Goal: Task Accomplishment & Management: Use online tool/utility

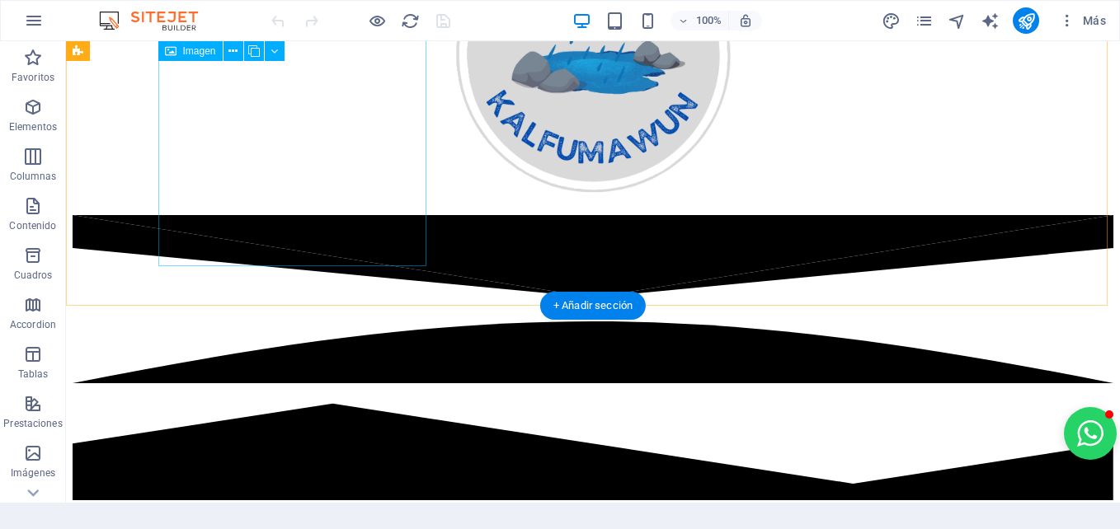
scroll to position [2297, 0]
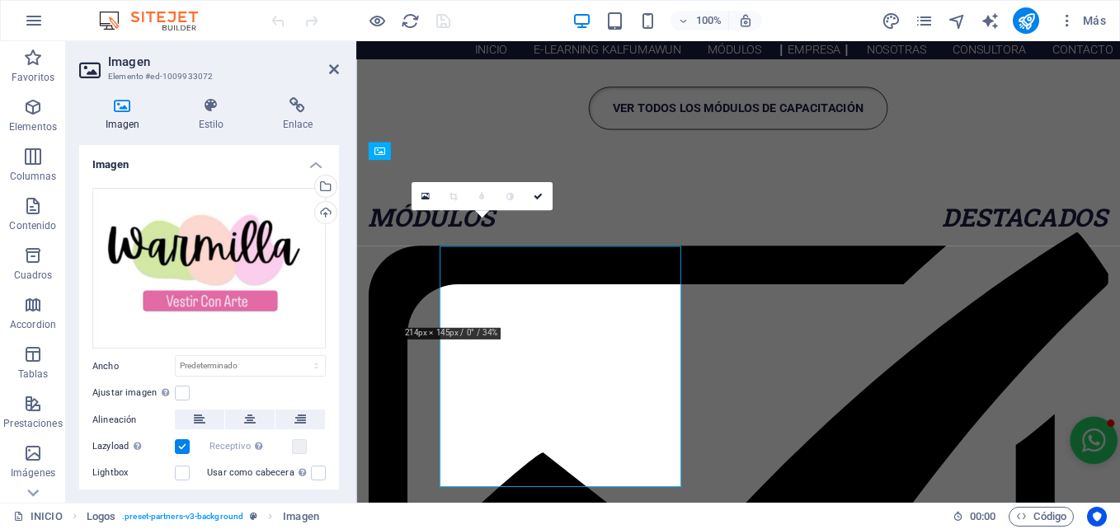
scroll to position [2202, 0]
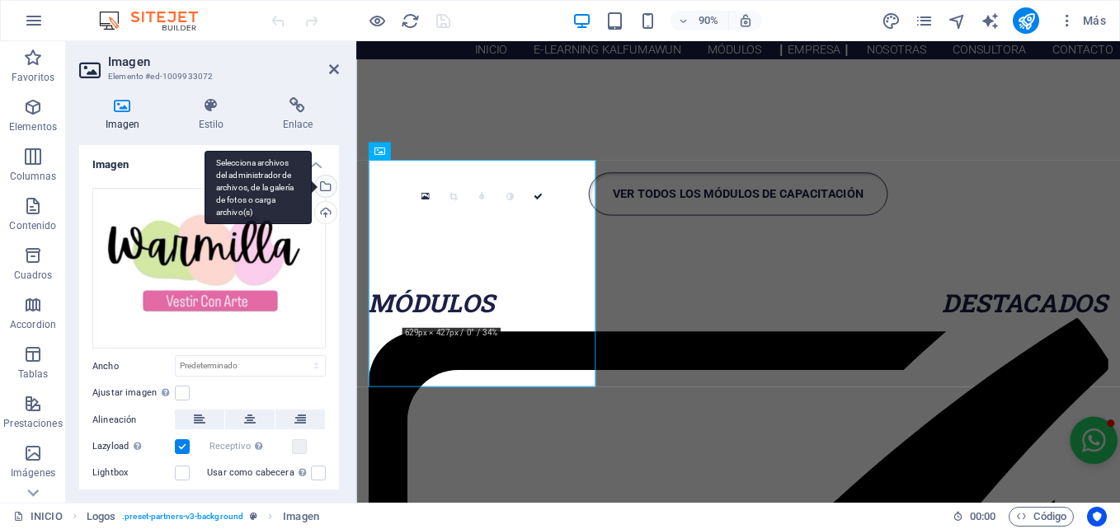
click at [324, 183] on div "Selecciona archivos del administrador de archivos, de la galería de fotos o car…" at bounding box center [324, 188] width 25 height 25
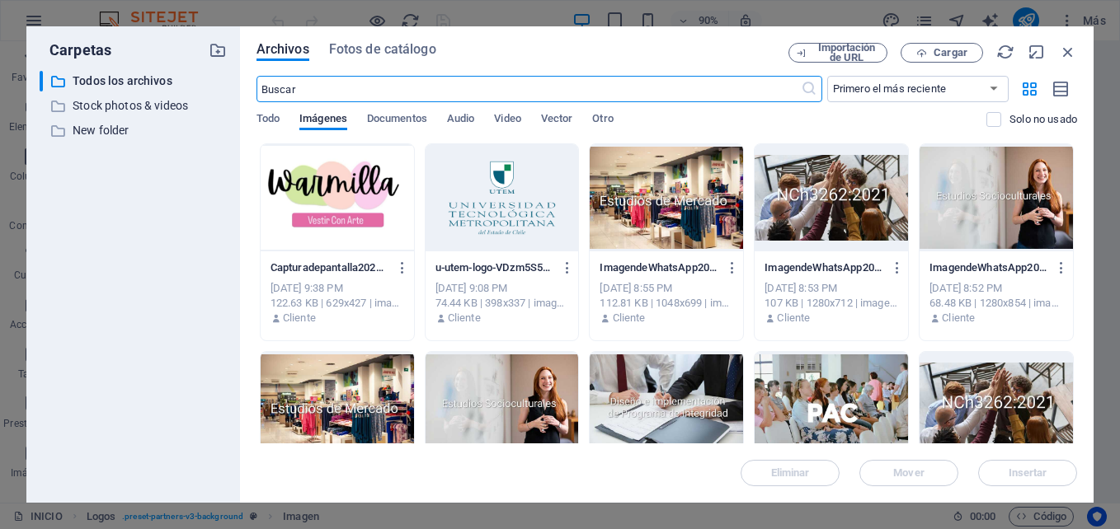
scroll to position [2825, 0]
click at [927, 48] on icon "button" at bounding box center [921, 53] width 11 height 11
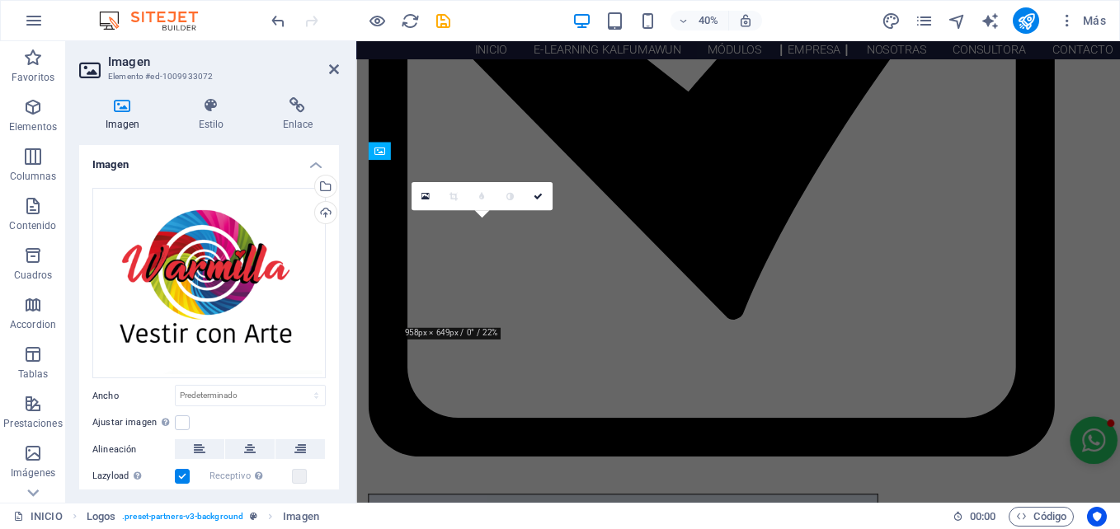
scroll to position [2202, 0]
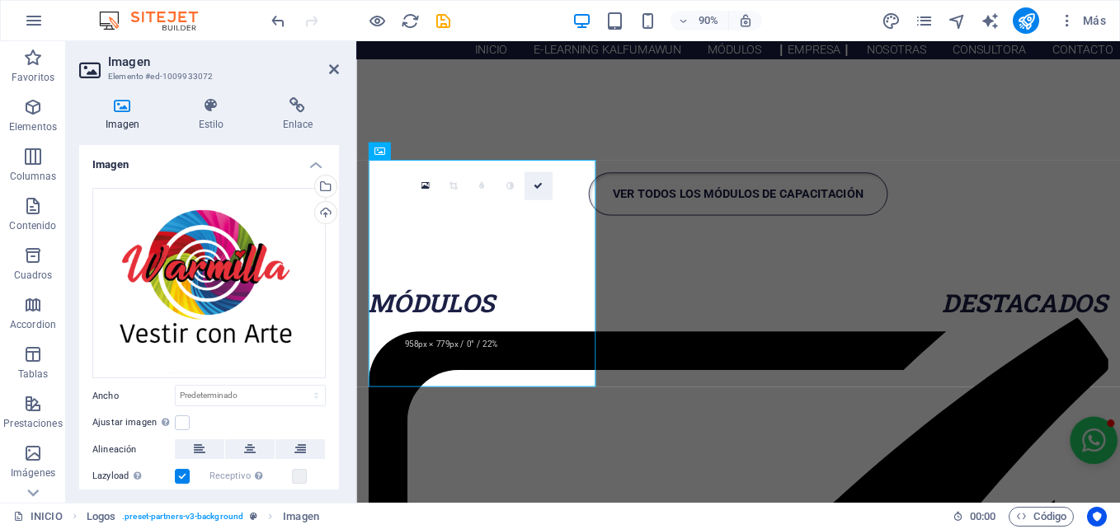
click at [538, 194] on link at bounding box center [538, 186] width 28 height 28
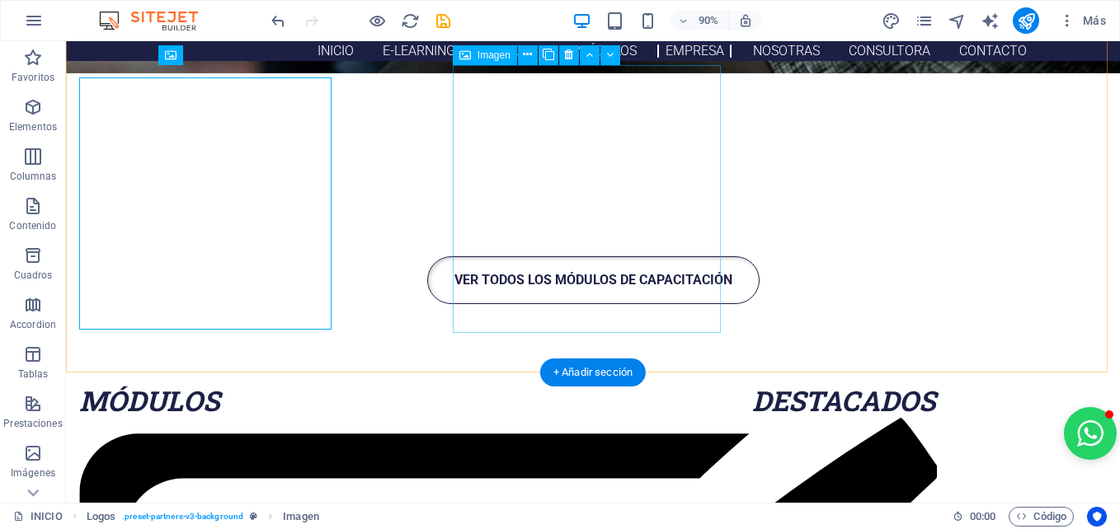
scroll to position [2297, 0]
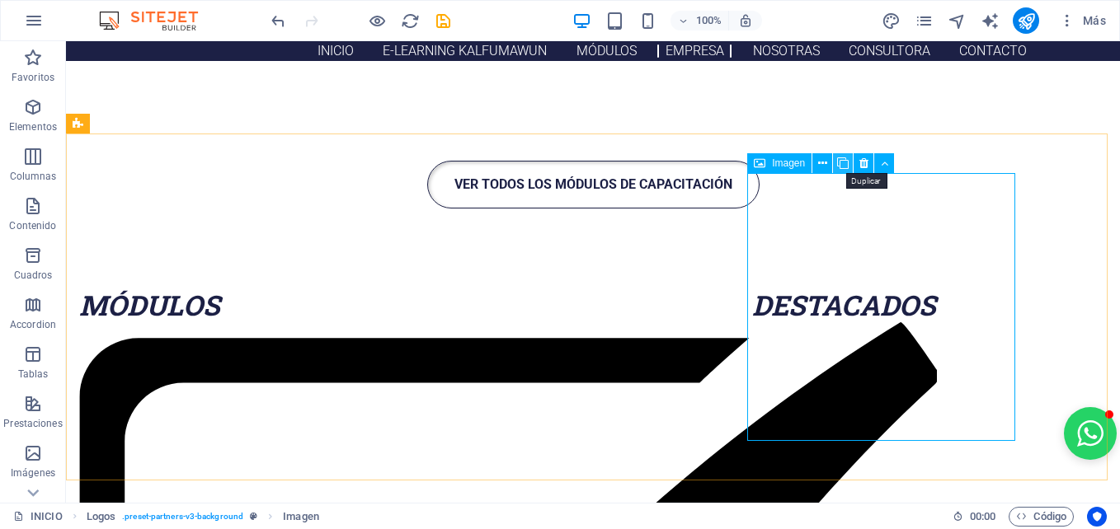
click at [846, 160] on icon at bounding box center [843, 163] width 12 height 17
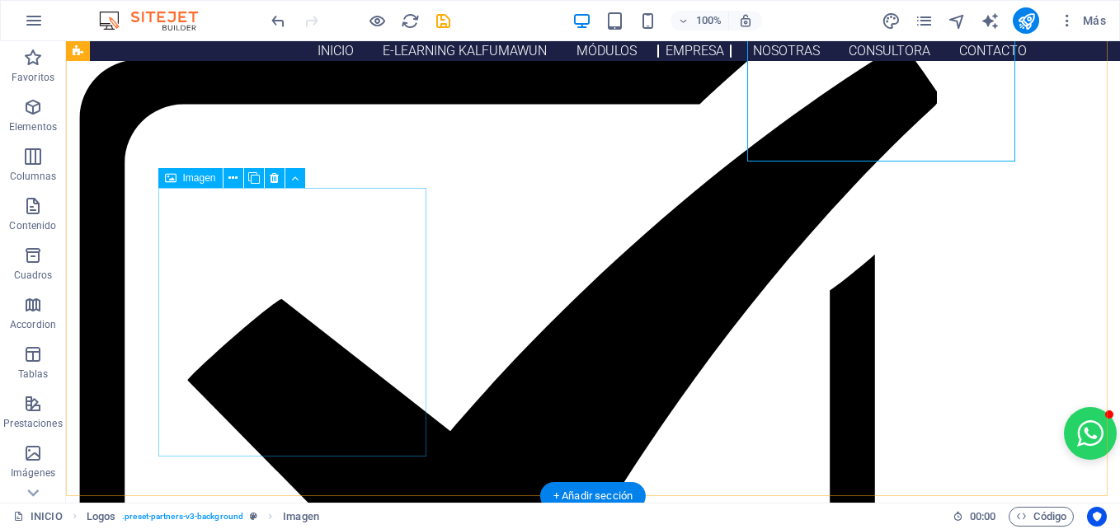
scroll to position [2577, 0]
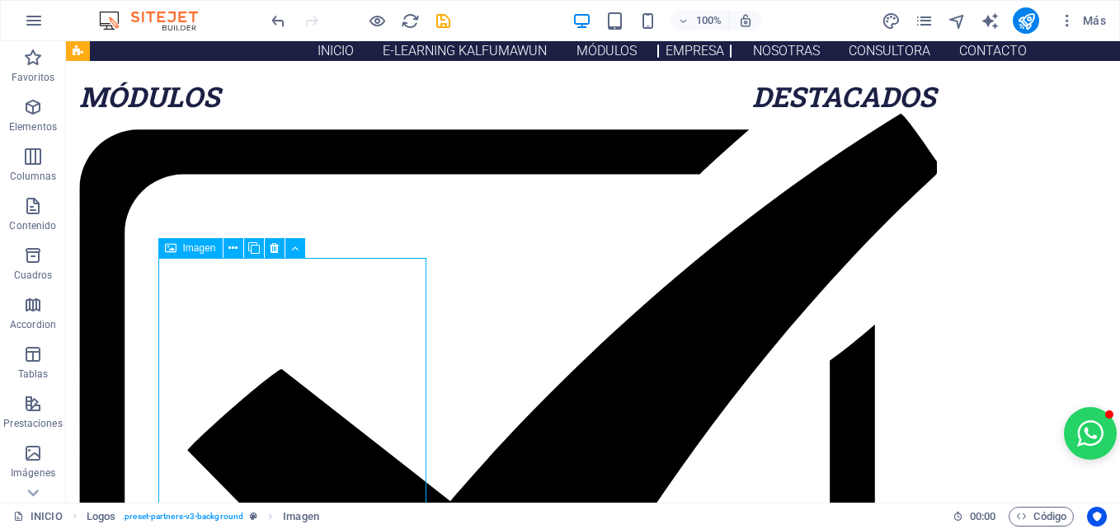
scroll to position [2504, 0]
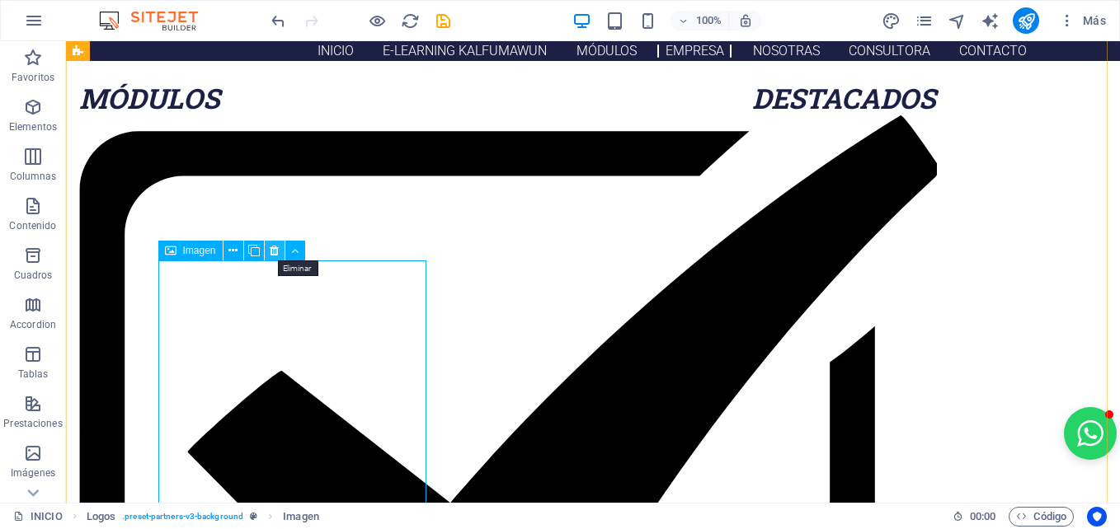
click at [275, 252] on icon at bounding box center [274, 250] width 9 height 17
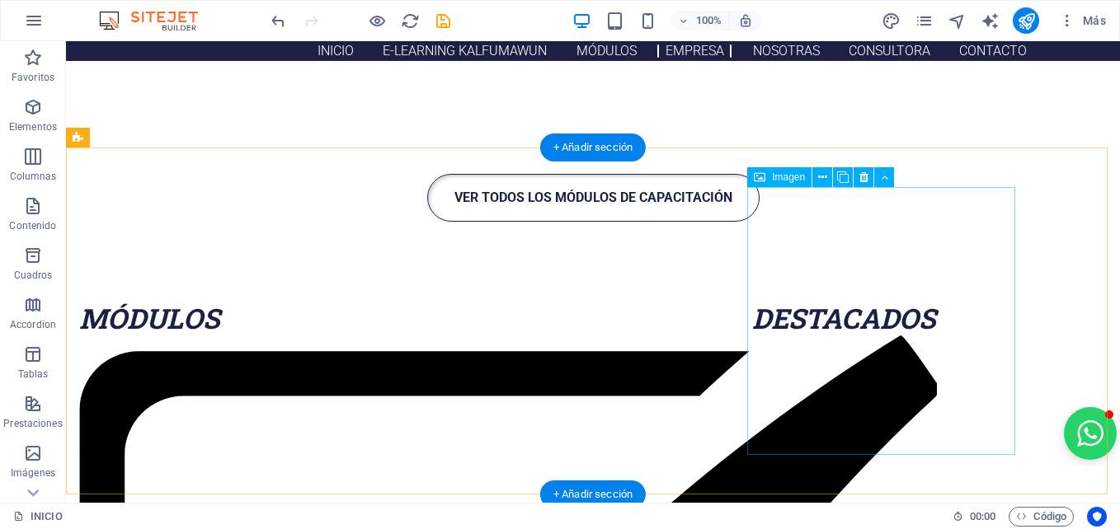
scroll to position [2283, 0]
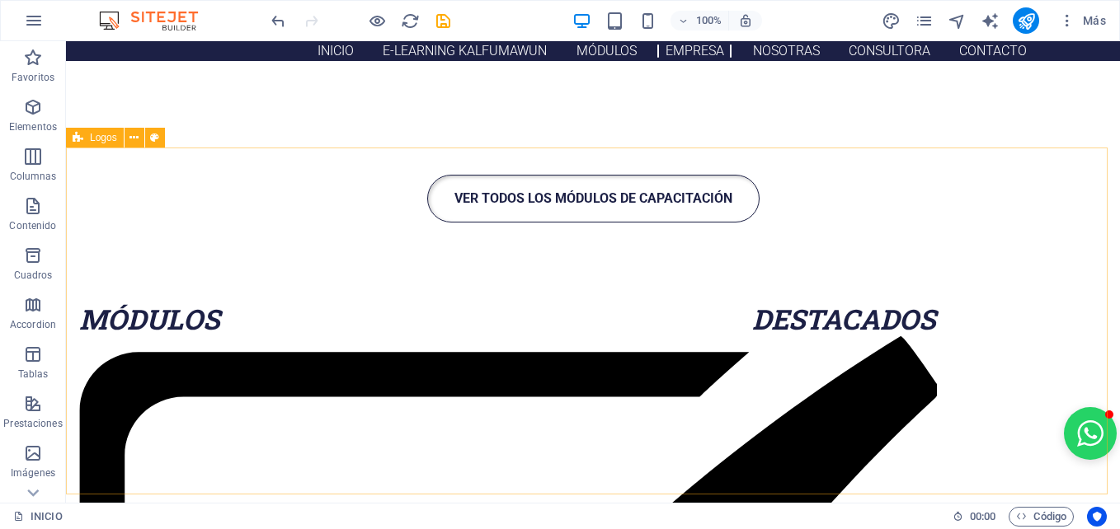
click at [96, 139] on span "Logos" at bounding box center [103, 138] width 27 height 10
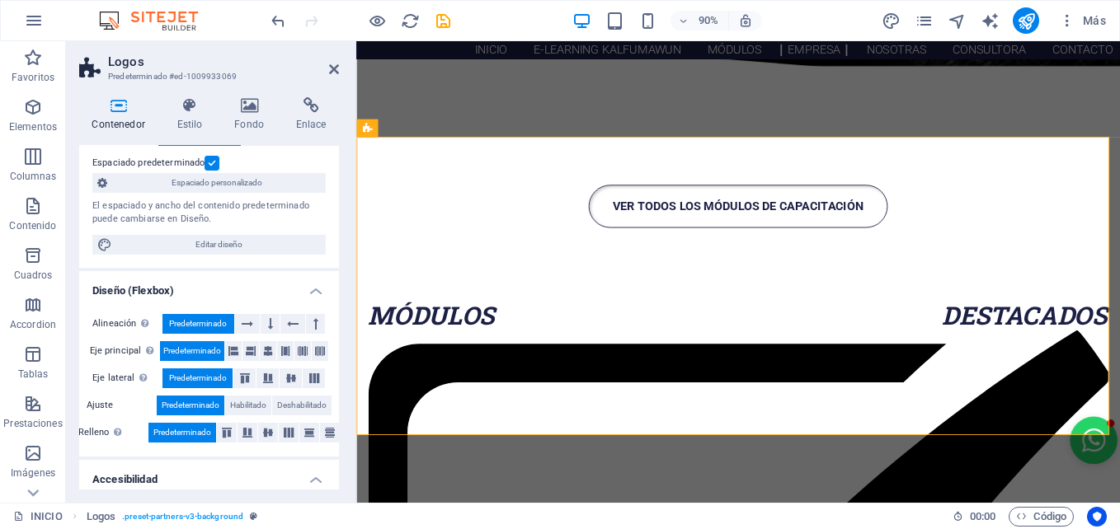
scroll to position [92, 0]
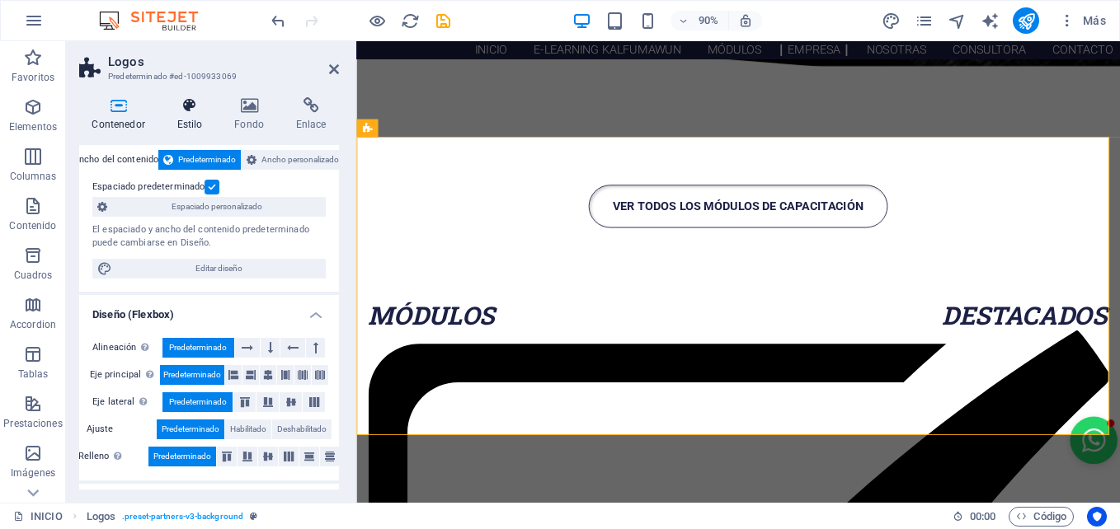
click at [199, 112] on icon at bounding box center [189, 105] width 51 height 16
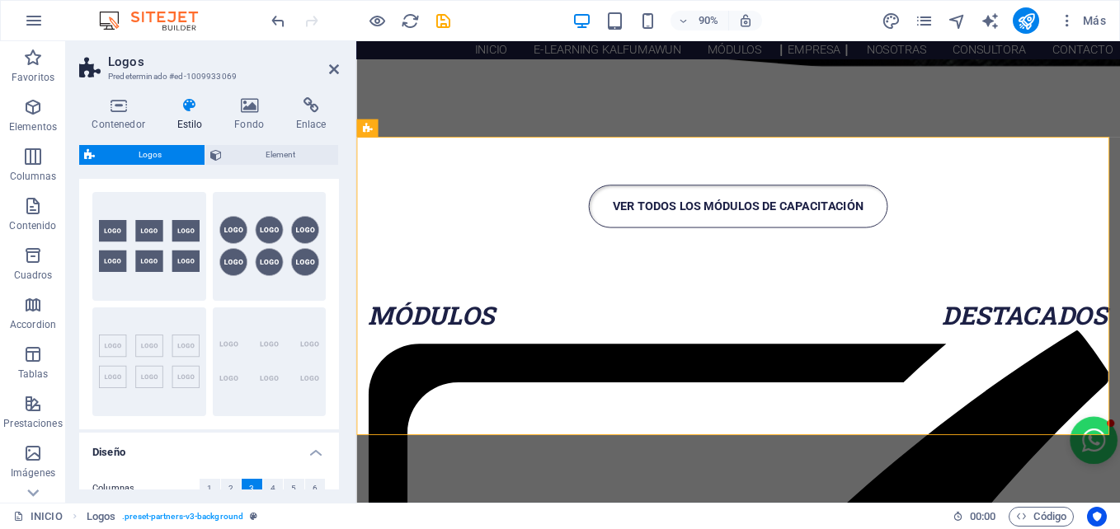
scroll to position [26, 0]
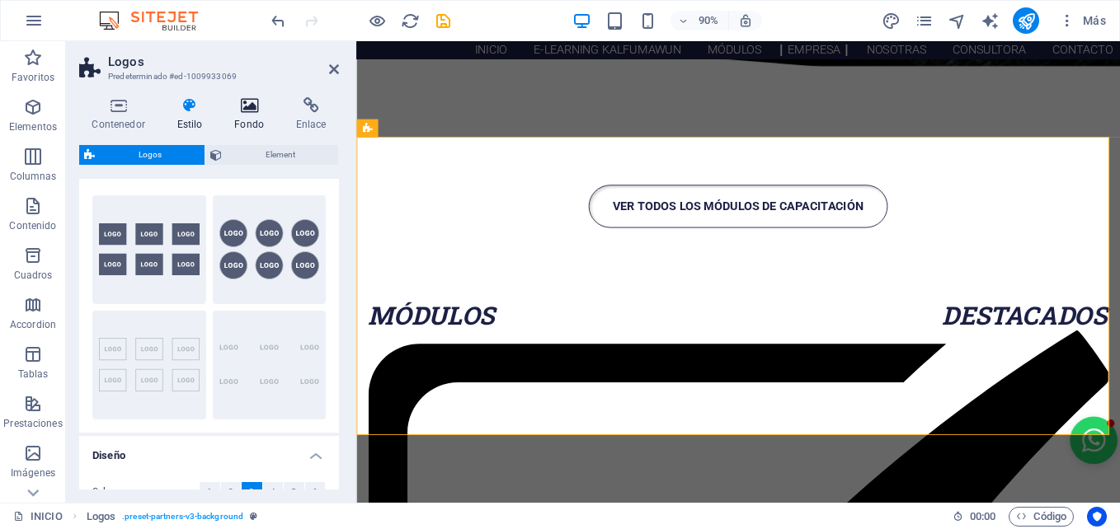
click at [258, 123] on h4 "Fondo" at bounding box center [253, 114] width 62 height 35
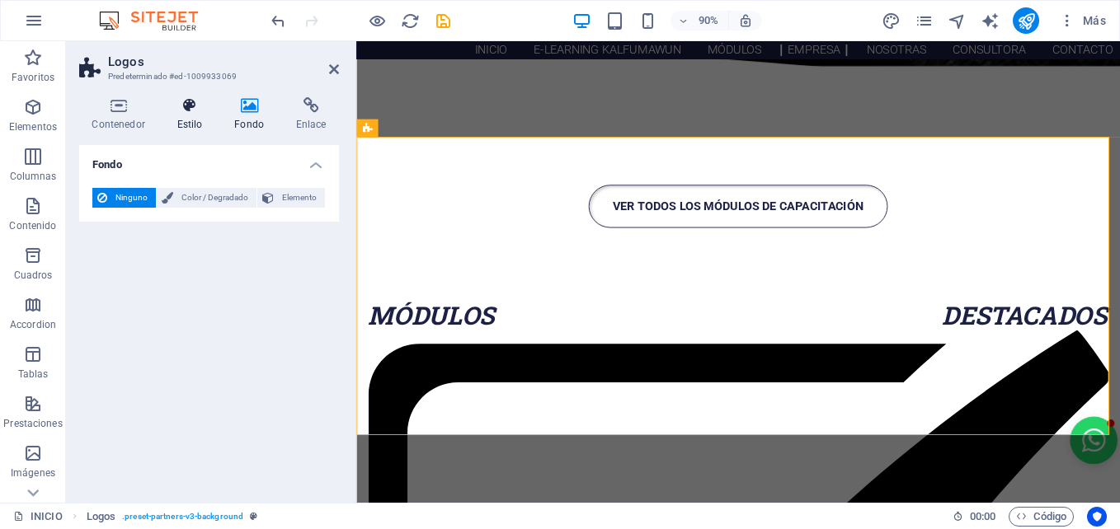
click at [179, 113] on icon at bounding box center [189, 105] width 51 height 16
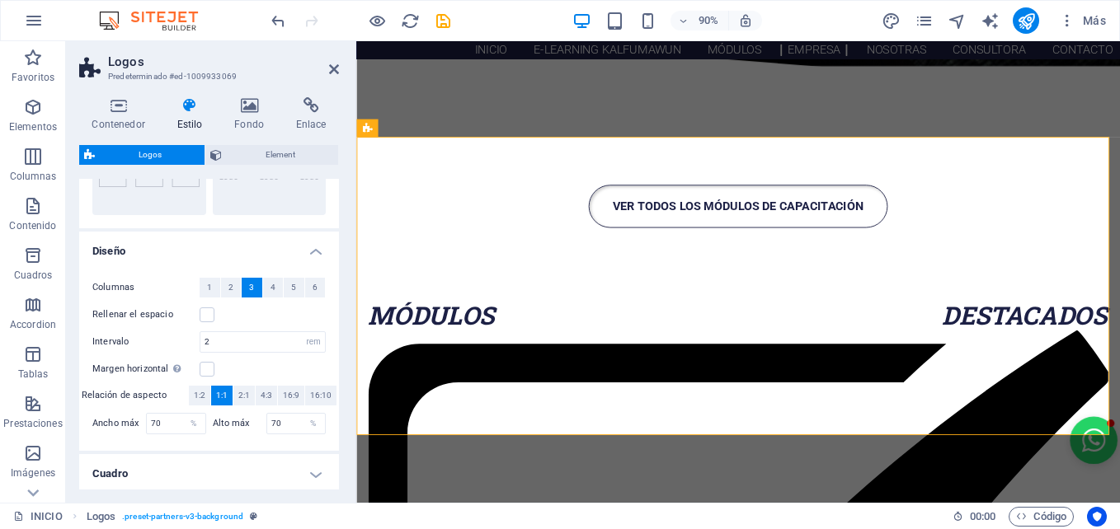
scroll to position [232, 0]
click at [264, 284] on button "4" at bounding box center [273, 287] width 21 height 20
click at [327, 72] on header "Logos Predeterminado #ed-1009933069" at bounding box center [209, 62] width 260 height 43
click at [332, 70] on icon at bounding box center [334, 69] width 10 height 13
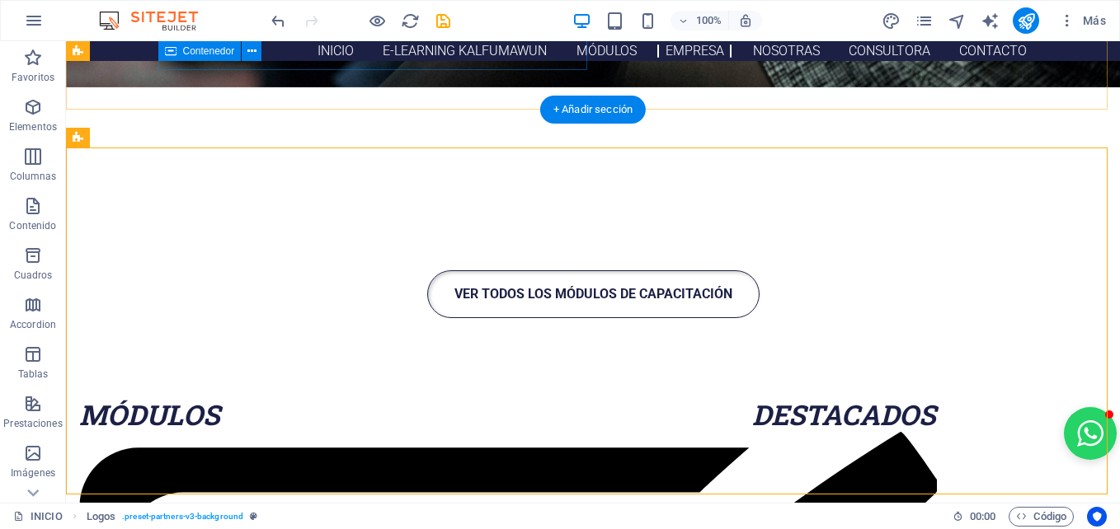
scroll to position [2283, 0]
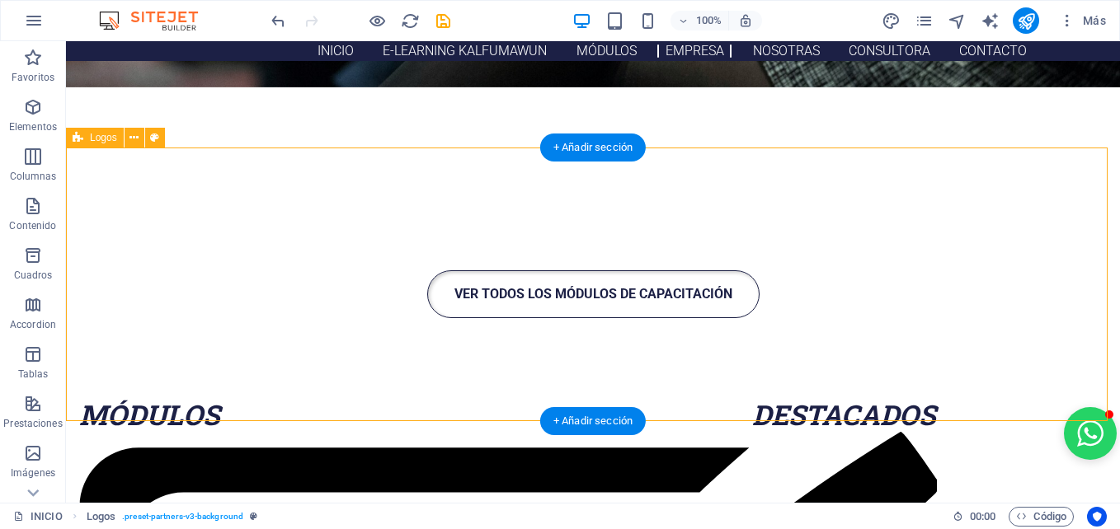
select select "rem"
select select "preset-partners-v3-background"
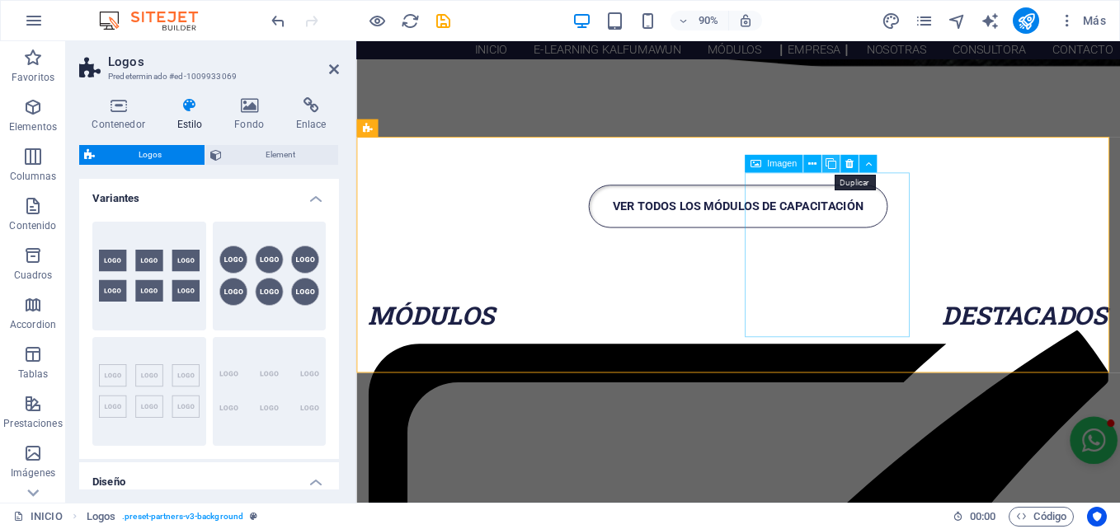
click at [835, 159] on icon at bounding box center [830, 164] width 11 height 16
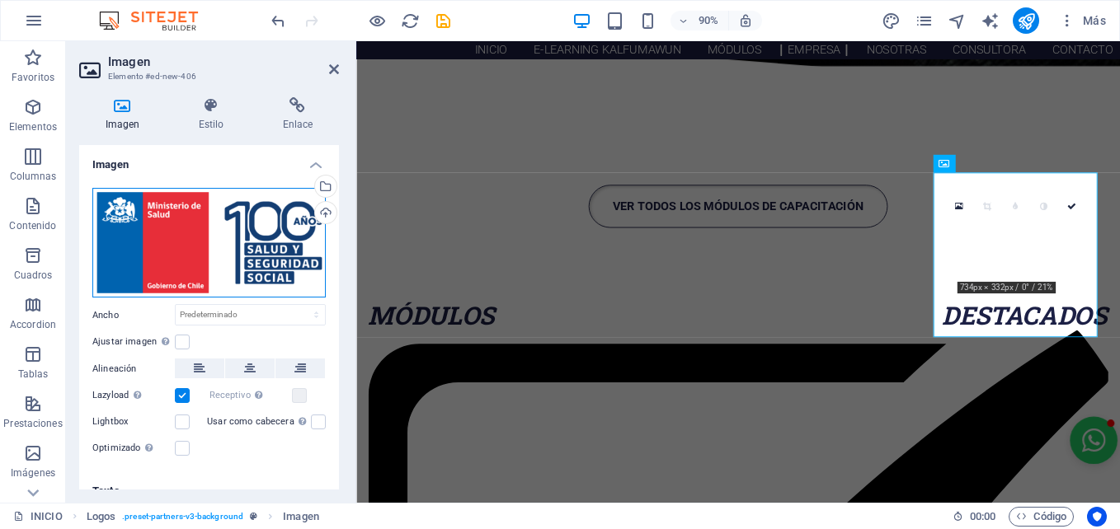
click at [242, 243] on div "Arrastra archivos aquí, haz clic para escoger archivos o selecciona archivos de…" at bounding box center [208, 243] width 233 height 111
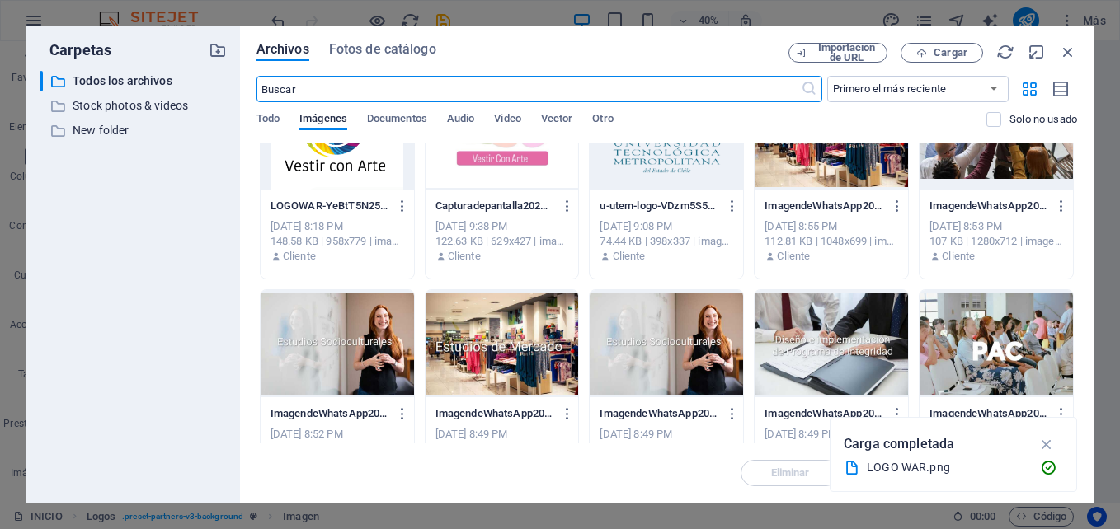
scroll to position [0, 0]
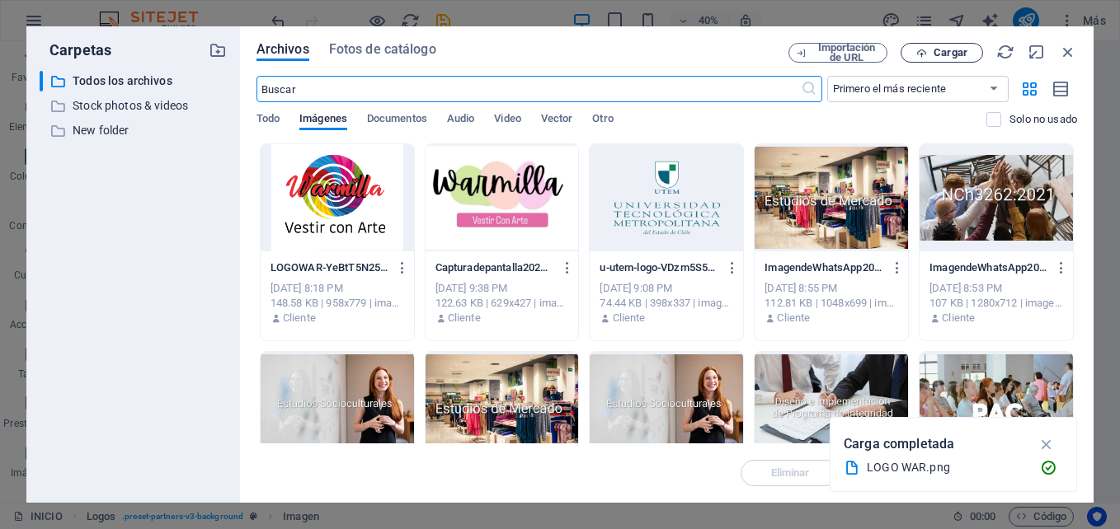
click at [953, 58] on button "Cargar" at bounding box center [941, 53] width 82 height 20
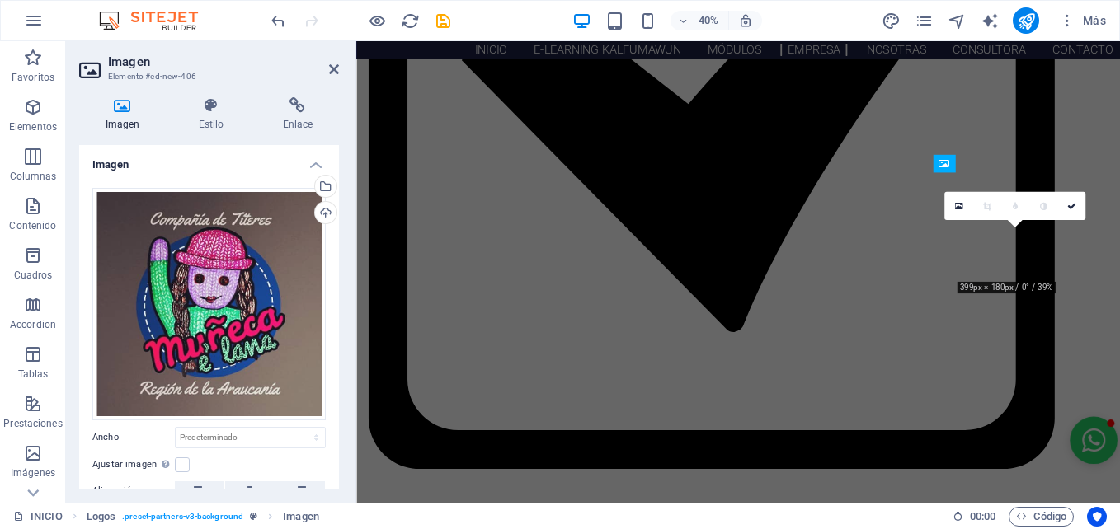
scroll to position [2188, 0]
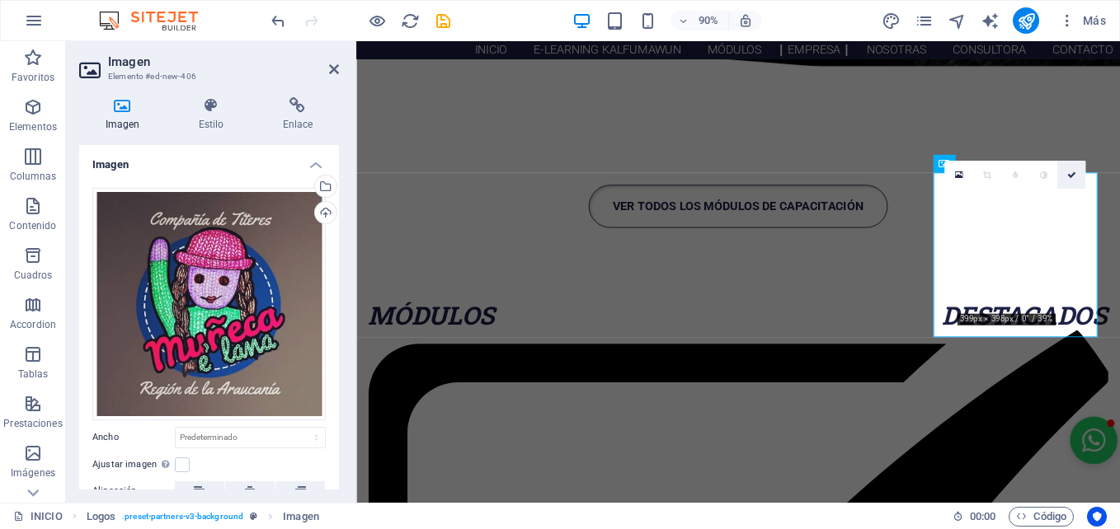
click at [1070, 176] on icon at bounding box center [1070, 174] width 9 height 9
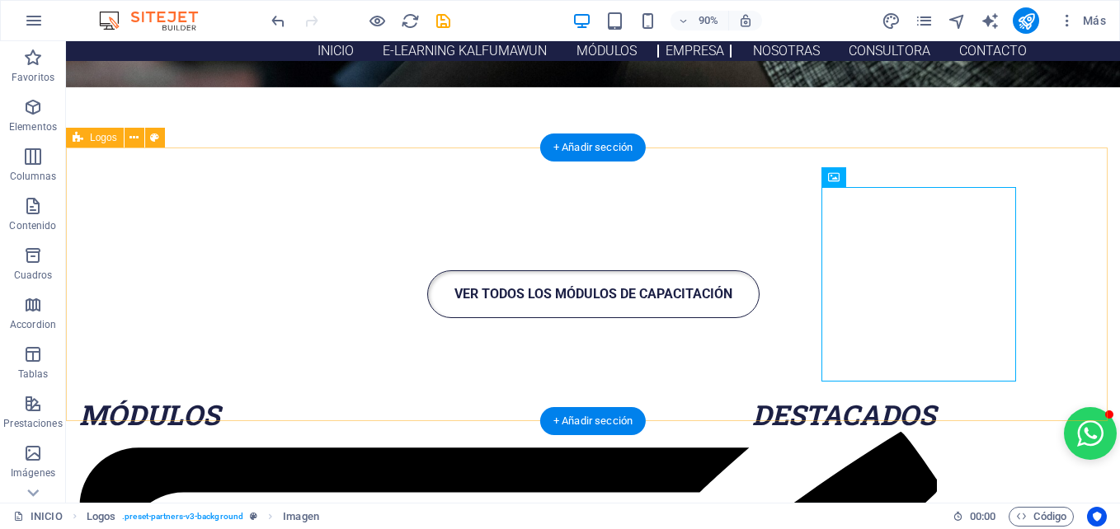
scroll to position [2283, 0]
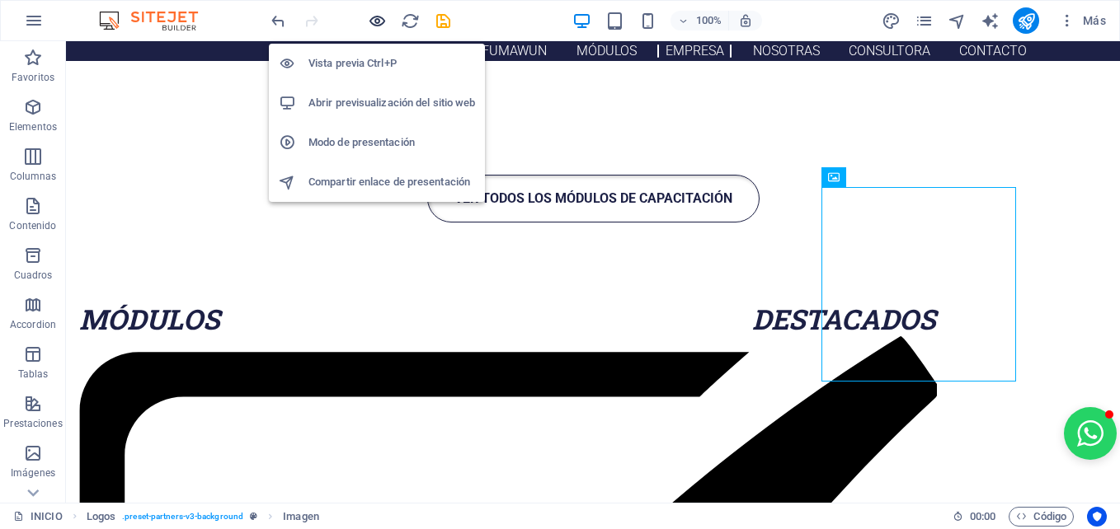
click at [370, 13] on icon "button" at bounding box center [377, 21] width 19 height 19
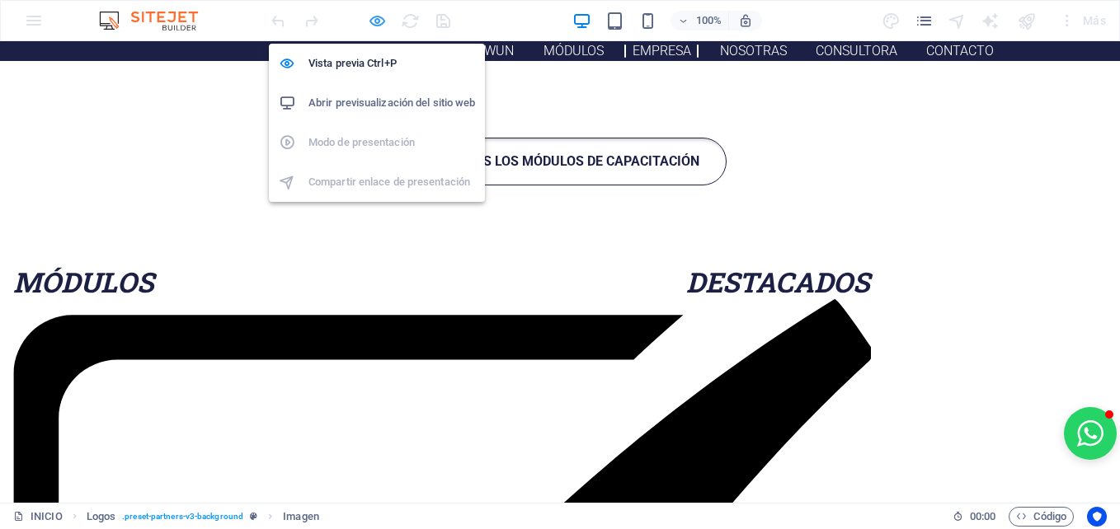
click at [380, 21] on icon "button" at bounding box center [377, 21] width 19 height 19
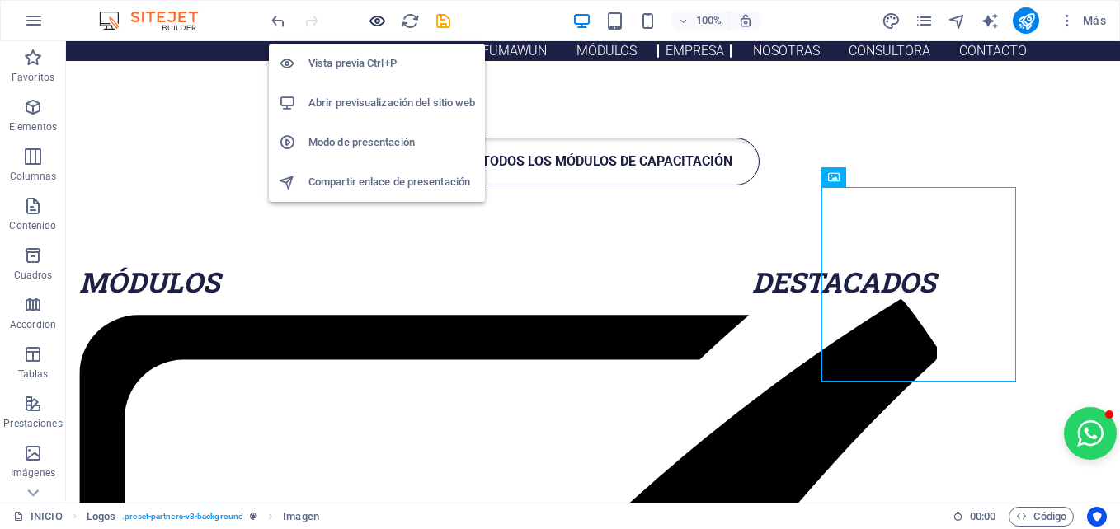
scroll to position [2283, 0]
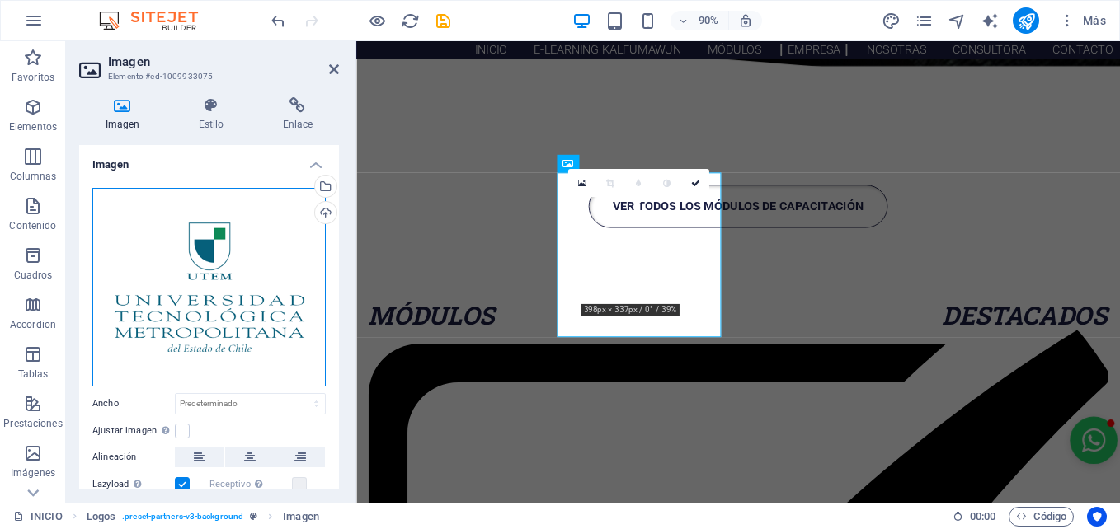
click at [229, 236] on div "Arrastra archivos aquí, haz clic para escoger archivos o selecciona archivos de…" at bounding box center [208, 287] width 233 height 199
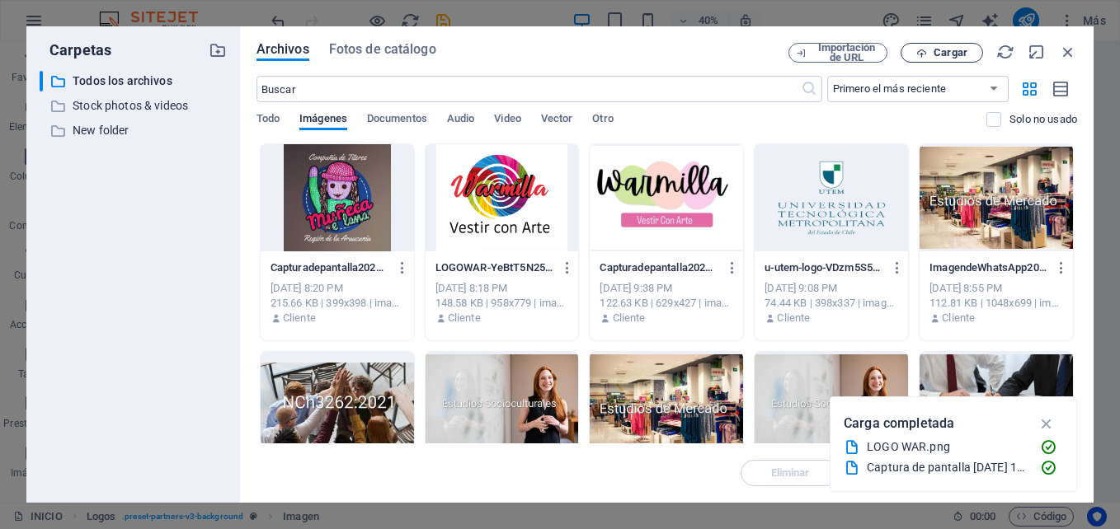
click at [941, 55] on span "Cargar" at bounding box center [950, 53] width 34 height 10
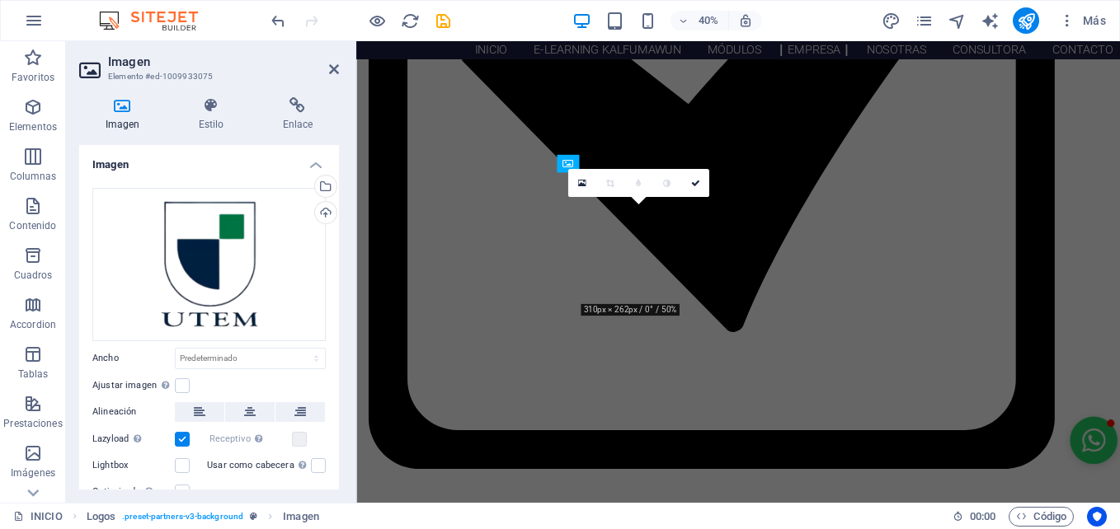
scroll to position [2188, 0]
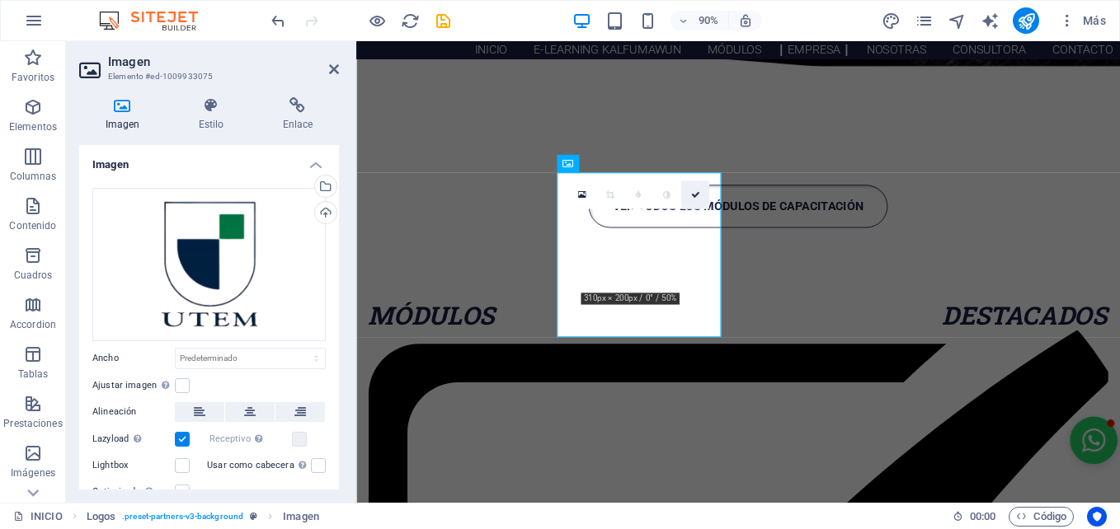
click at [692, 198] on icon at bounding box center [694, 194] width 9 height 9
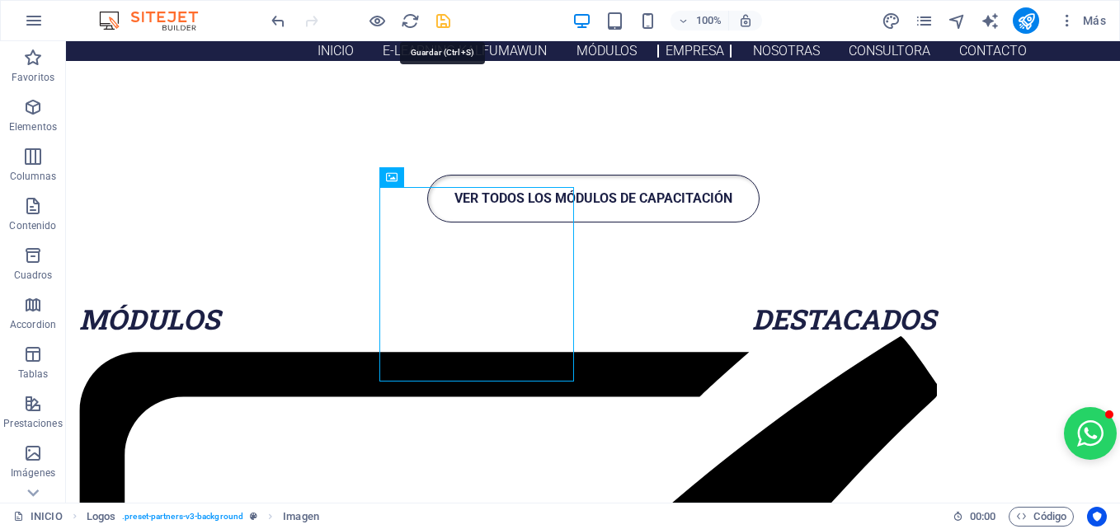
click at [445, 22] on icon "save" at bounding box center [443, 21] width 19 height 19
checkbox input "false"
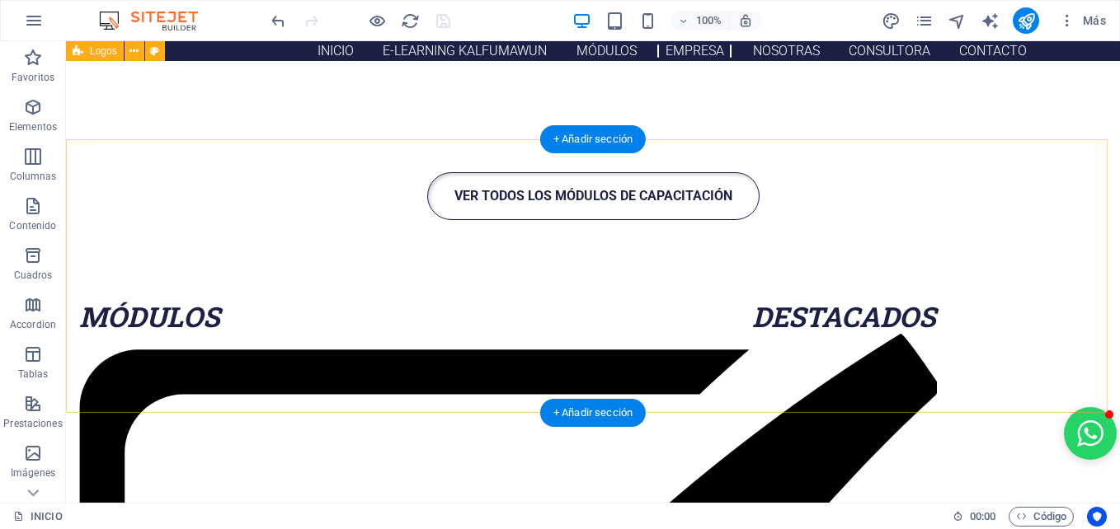
scroll to position [2283, 0]
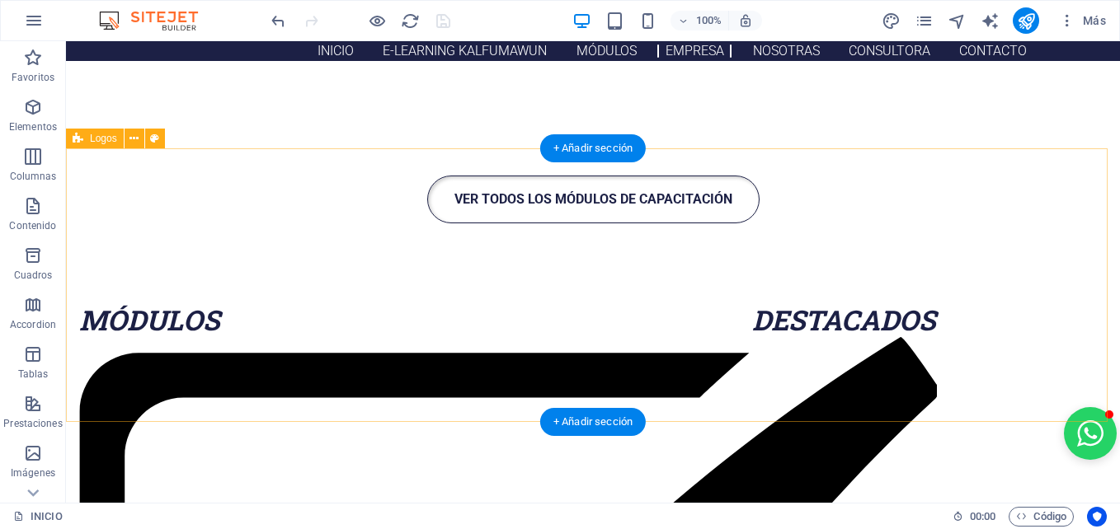
select select "rem"
select select "preset-partners-v3-background"
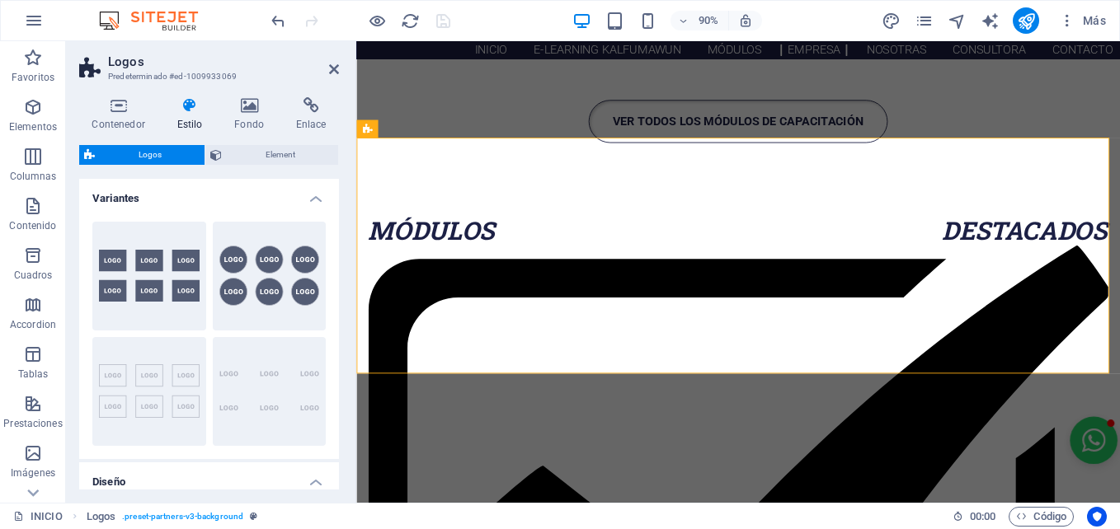
scroll to position [2187, 0]
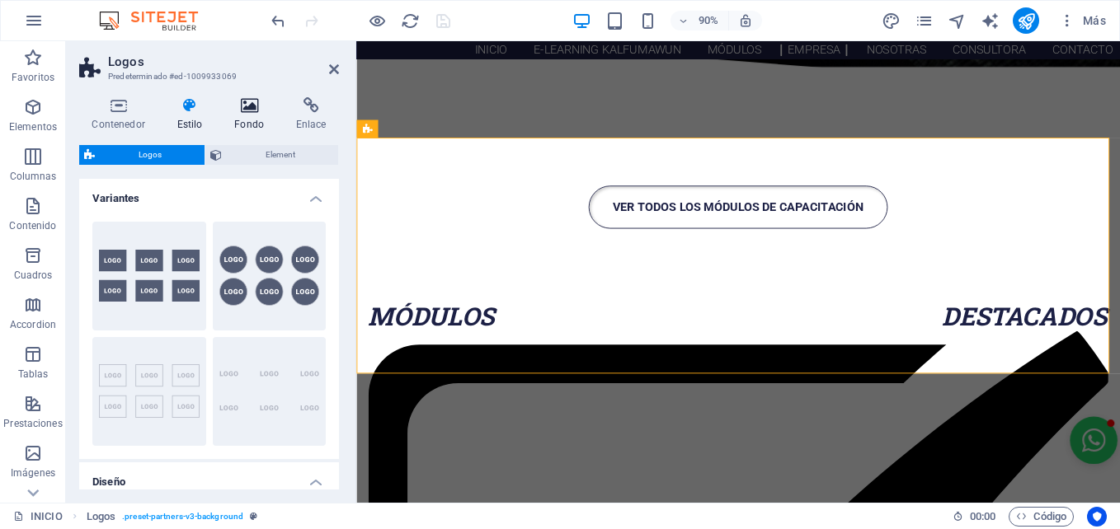
click at [245, 123] on h4 "Fondo" at bounding box center [253, 114] width 62 height 35
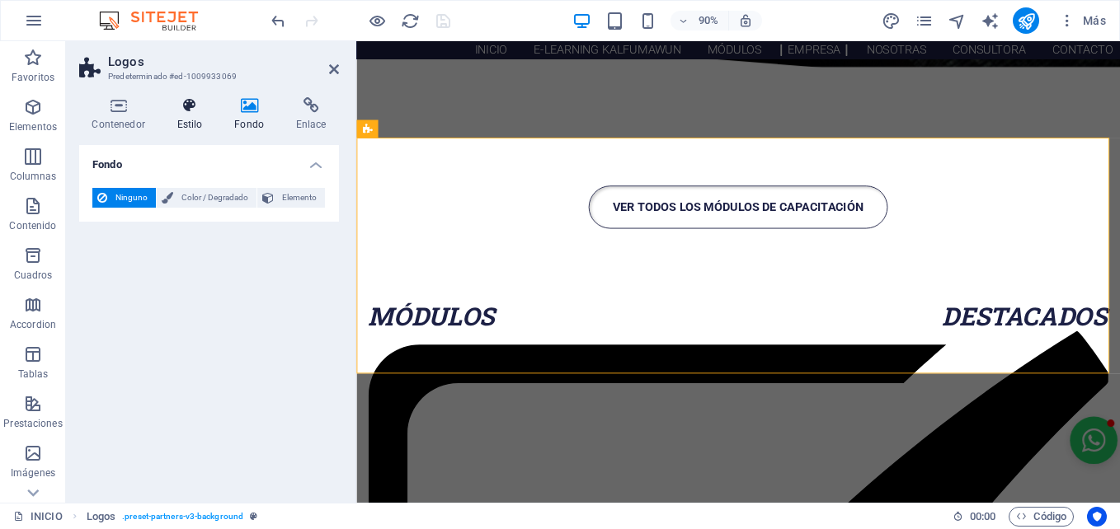
click at [165, 117] on h4 "Estilo" at bounding box center [193, 114] width 58 height 35
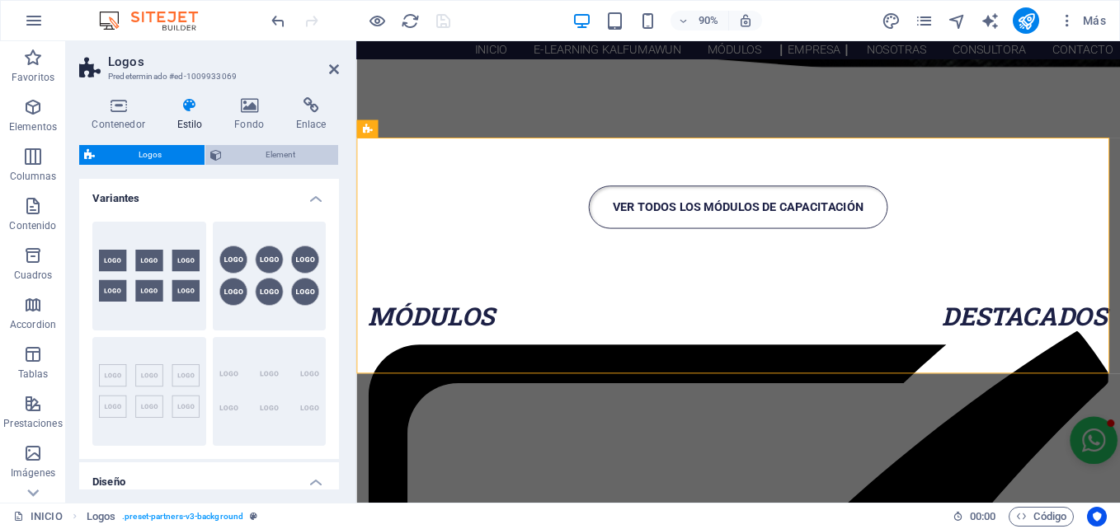
click at [271, 156] on span "Element" at bounding box center [280, 155] width 106 height 20
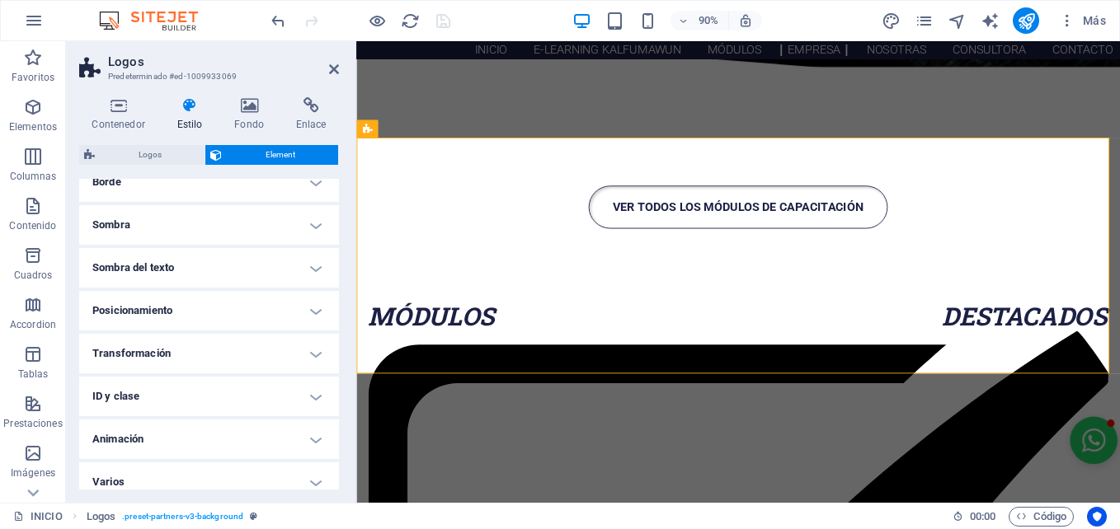
scroll to position [0, 0]
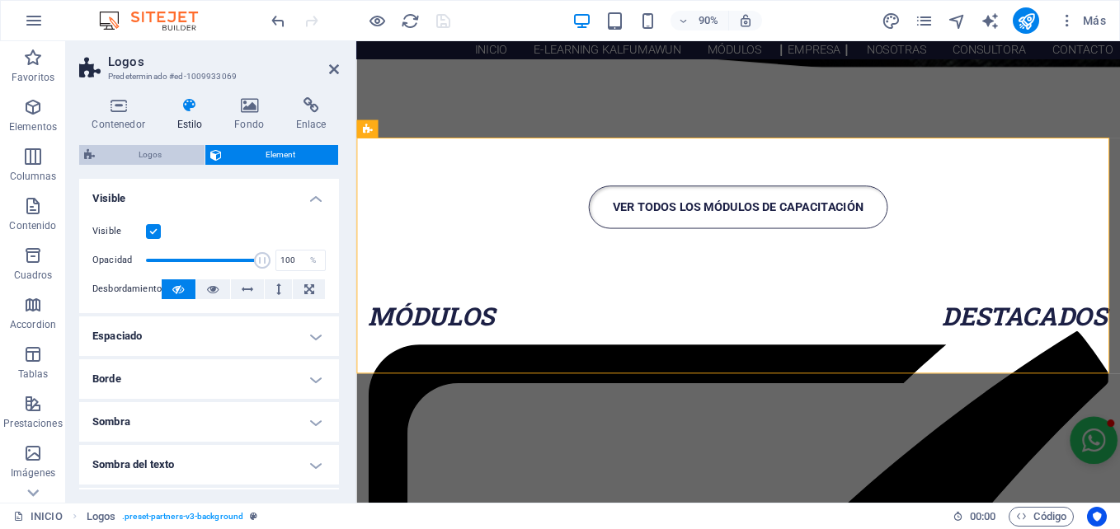
click at [157, 160] on span "Logos" at bounding box center [150, 155] width 100 height 20
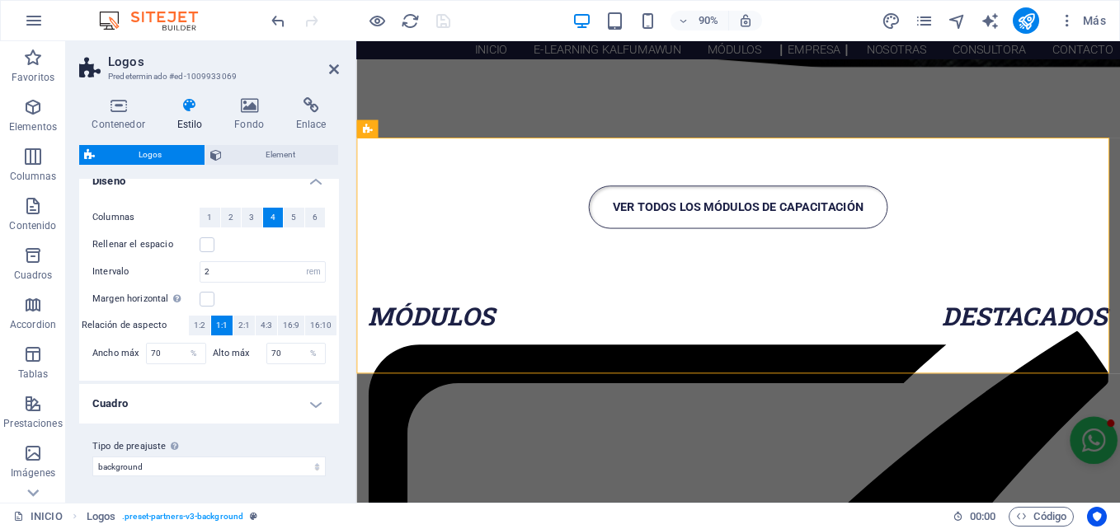
scroll to position [268, 0]
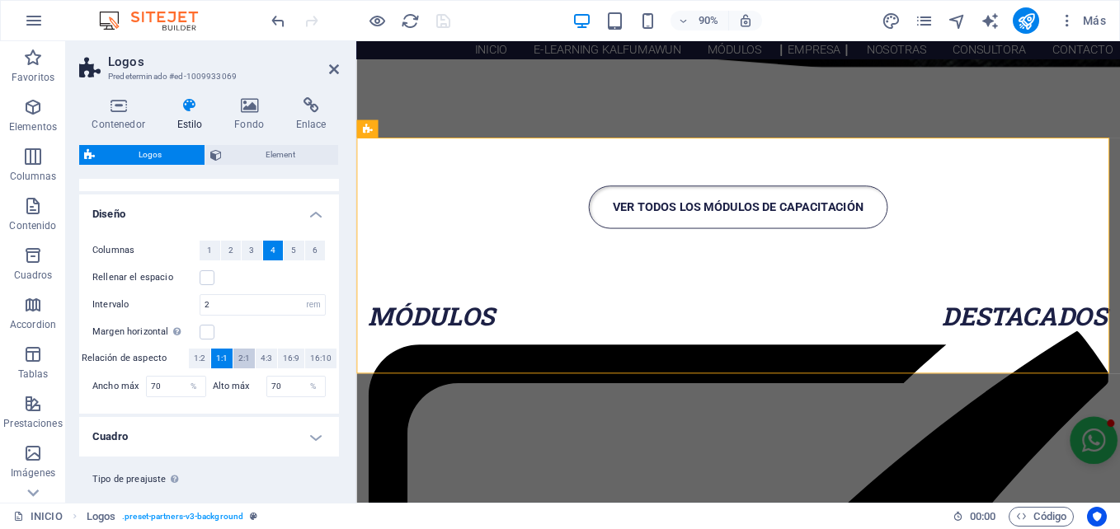
click at [245, 356] on span "2:1" at bounding box center [244, 359] width 12 height 20
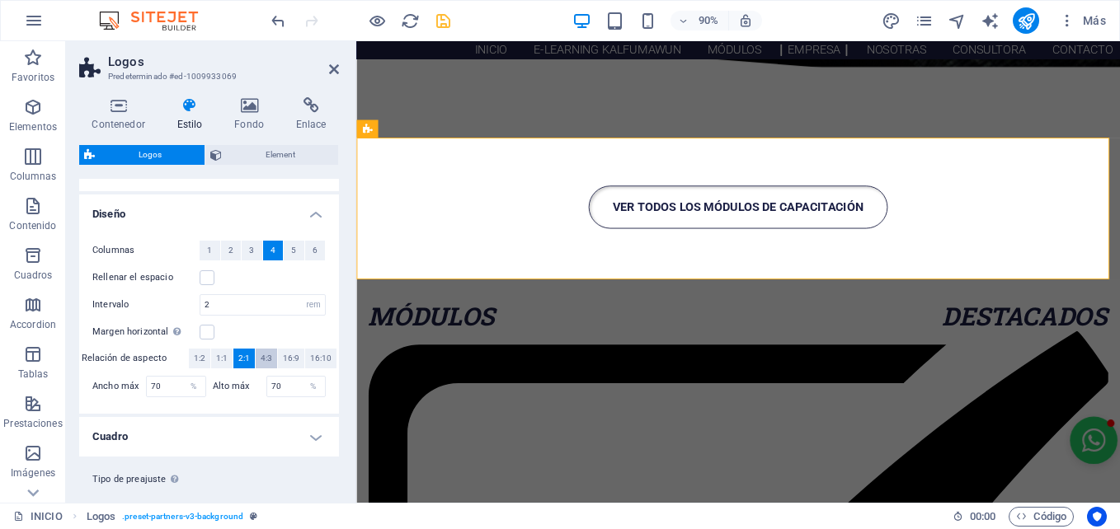
click at [268, 361] on span "4:3" at bounding box center [267, 359] width 12 height 20
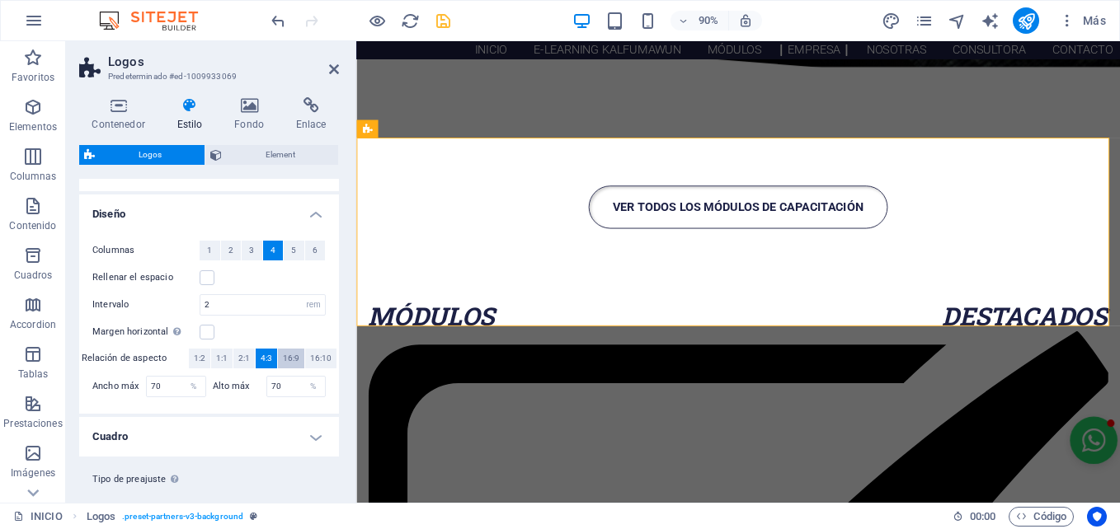
click at [291, 359] on span "16:9" at bounding box center [291, 359] width 16 height 20
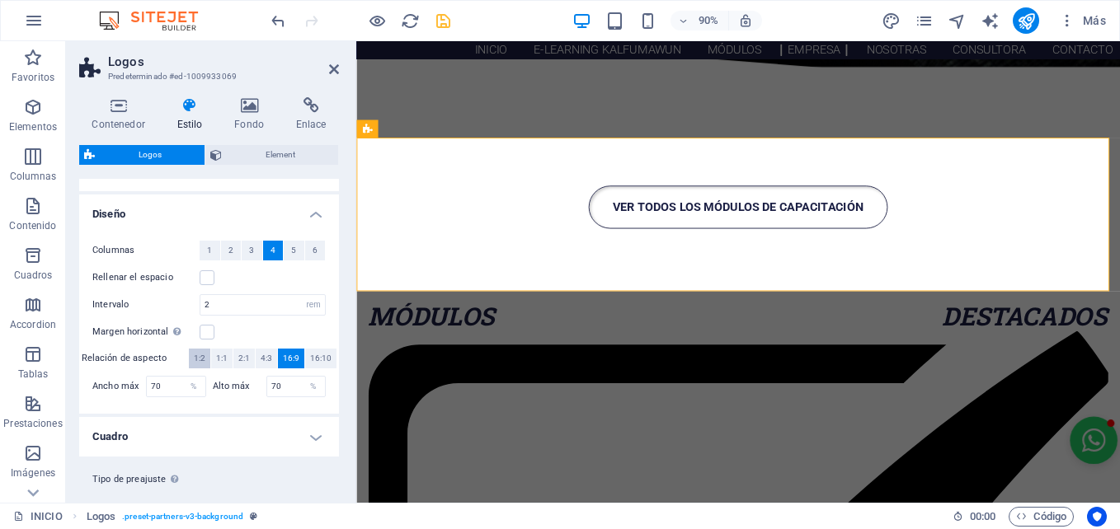
click at [198, 363] on span "1:2" at bounding box center [200, 359] width 12 height 20
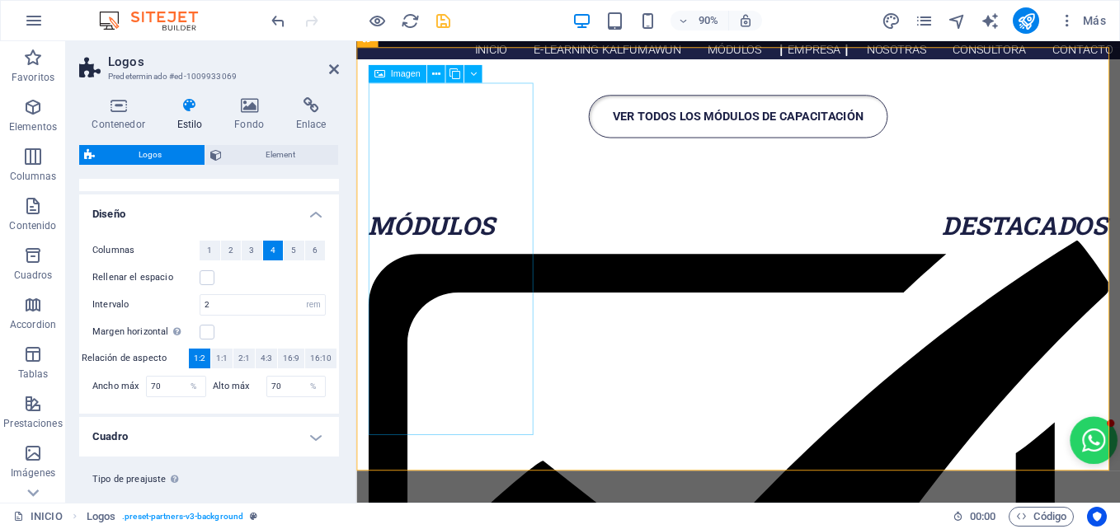
scroll to position [2284, 2]
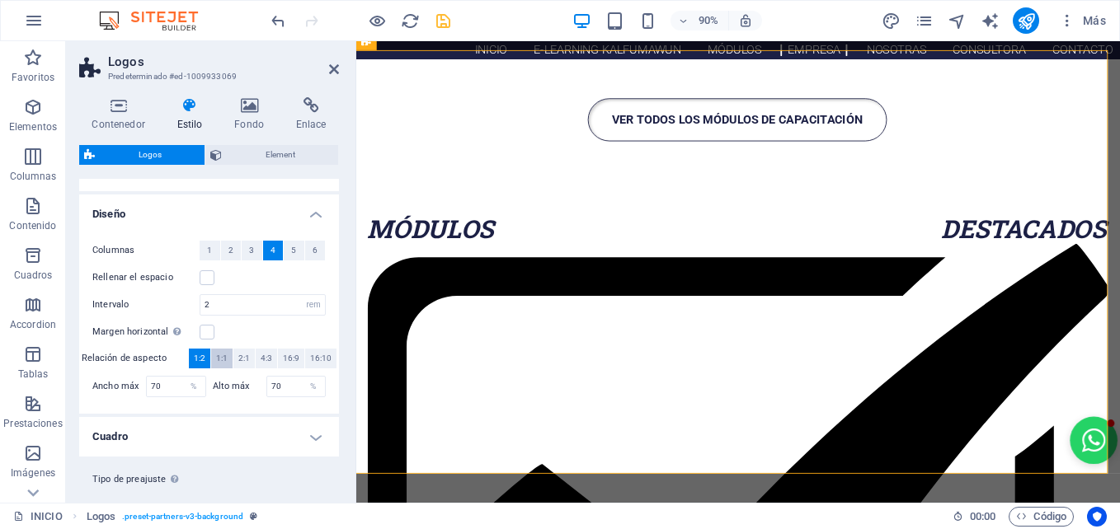
click at [220, 353] on span "1:1" at bounding box center [222, 359] width 12 height 20
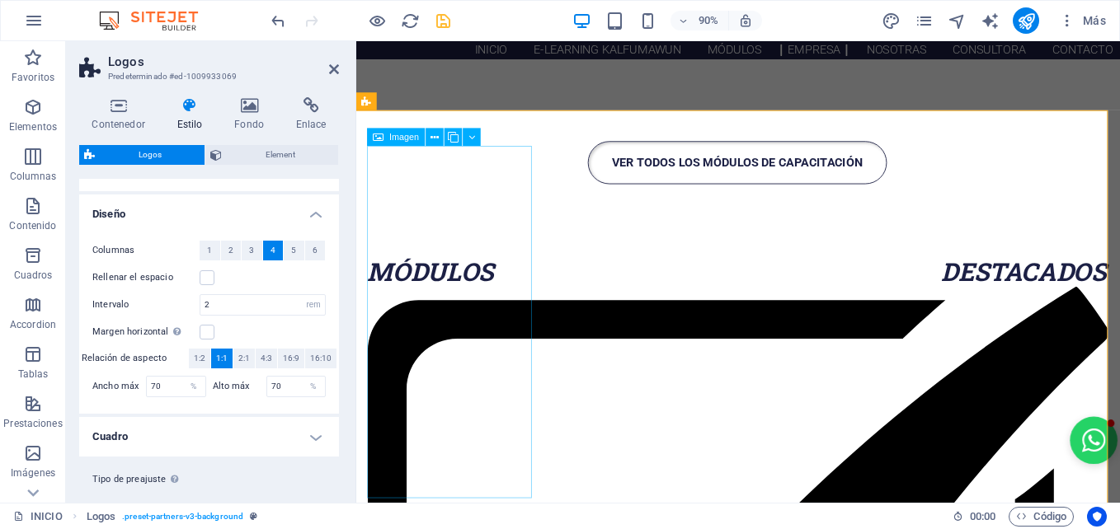
scroll to position [2212, 2]
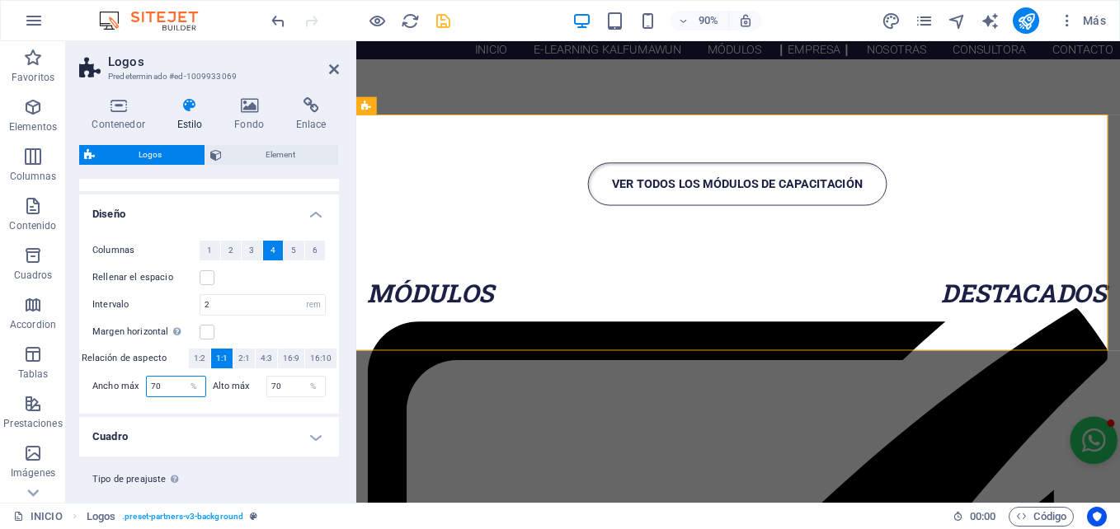
click at [170, 381] on input "70" at bounding box center [176, 387] width 59 height 20
type input "7"
type input "80"
click at [185, 392] on div "Columnas 1 2 3 4 5 6 Rellenar el espacio Intervalo 2 px rem % vh vw Margen hori…" at bounding box center [209, 319] width 266 height 190
type input "80"
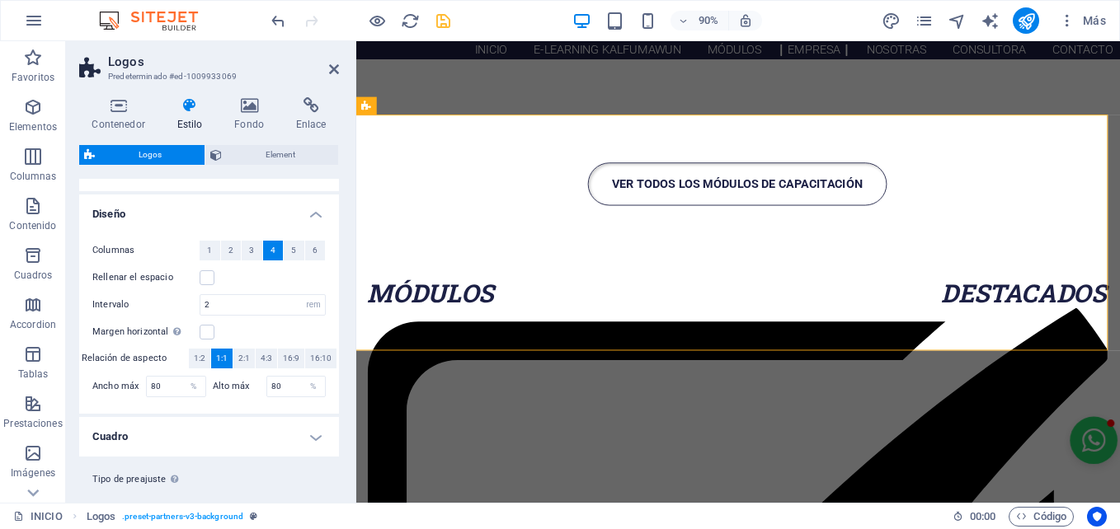
click at [343, 104] on div "Contenedor Estilo Fondo Enlace Tamaño Altura Predeterminado px rem % vh vw Alto…" at bounding box center [209, 293] width 286 height 419
click at [334, 70] on icon at bounding box center [334, 69] width 10 height 13
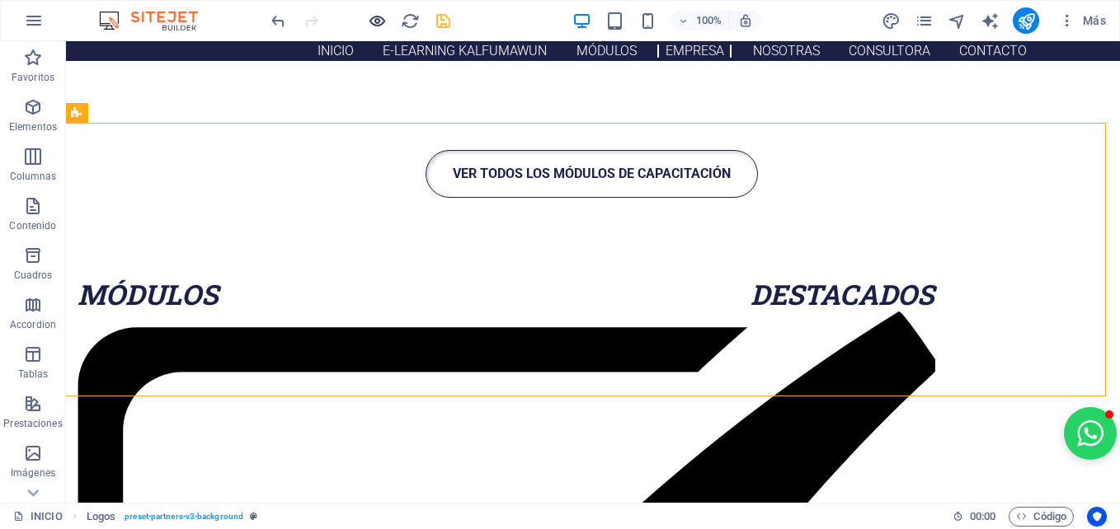
click at [383, 26] on icon "button" at bounding box center [377, 21] width 19 height 19
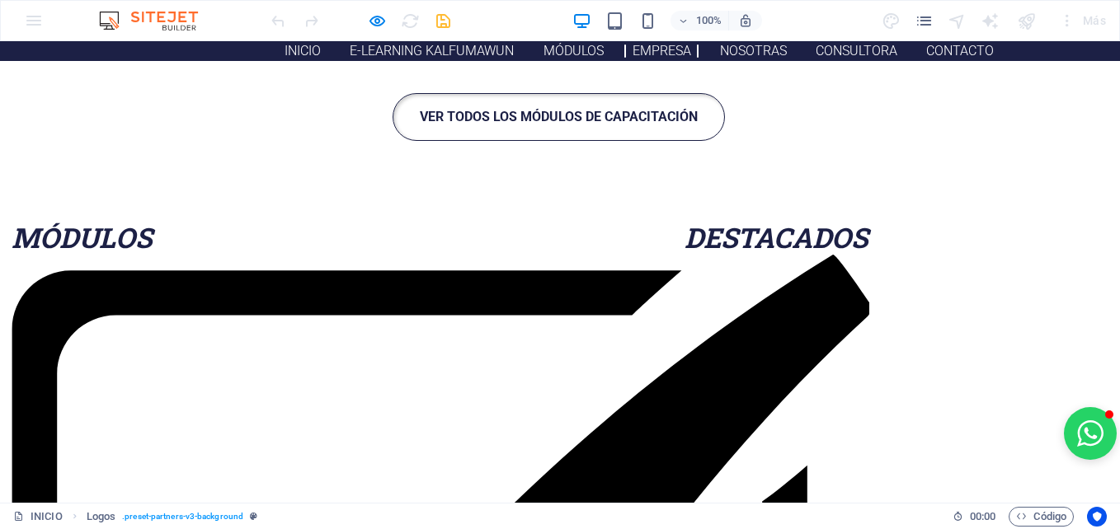
scroll to position [2343, 2]
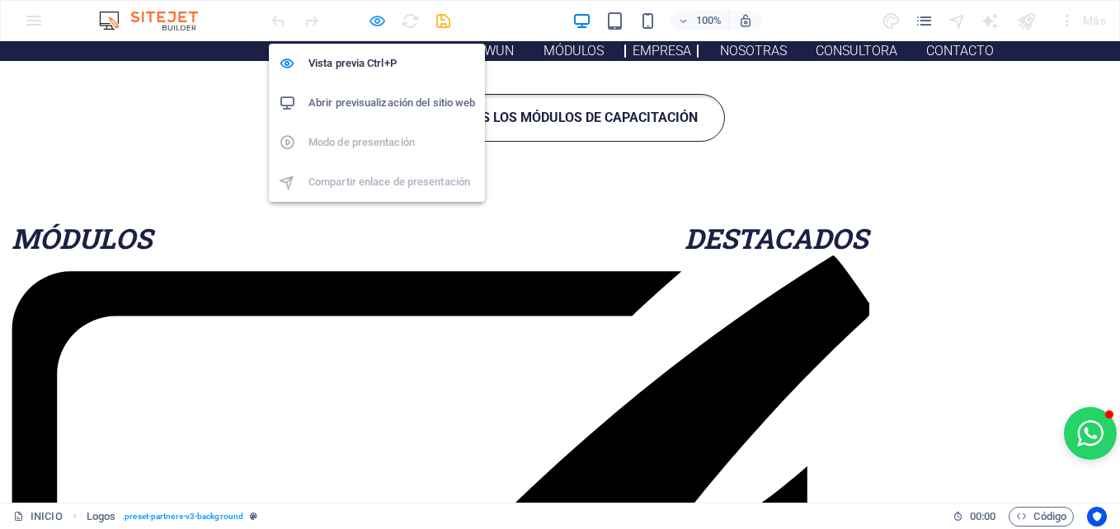
click at [377, 26] on icon "button" at bounding box center [377, 21] width 19 height 19
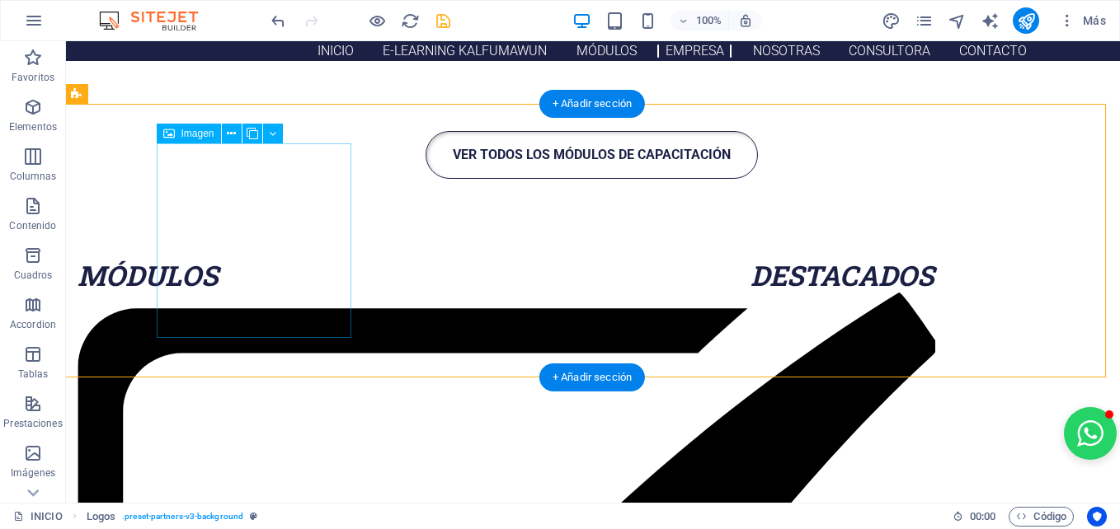
select select "rem"
select select "preset-partners-v3-background"
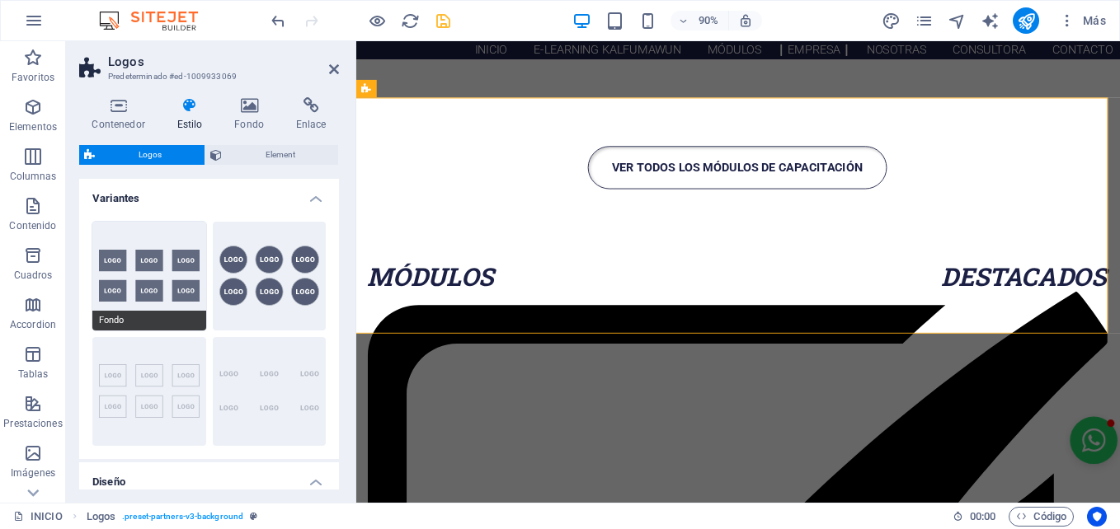
scroll to position [301, 0]
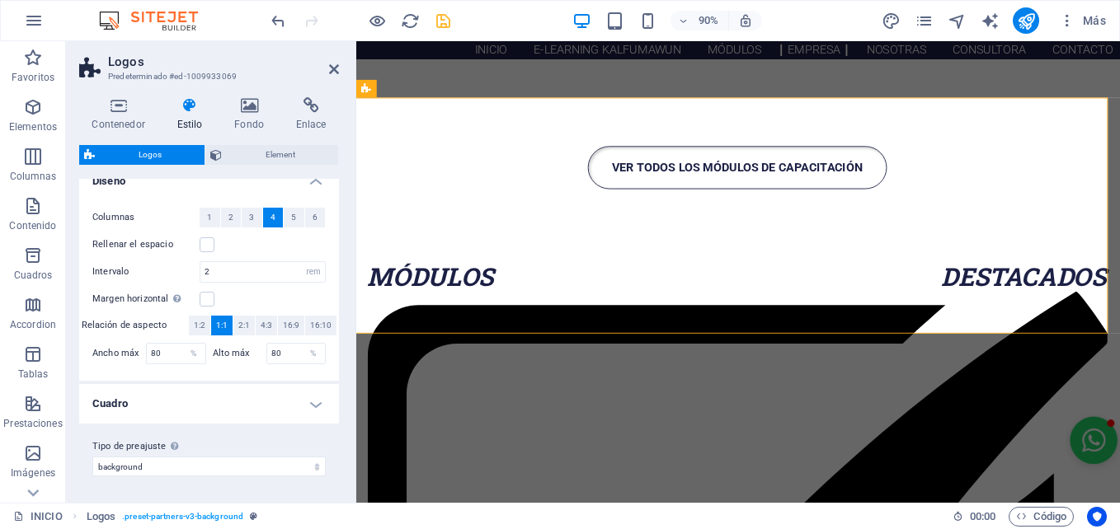
drag, startPoint x: 182, startPoint y: 351, endPoint x: 106, endPoint y: 346, distance: 76.0
click at [106, 346] on div "Ancho máx 80 %" at bounding box center [149, 353] width 114 height 21
drag, startPoint x: 166, startPoint y: 353, endPoint x: 121, endPoint y: 354, distance: 44.5
click at [122, 354] on div "Ancho máx 80 %" at bounding box center [149, 353] width 114 height 21
type input "90"
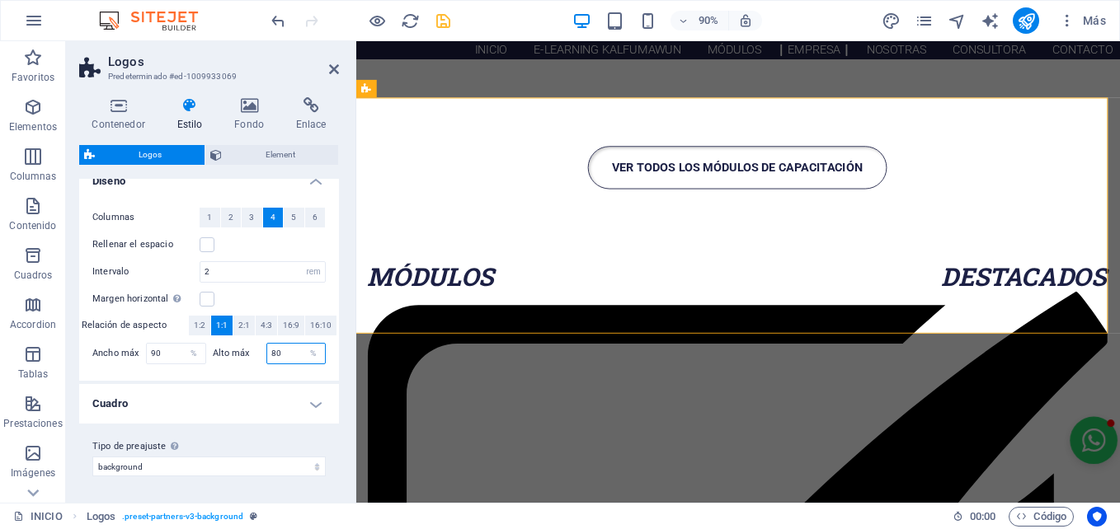
drag, startPoint x: 279, startPoint y: 357, endPoint x: 247, endPoint y: 355, distance: 31.4
click at [248, 355] on div "Alto máx 80 %" at bounding box center [270, 353] width 114 height 21
type input "90"
click at [276, 65] on h2 "Logos" at bounding box center [223, 61] width 231 height 15
click at [332, 71] on icon at bounding box center [334, 69] width 10 height 13
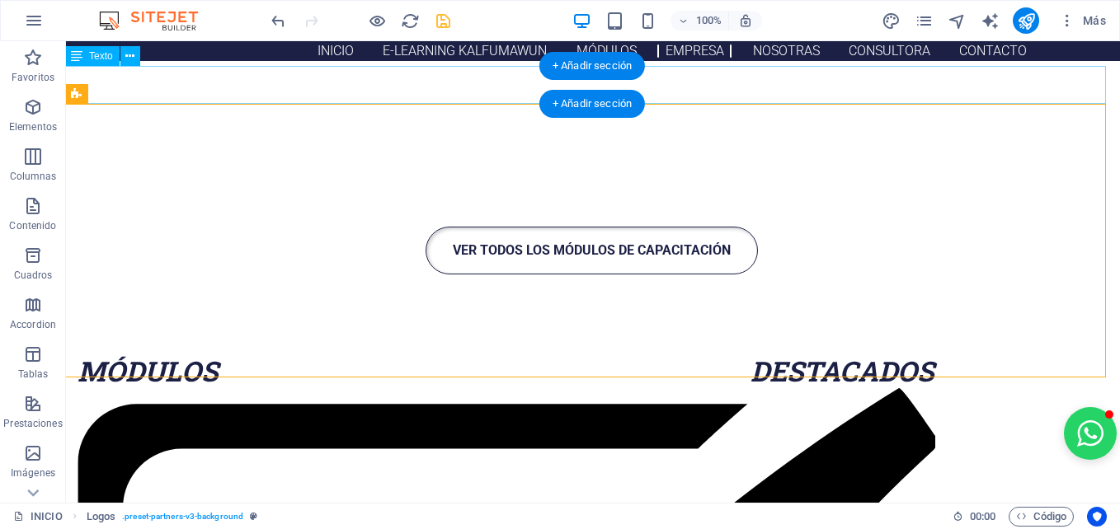
scroll to position [2327, 2]
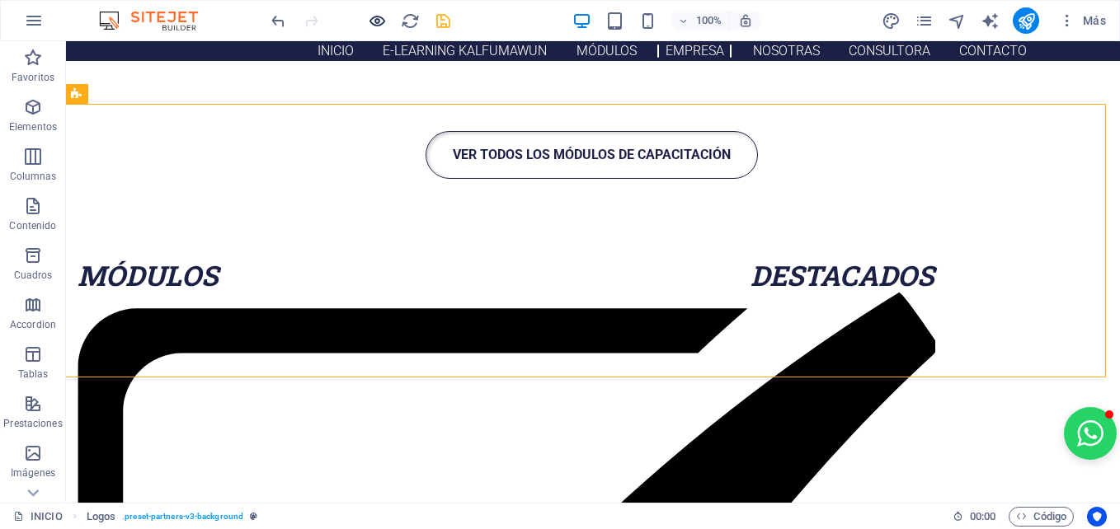
click at [379, 19] on icon "button" at bounding box center [377, 21] width 19 height 19
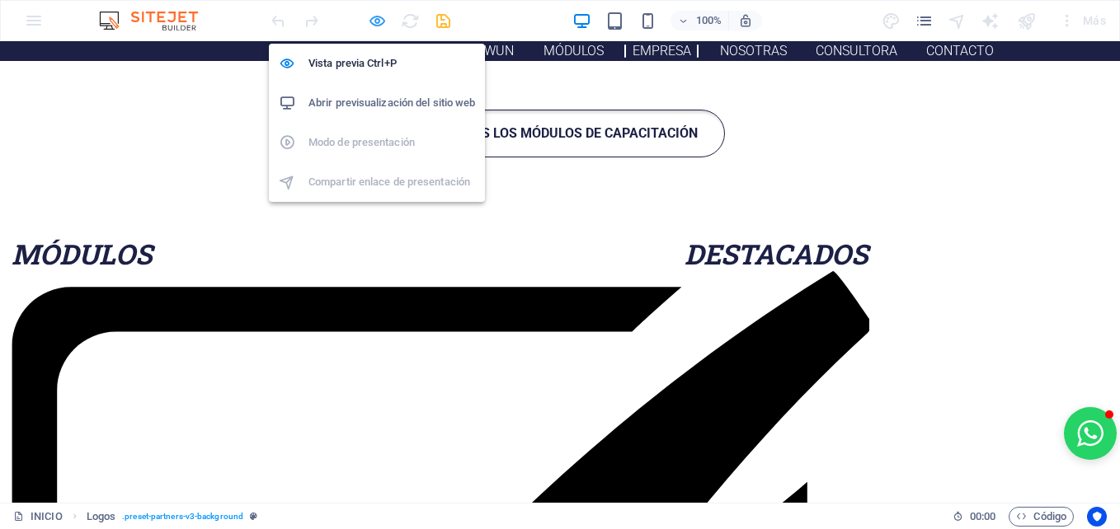
scroll to position [2343, 2]
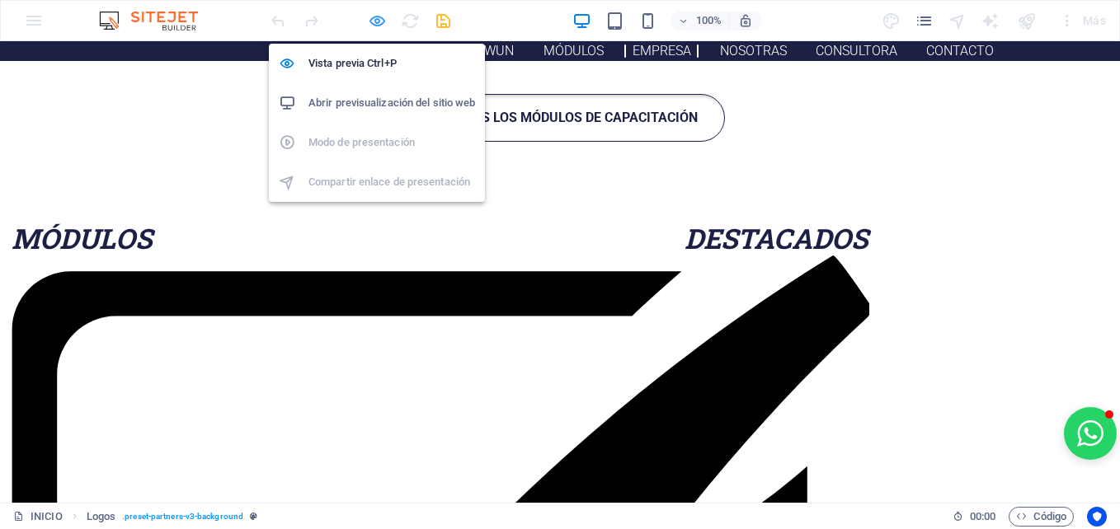
click at [379, 21] on icon "button" at bounding box center [377, 21] width 19 height 19
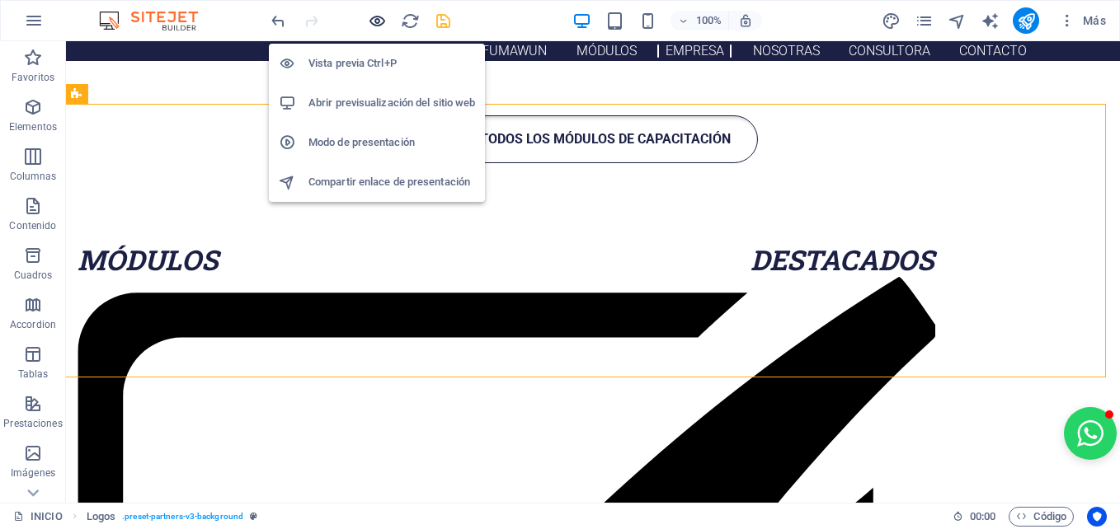
scroll to position [2327, 2]
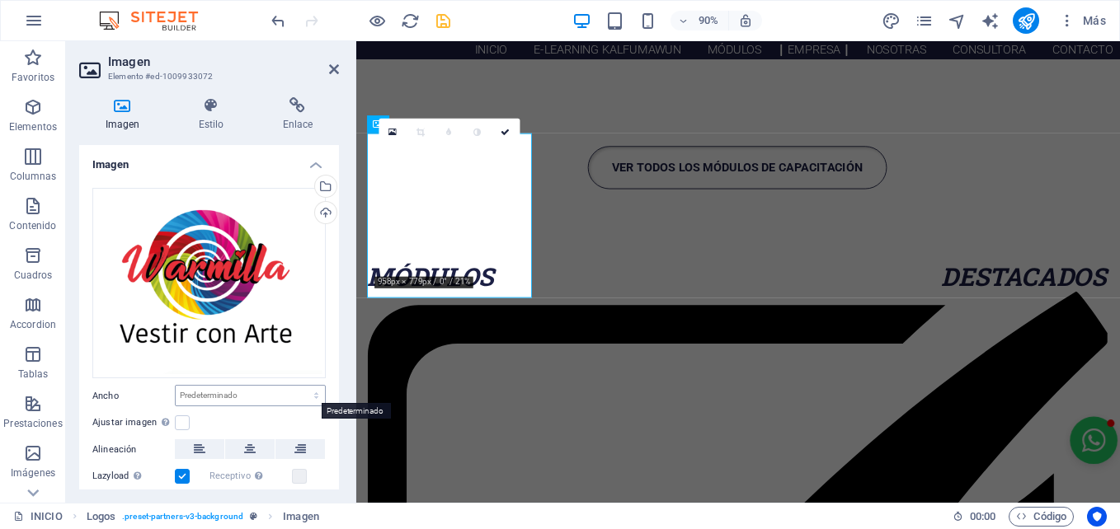
scroll to position [100, 0]
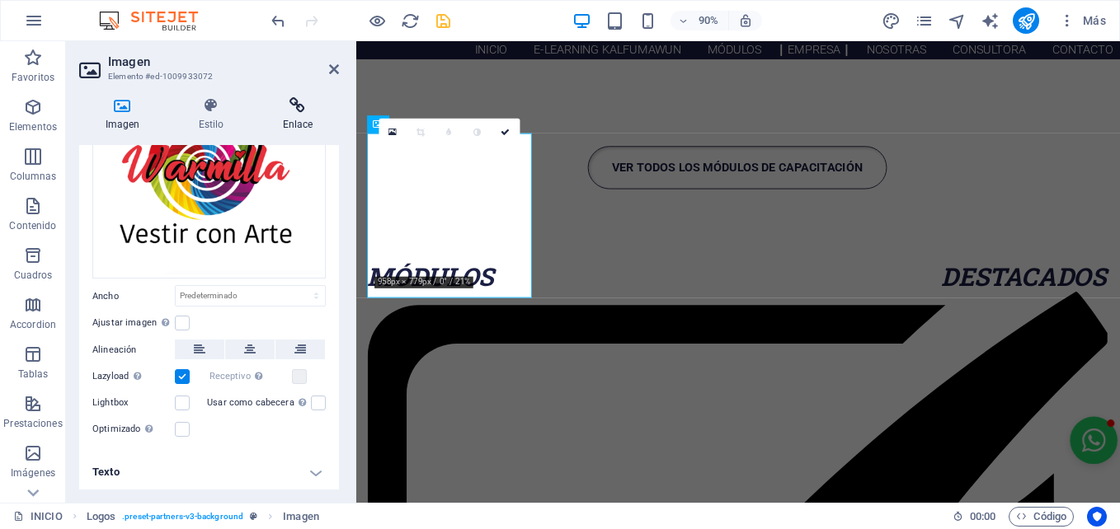
click at [296, 115] on h4 "Enlace" at bounding box center [297, 114] width 82 height 35
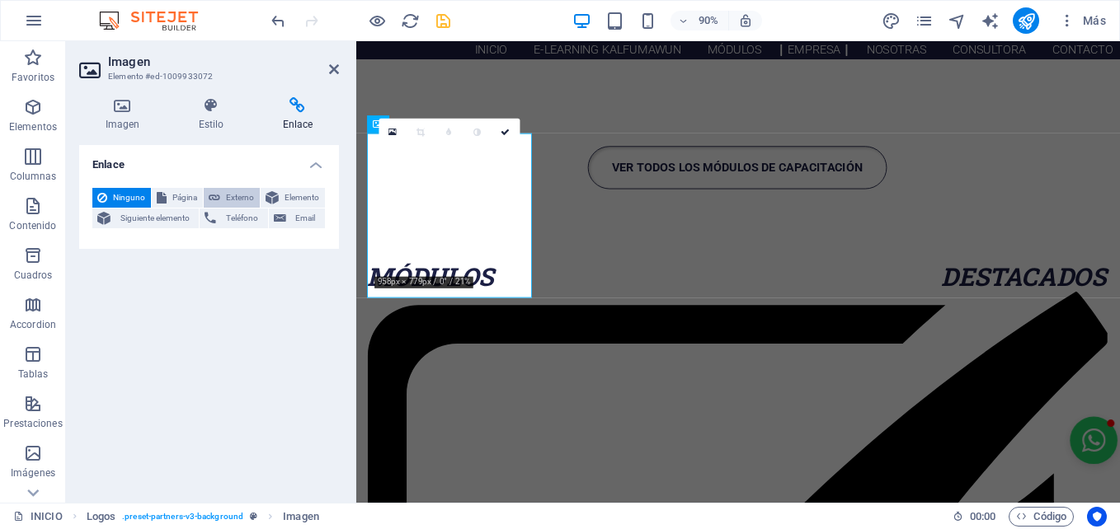
click at [238, 193] on span "Externo" at bounding box center [240, 198] width 30 height 20
select select "blank"
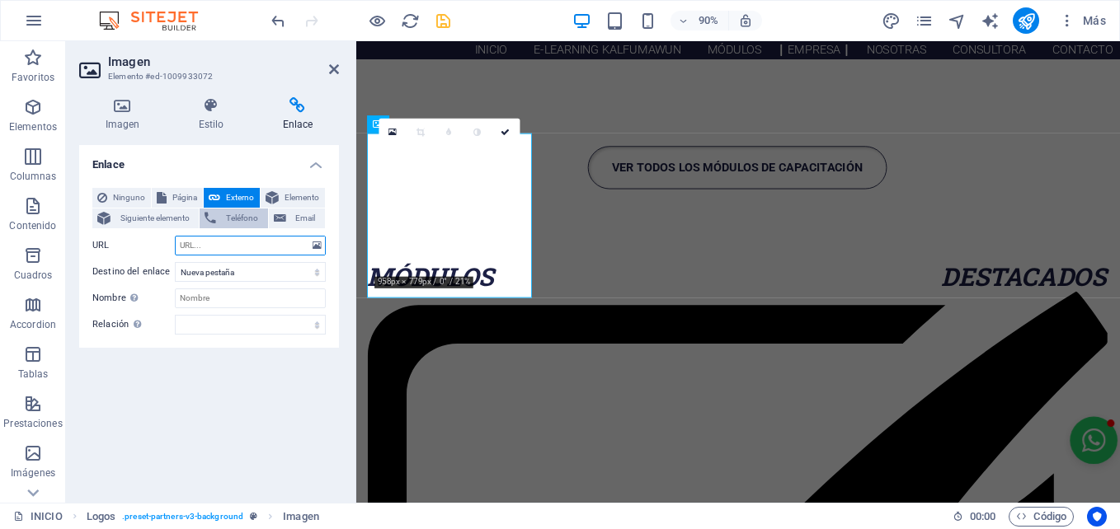
paste input "[URL][DOMAIN_NAME]"
type input "[URL][DOMAIN_NAME]"
click at [233, 275] on select "Nueva pestaña Misma pestaña Superposición" at bounding box center [250, 272] width 151 height 20
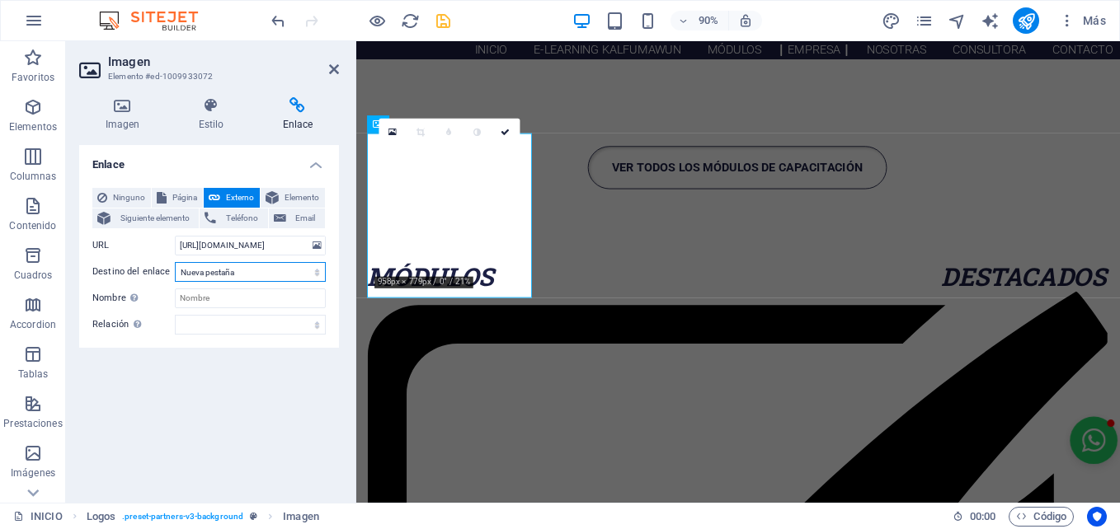
click at [233, 275] on select "Nueva pestaña Misma pestaña Superposición" at bounding box center [250, 272] width 151 height 20
click at [223, 293] on input "Nombre Una descripción adicional del enlace no debería ser igual al texto del e…" at bounding box center [250, 299] width 151 height 20
type input "WARMILLA"
click at [329, 65] on icon at bounding box center [334, 69] width 10 height 13
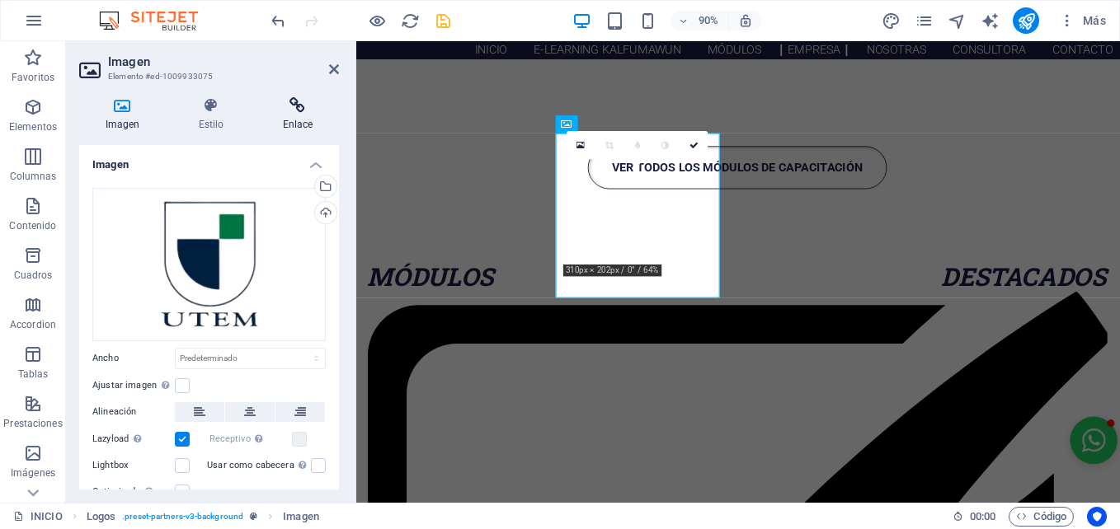
click at [288, 122] on h4 "Enlace" at bounding box center [297, 114] width 82 height 35
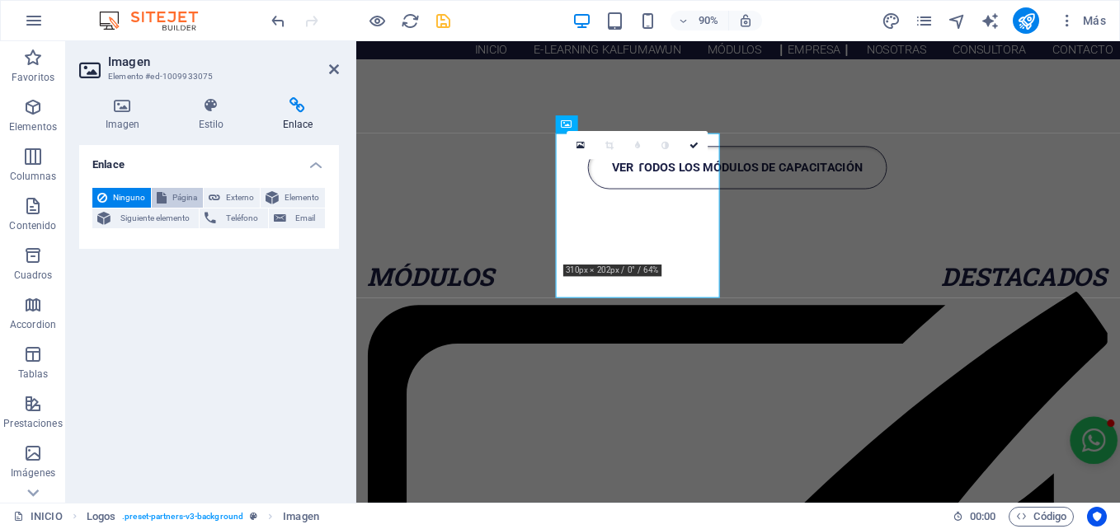
click at [190, 190] on span "Página" at bounding box center [185, 198] width 26 height 20
select select
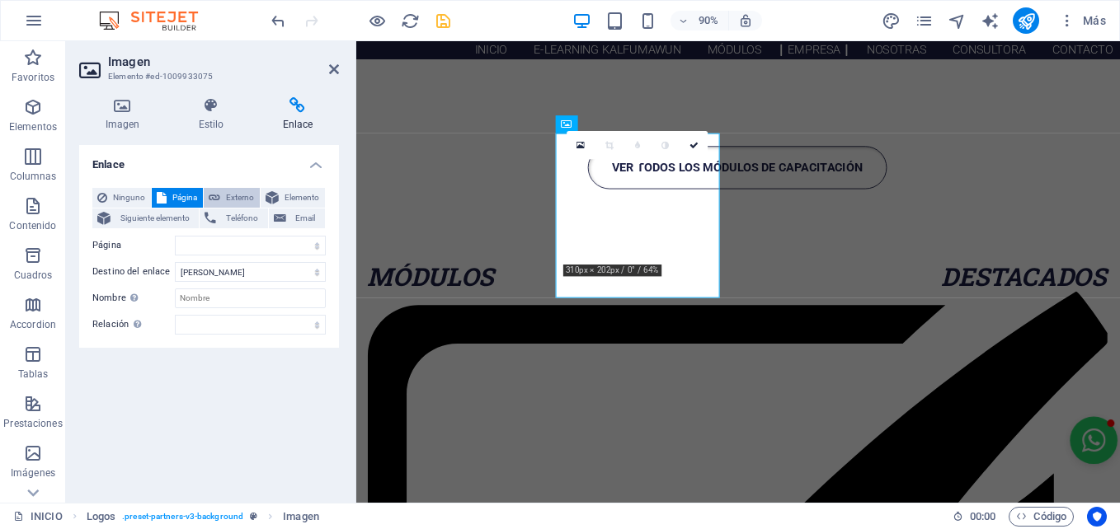
click at [232, 190] on span "Externo" at bounding box center [240, 198] width 30 height 20
select select "blank"
paste input "[URL][DOMAIN_NAME][DOMAIN_NAME]"
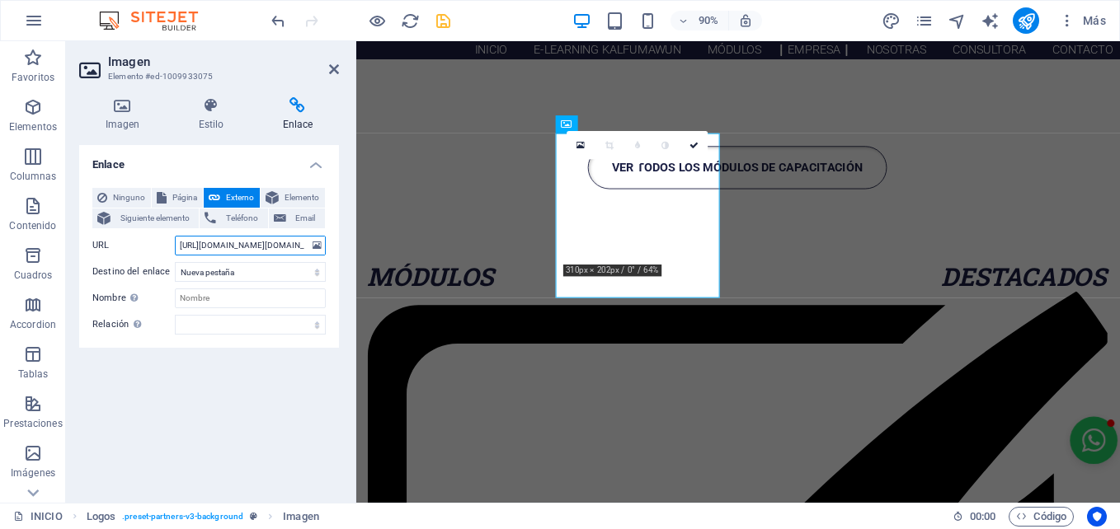
scroll to position [0, 266]
type input "[URL][DOMAIN_NAME][DOMAIN_NAME]"
click at [196, 297] on input "Nombre Una descripción adicional del enlace no debería ser igual al texto del e…" at bounding box center [250, 299] width 151 height 20
type input "UTEM"
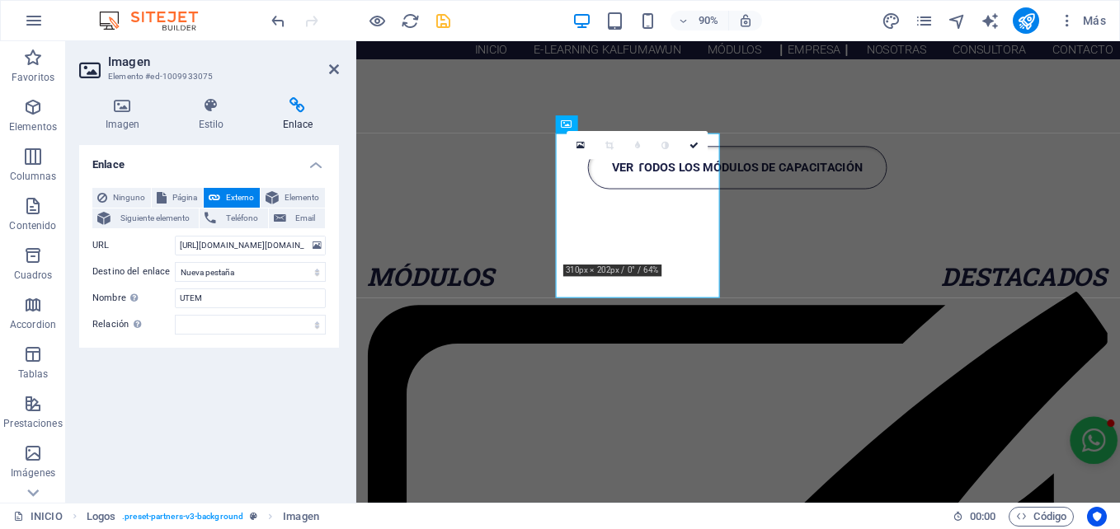
click at [340, 70] on aside "Imagen Elemento #ed-1009933075 Imagen Estilo Enlace Imagen Arrastra archivos aq…" at bounding box center [211, 272] width 290 height 462
click at [335, 70] on icon at bounding box center [334, 69] width 10 height 13
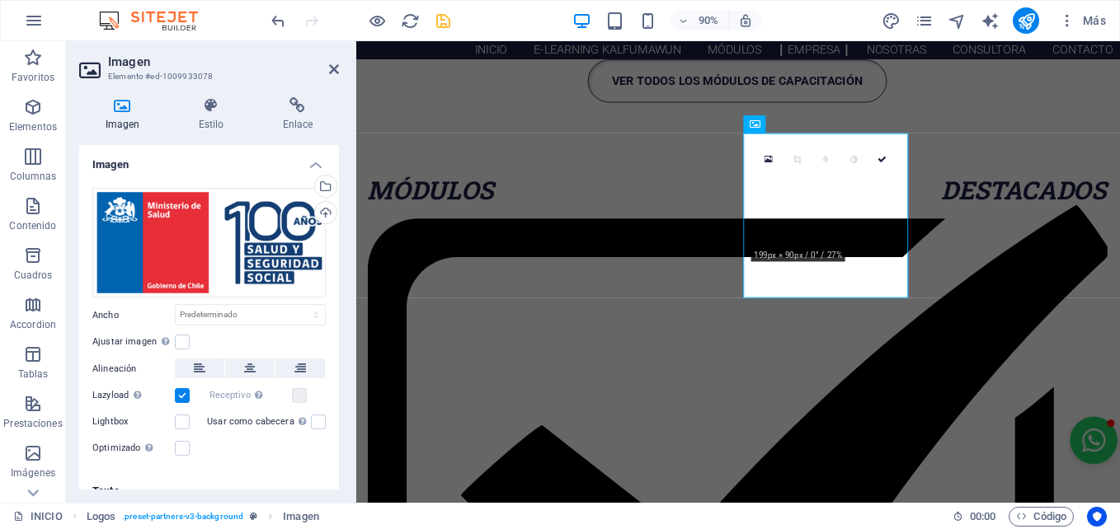
scroll to position [2231, 2]
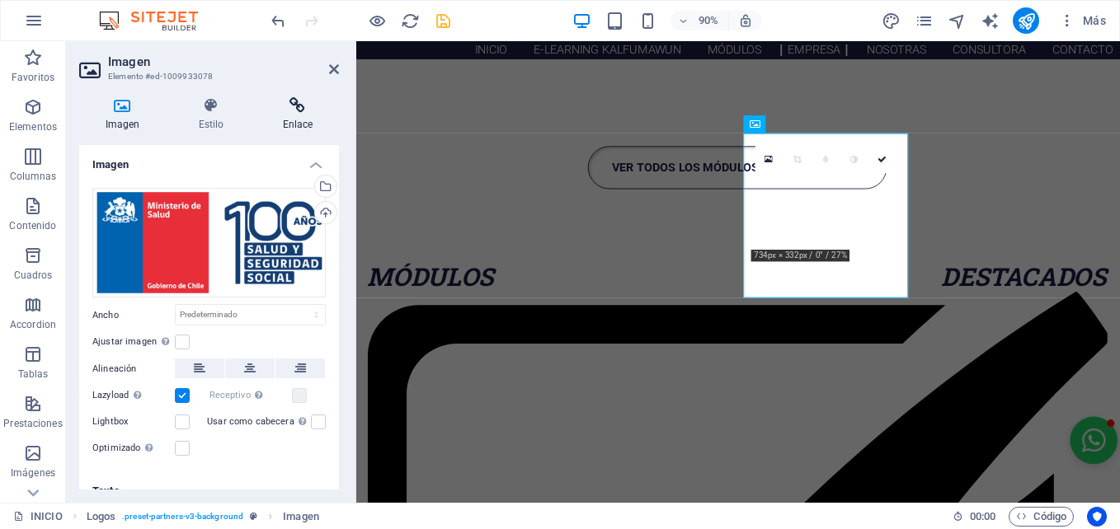
click at [280, 114] on h4 "Enlace" at bounding box center [297, 114] width 82 height 35
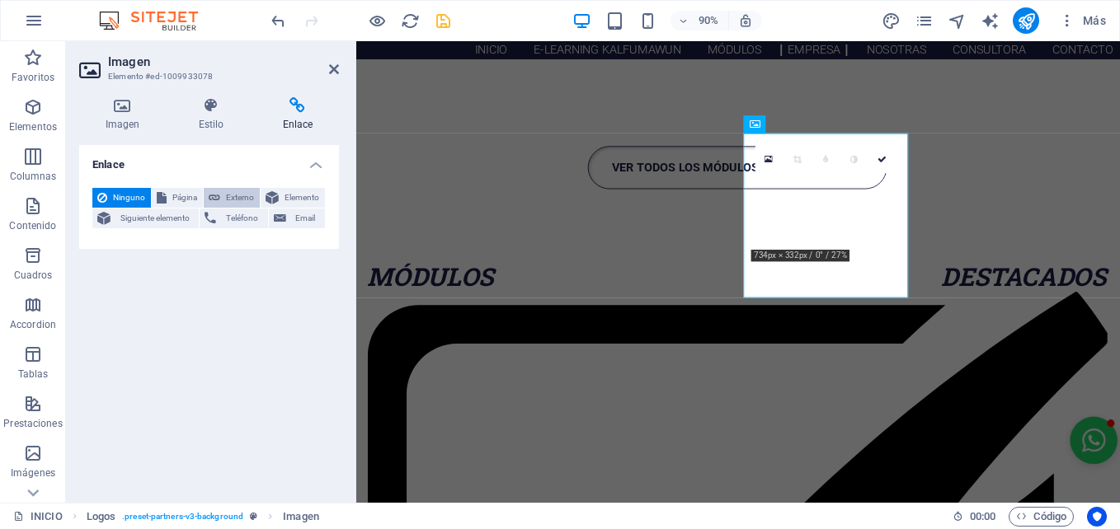
click at [234, 193] on span "Externo" at bounding box center [240, 198] width 30 height 20
select select "blank"
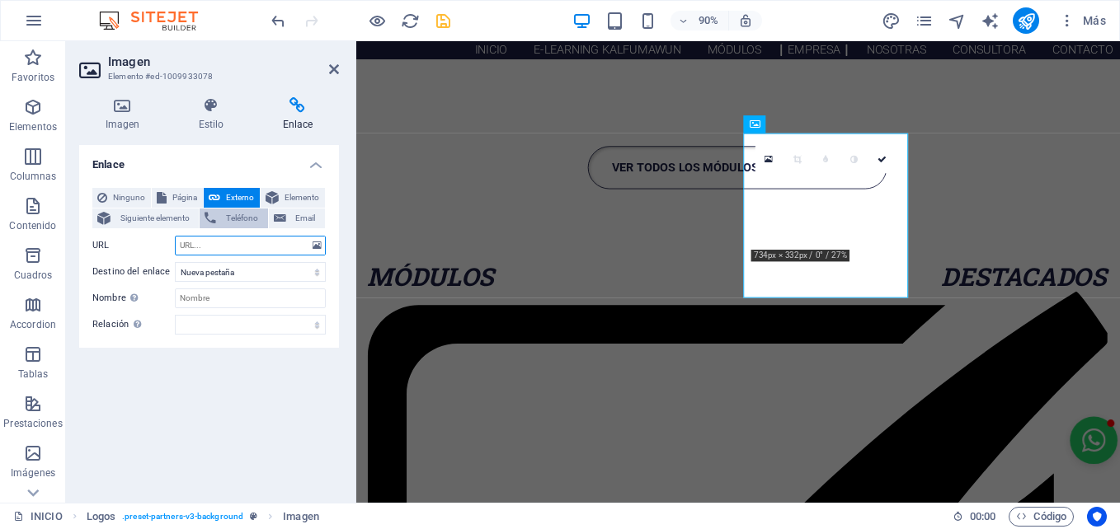
paste input "[URL][DOMAIN_NAME]"
type input "[URL][DOMAIN_NAME]"
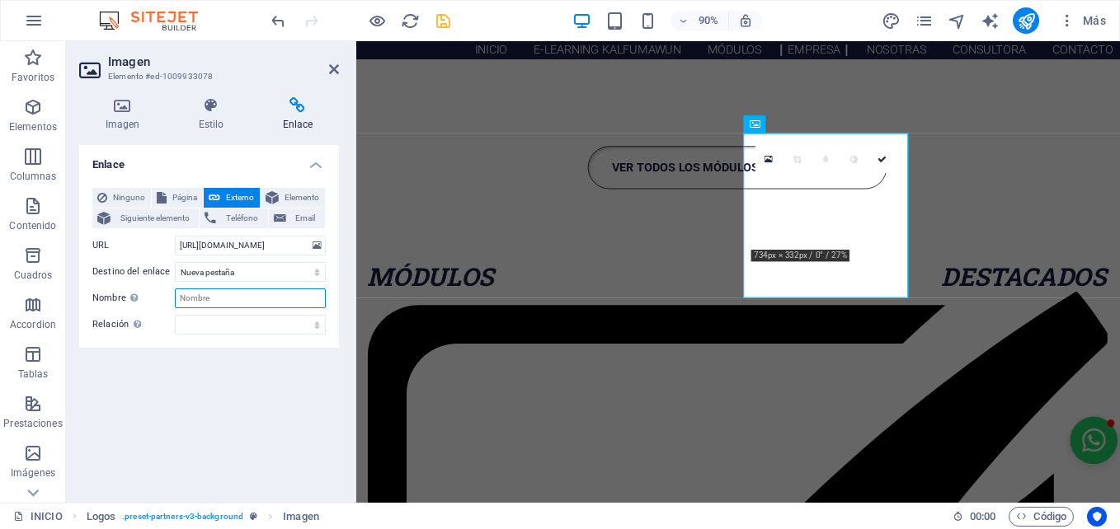
click at [203, 303] on input "Nombre Una descripción adicional del enlace no debería ser igual al texto del e…" at bounding box center [250, 299] width 151 height 20
type input "SUBDIRECCIÓN DE REDES ASISTENCIALES"
click at [332, 67] on icon at bounding box center [334, 69] width 10 height 13
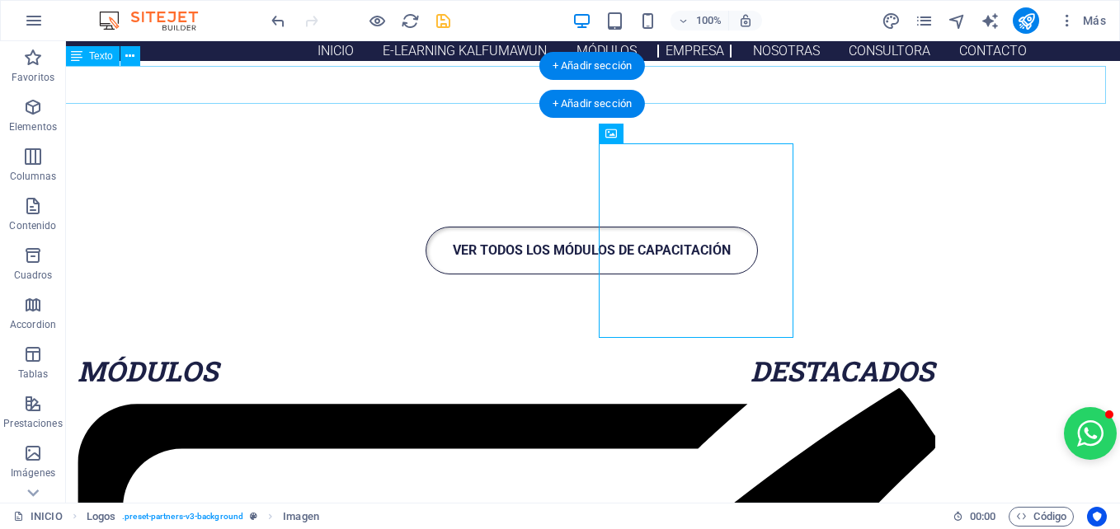
scroll to position [2327, 2]
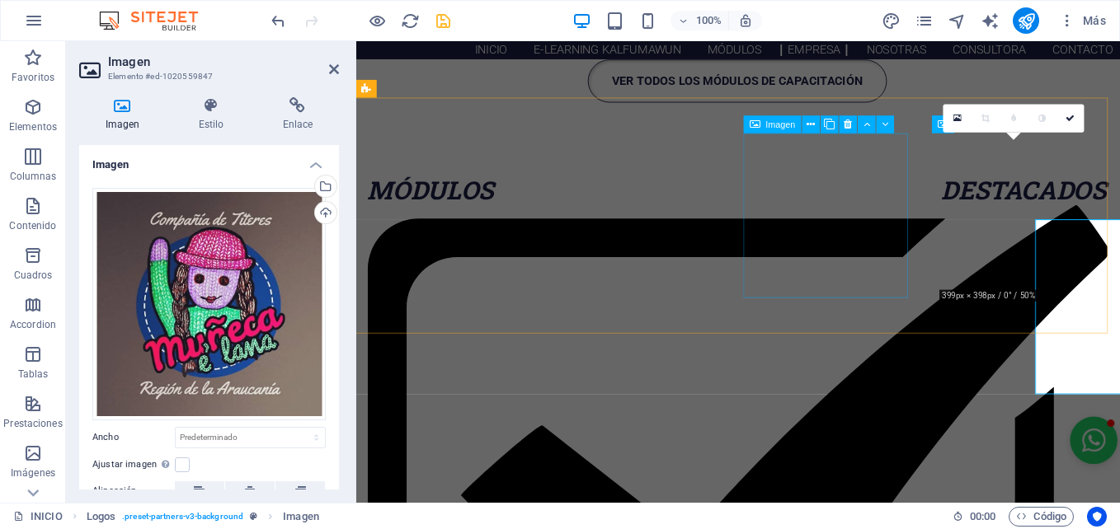
scroll to position [2231, 2]
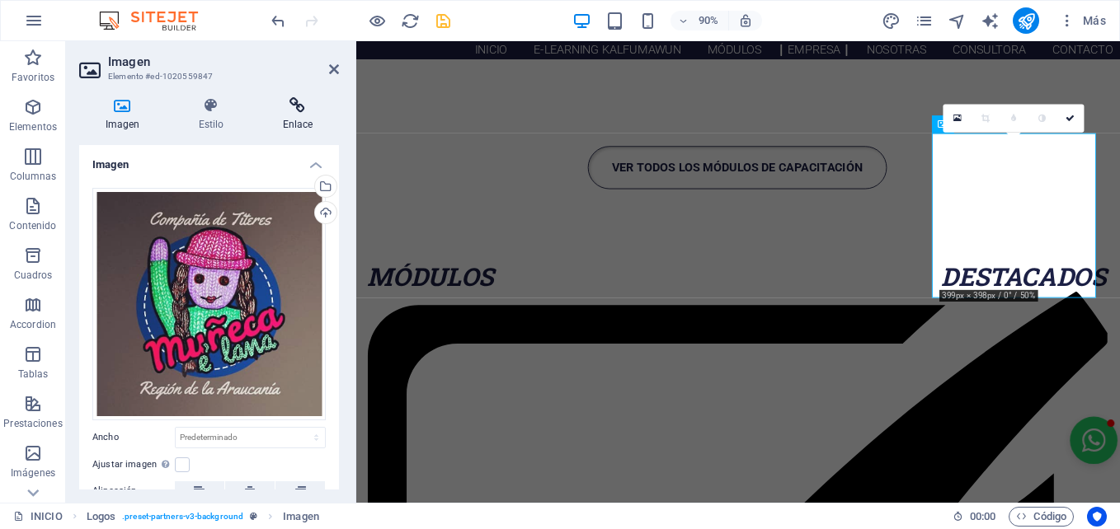
click at [279, 109] on icon at bounding box center [297, 105] width 82 height 16
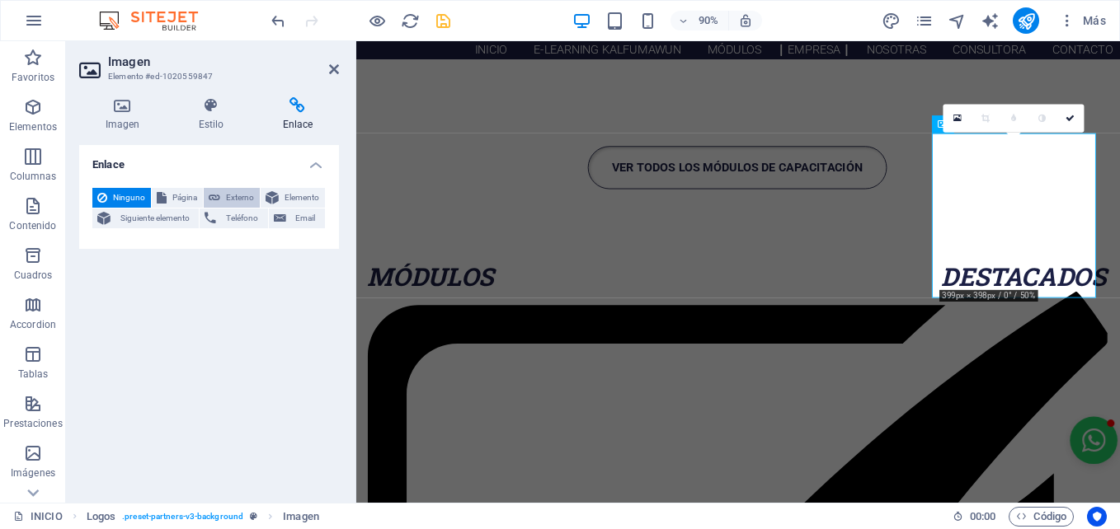
click at [241, 193] on span "Externo" at bounding box center [240, 198] width 30 height 20
select select "blank"
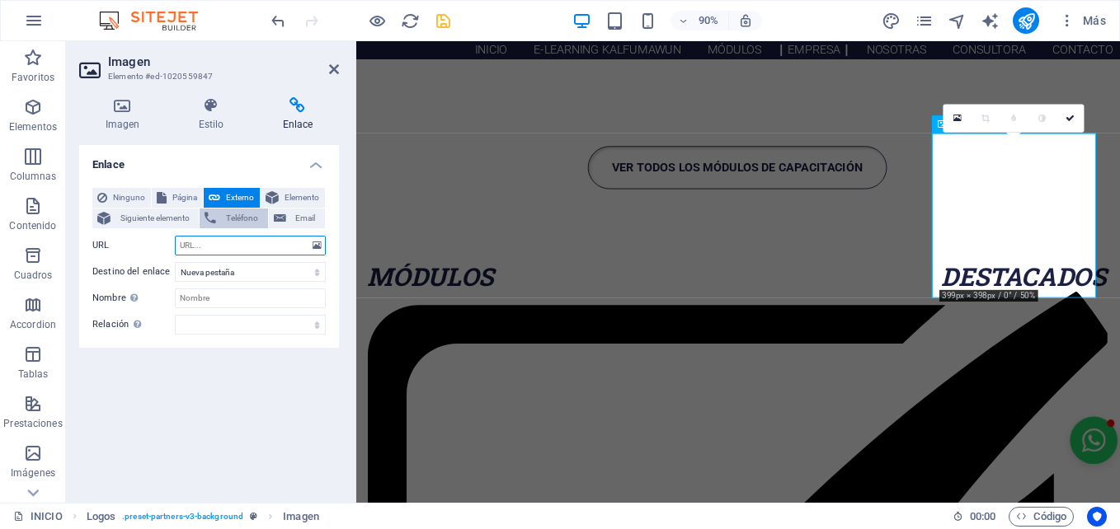
paste input "[URL][DOMAIN_NAME]"
type input "[URL][DOMAIN_NAME]"
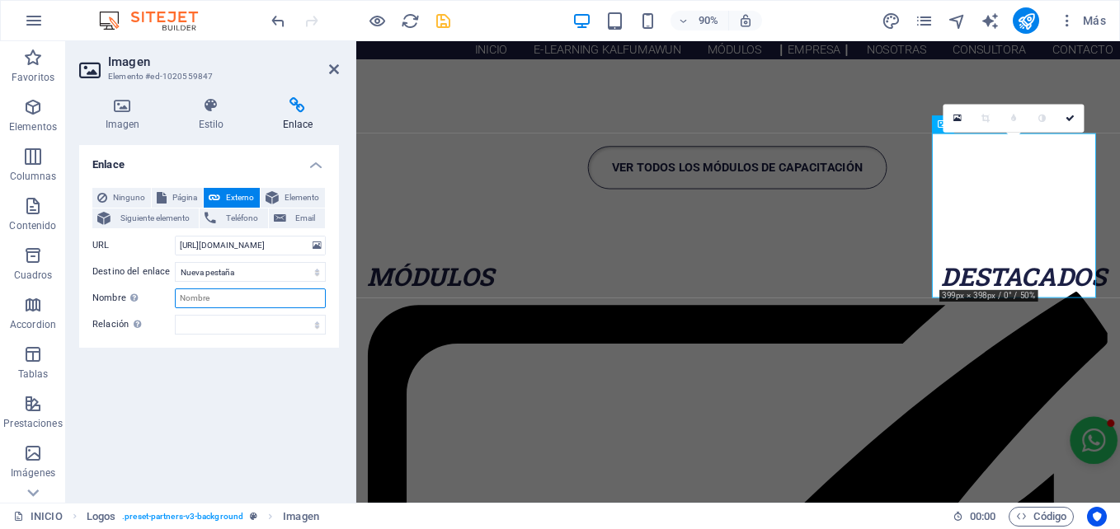
click at [215, 303] on input "Nombre Una descripción adicional del enlace no debería ser igual al texto del e…" at bounding box center [250, 299] width 151 height 20
type input "MU NECA E LANA"
click at [331, 65] on icon at bounding box center [334, 69] width 10 height 13
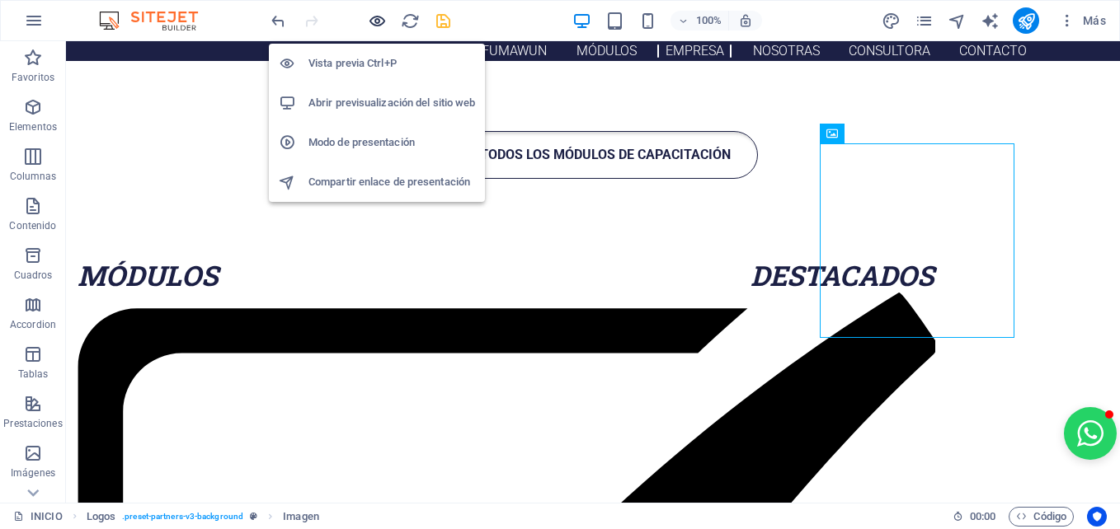
click at [382, 18] on icon "button" at bounding box center [377, 21] width 19 height 19
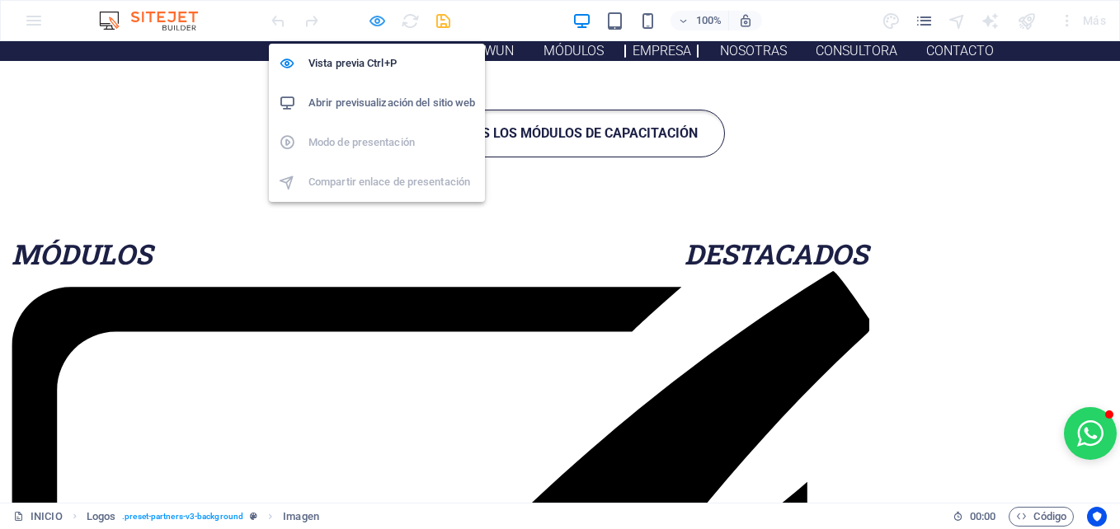
scroll to position [2343, 2]
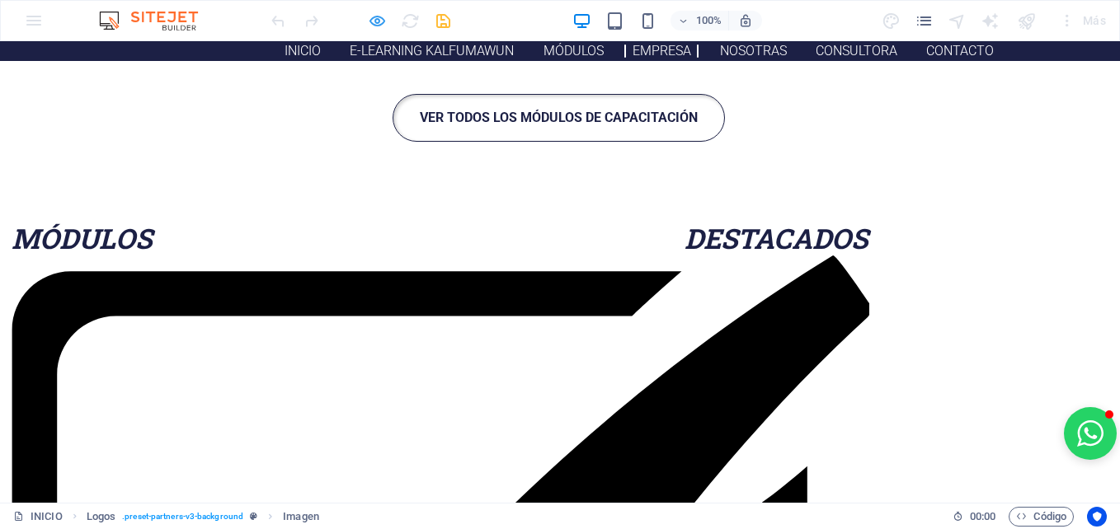
click at [370, 16] on icon "button" at bounding box center [377, 21] width 19 height 19
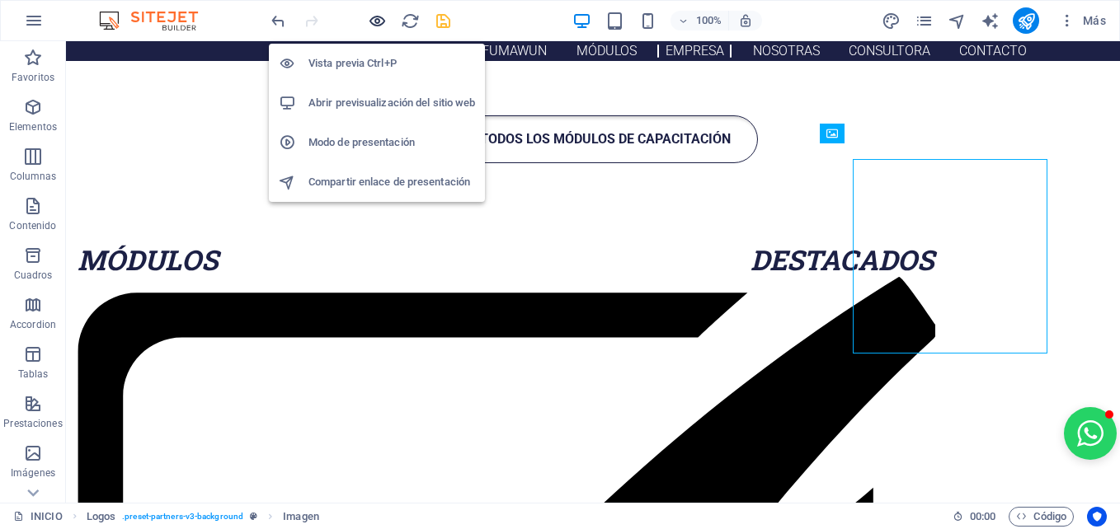
scroll to position [2327, 2]
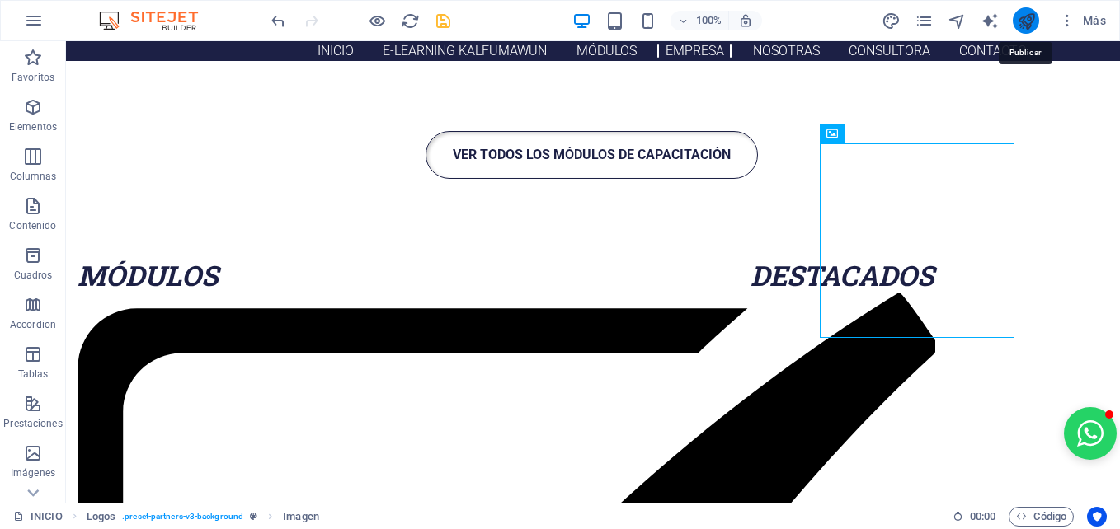
click at [1024, 16] on icon "publish" at bounding box center [1026, 21] width 19 height 19
checkbox input "false"
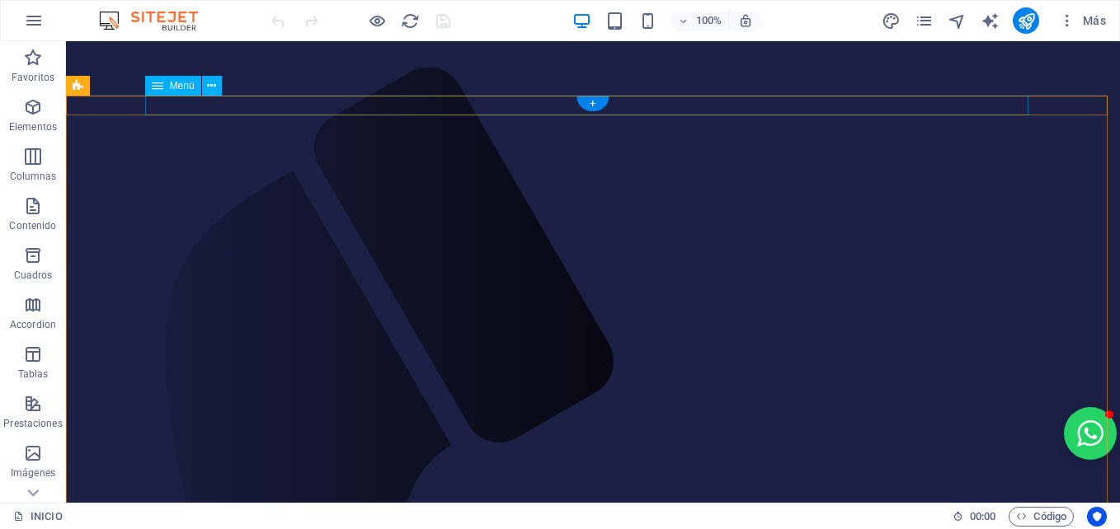
select select "5"
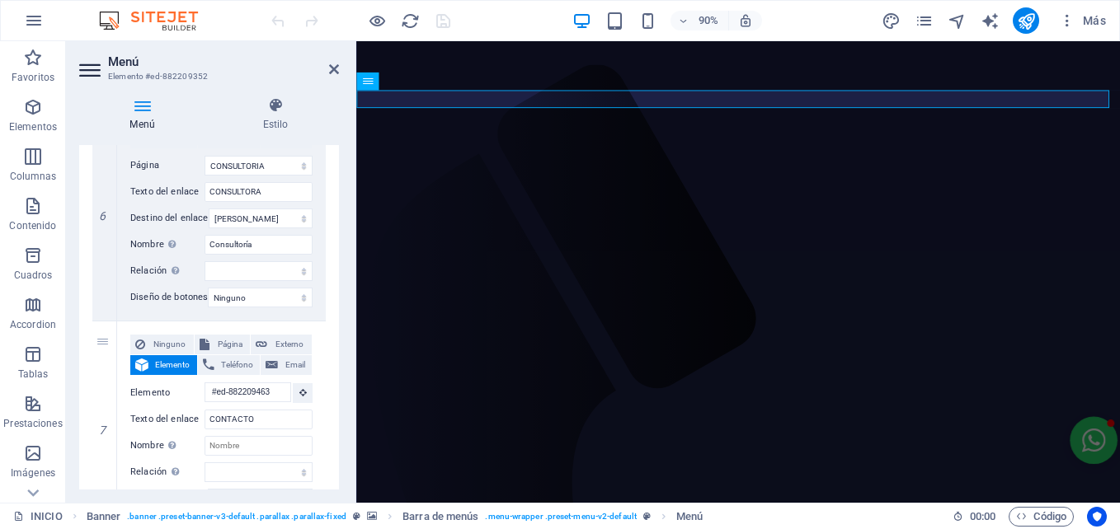
scroll to position [1187, 0]
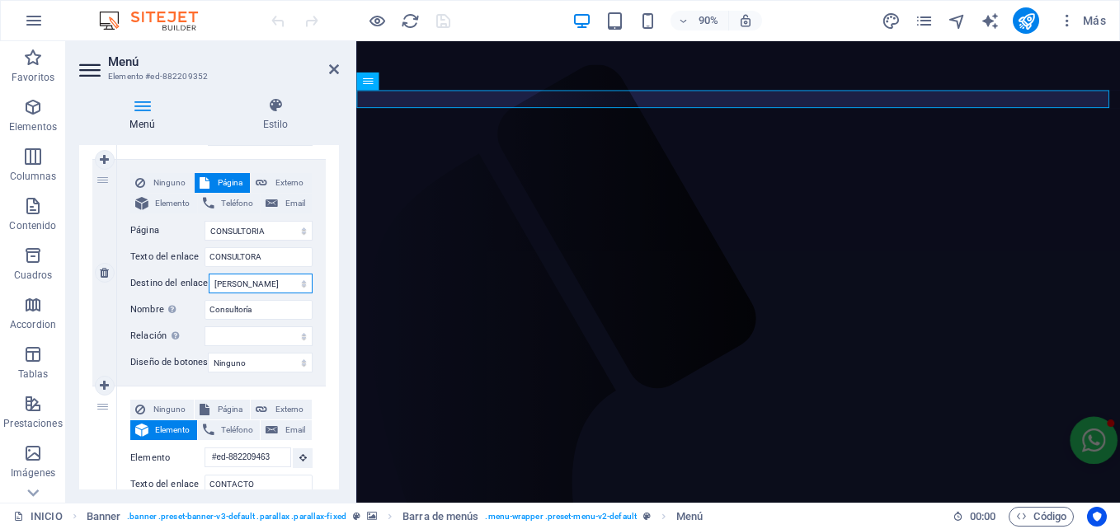
click at [247, 289] on select "Nueva pestaña Misma pestaña Superposición" at bounding box center [261, 284] width 104 height 20
select select "blank"
click at [209, 274] on select "Nueva pestaña Misma pestaña Superposición" at bounding box center [261, 284] width 104 height 20
select select
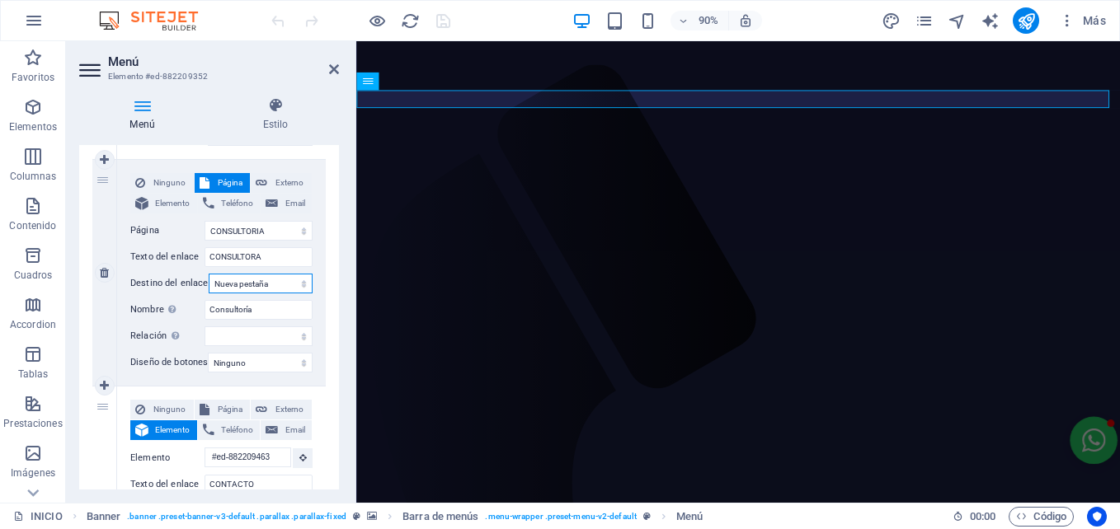
select select
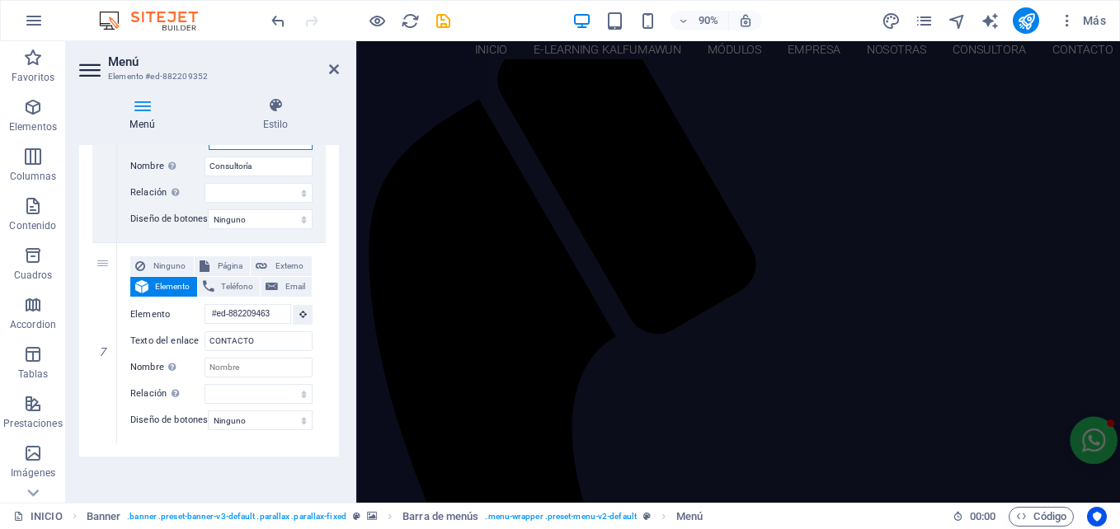
scroll to position [0, 0]
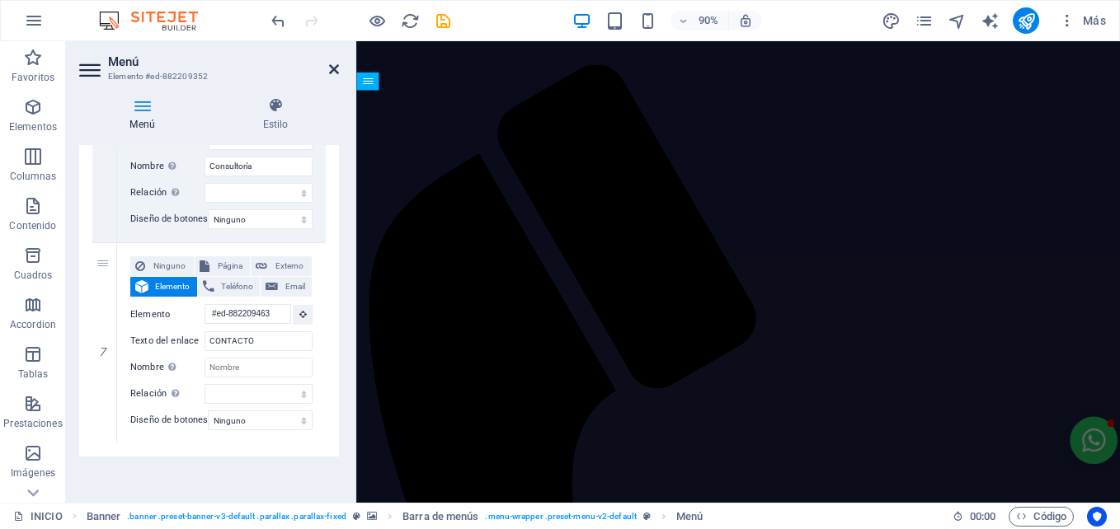
click at [334, 68] on icon at bounding box center [334, 69] width 10 height 13
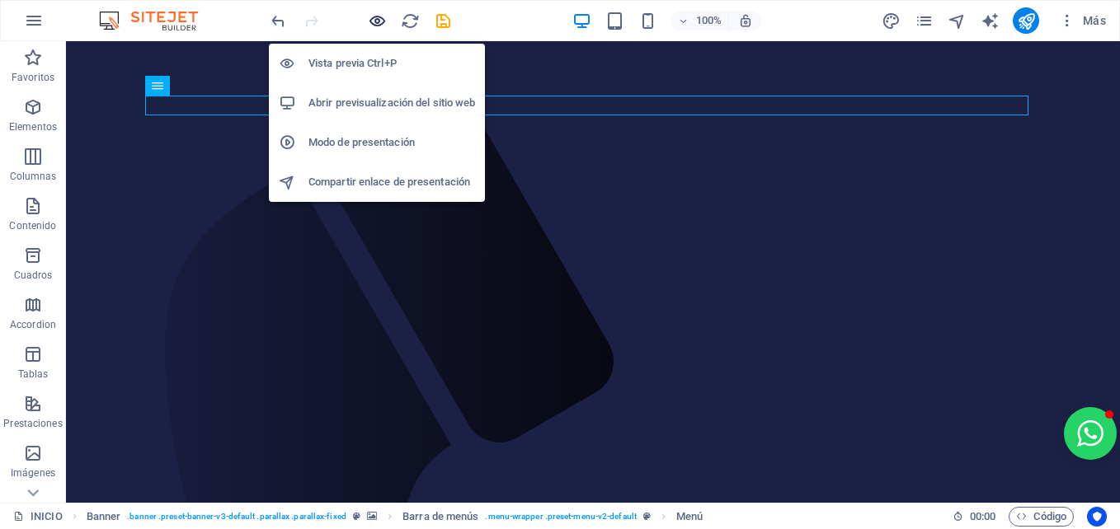
click at [382, 19] on icon "button" at bounding box center [377, 21] width 19 height 19
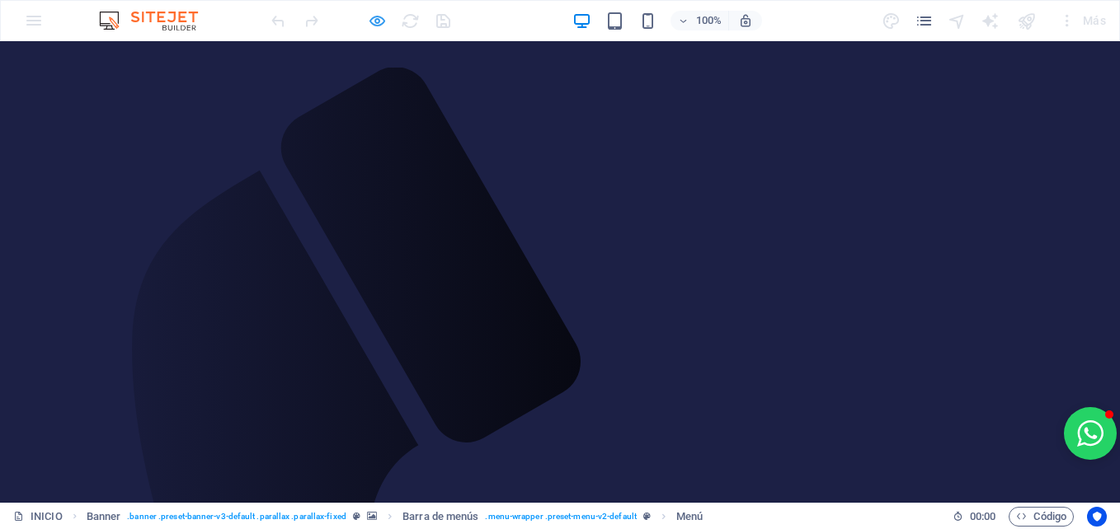
click at [365, 19] on div at bounding box center [360, 20] width 185 height 26
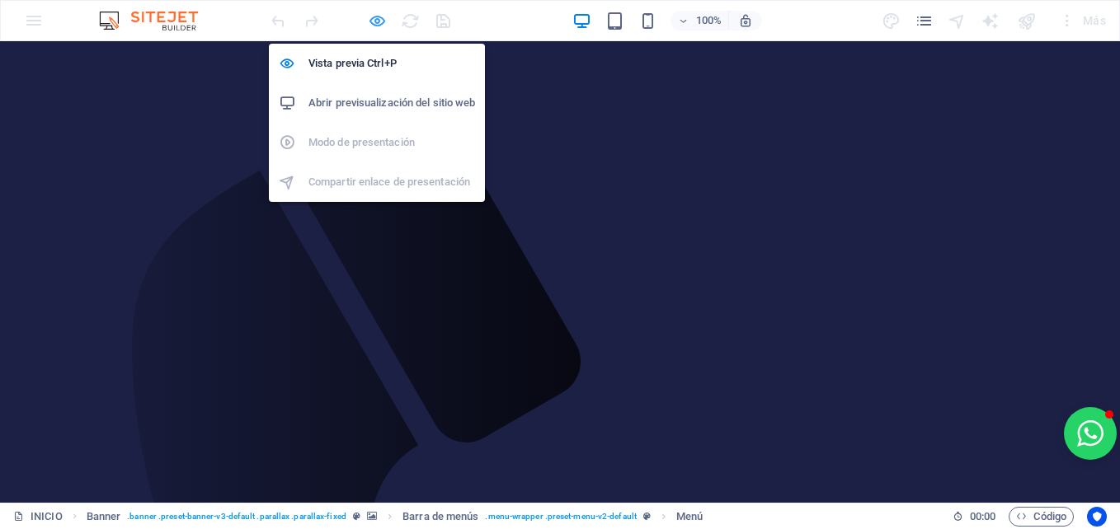
click at [381, 19] on icon "button" at bounding box center [377, 21] width 19 height 19
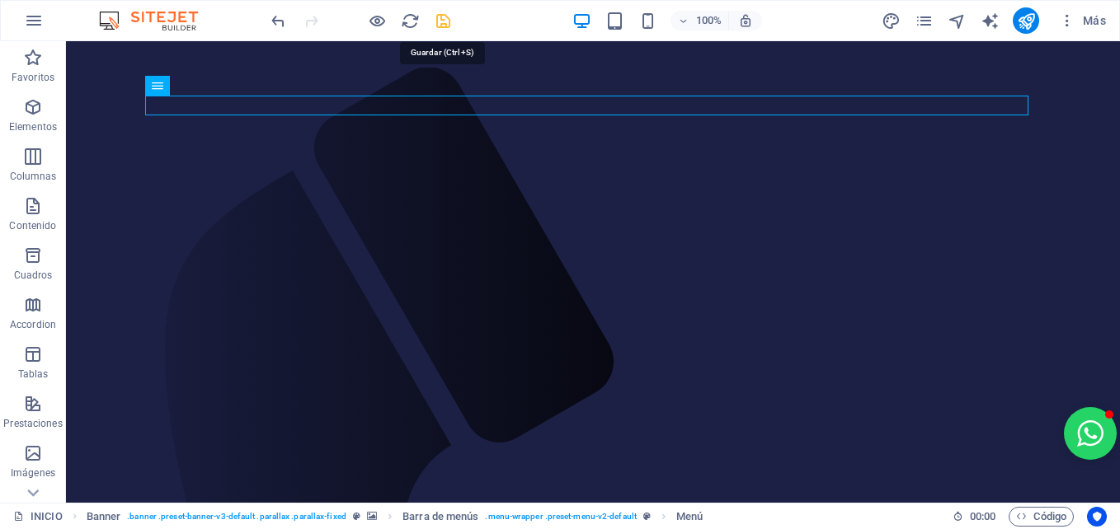
click at [444, 24] on icon "save" at bounding box center [443, 21] width 19 height 19
checkbox input "false"
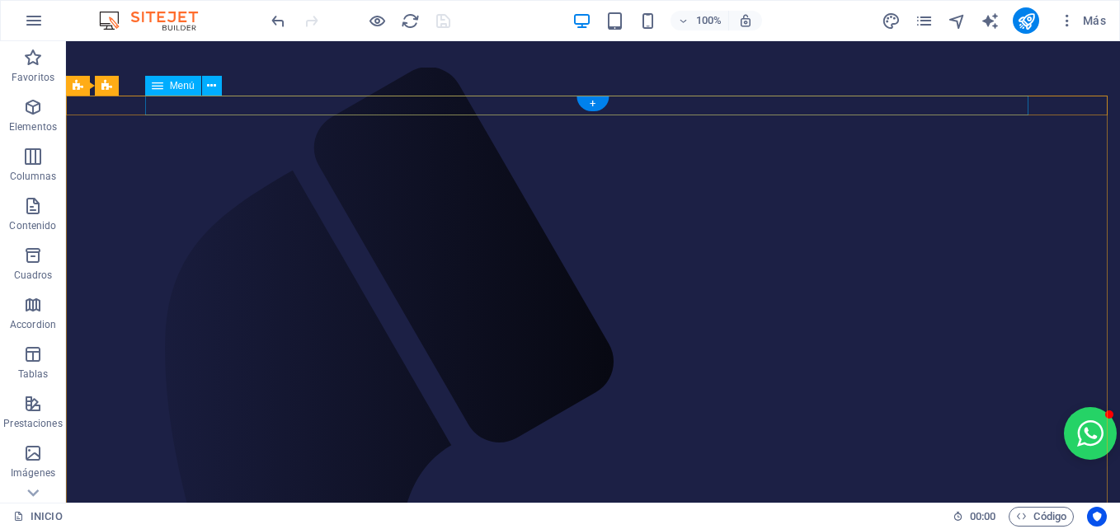
select select "5"
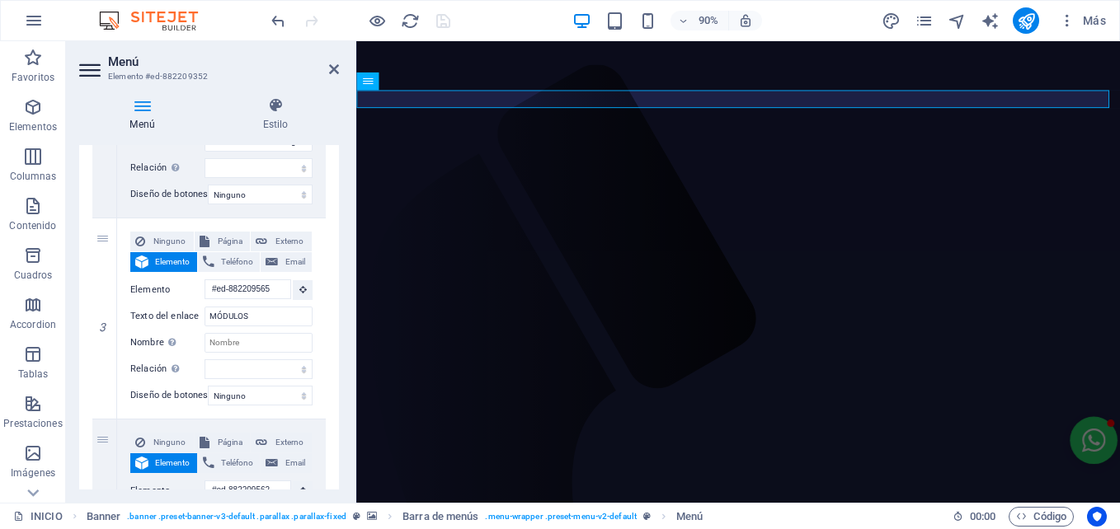
scroll to position [567, 0]
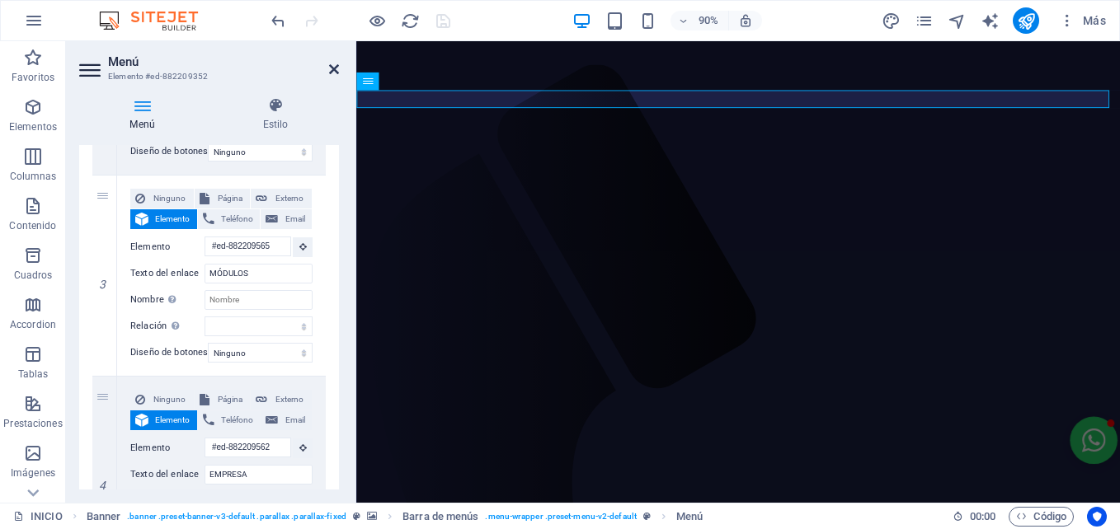
click at [331, 70] on icon at bounding box center [334, 69] width 10 height 13
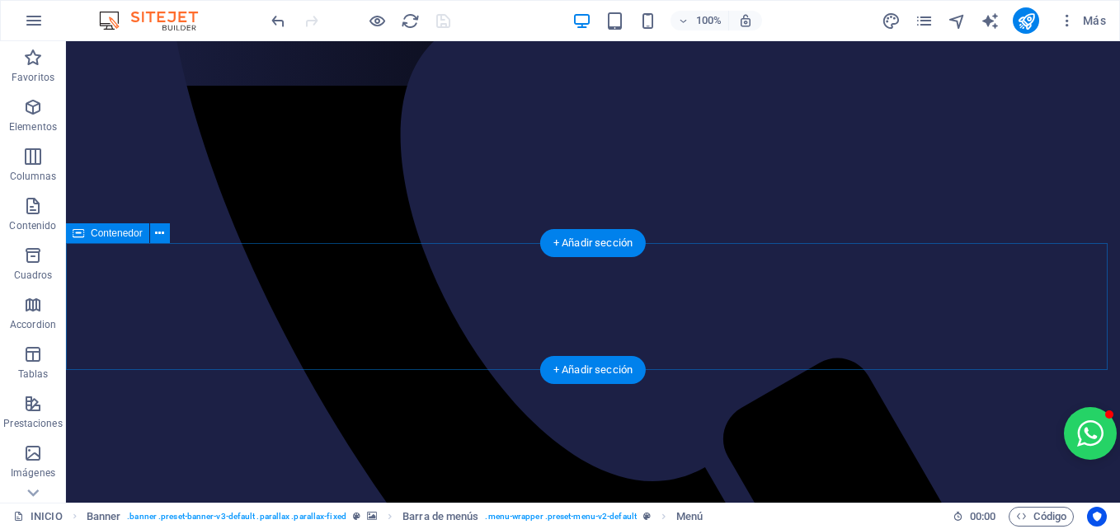
scroll to position [420, 0]
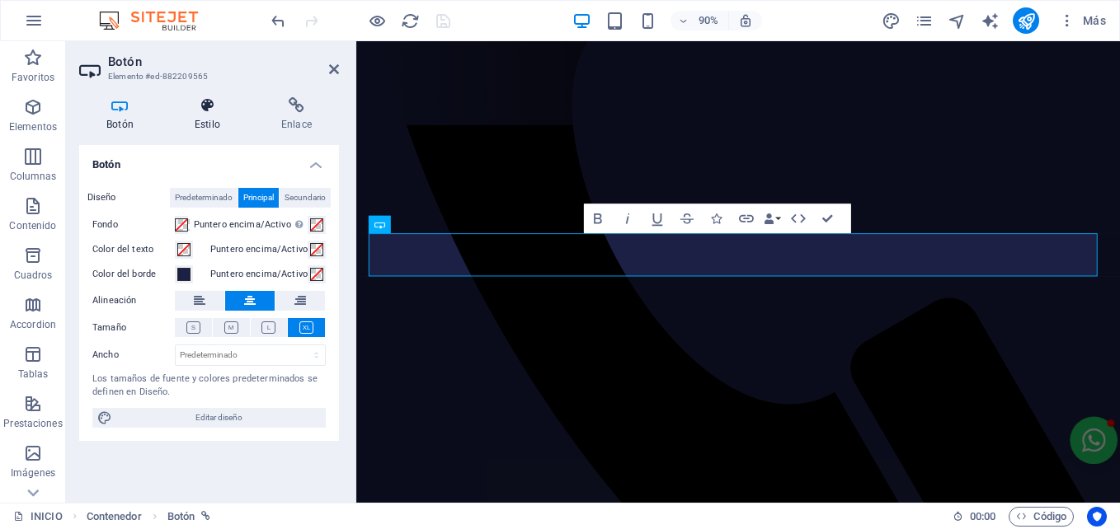
click at [194, 117] on h4 "Estilo" at bounding box center [210, 114] width 87 height 35
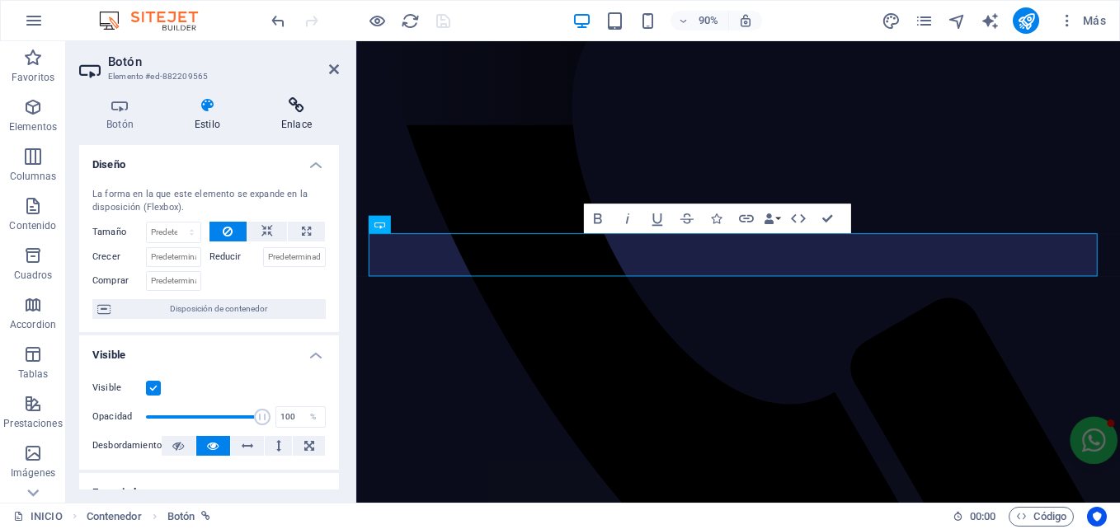
click at [284, 107] on icon at bounding box center [296, 105] width 85 height 16
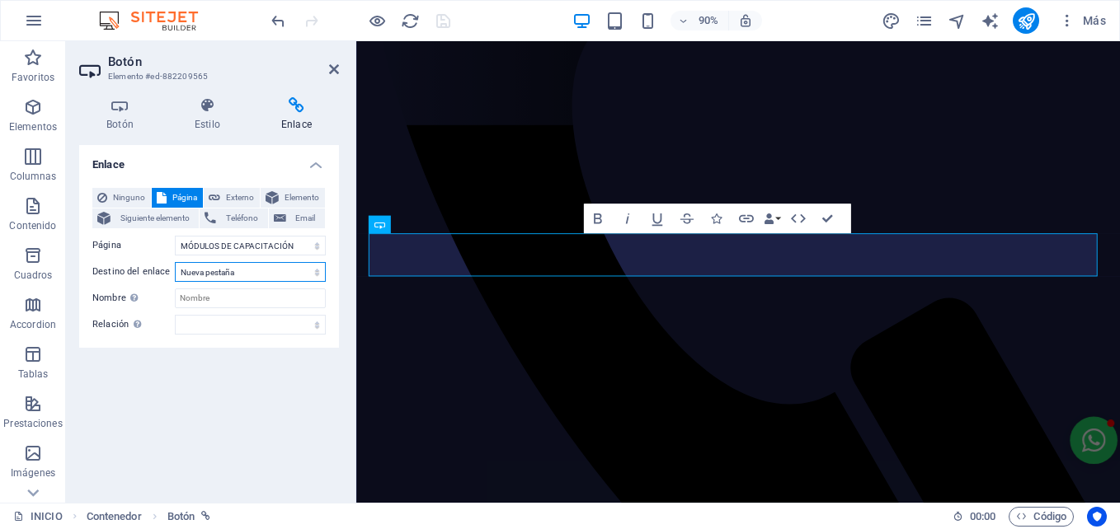
click at [207, 268] on select "Nueva pestaña Misma pestaña Superposición" at bounding box center [250, 272] width 151 height 20
click at [144, 285] on div "Ninguno Página Externo Elemento Siguiente elemento Teléfono Email Página INICIO…" at bounding box center [208, 261] width 233 height 147
click at [195, 299] on input "Nombre Una descripción adicional del enlace no debería ser igual al texto del e…" at bounding box center [250, 299] width 151 height 20
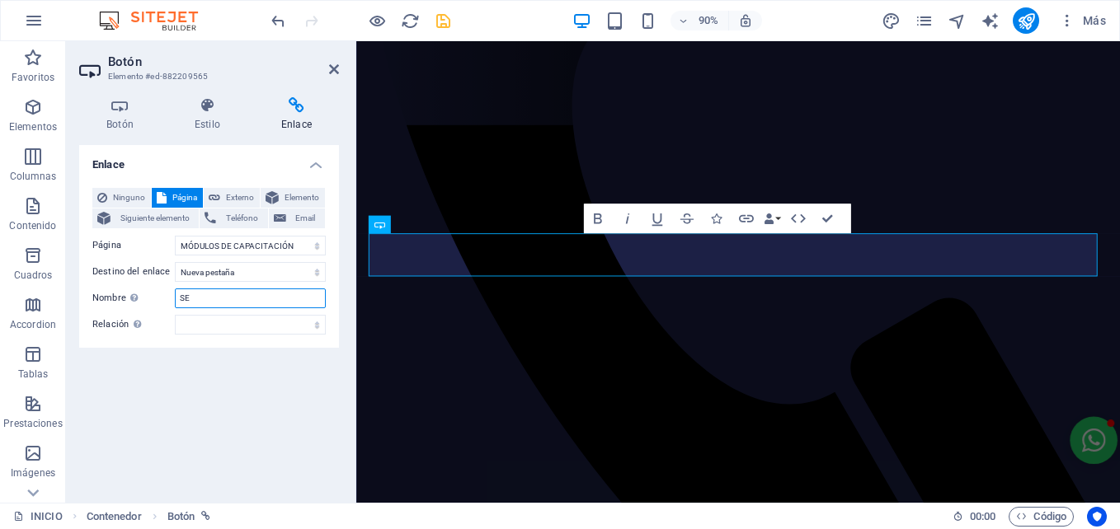
type input "S"
type input "NUESTROS SERVICIOS"
click at [332, 64] on icon at bounding box center [334, 69] width 10 height 13
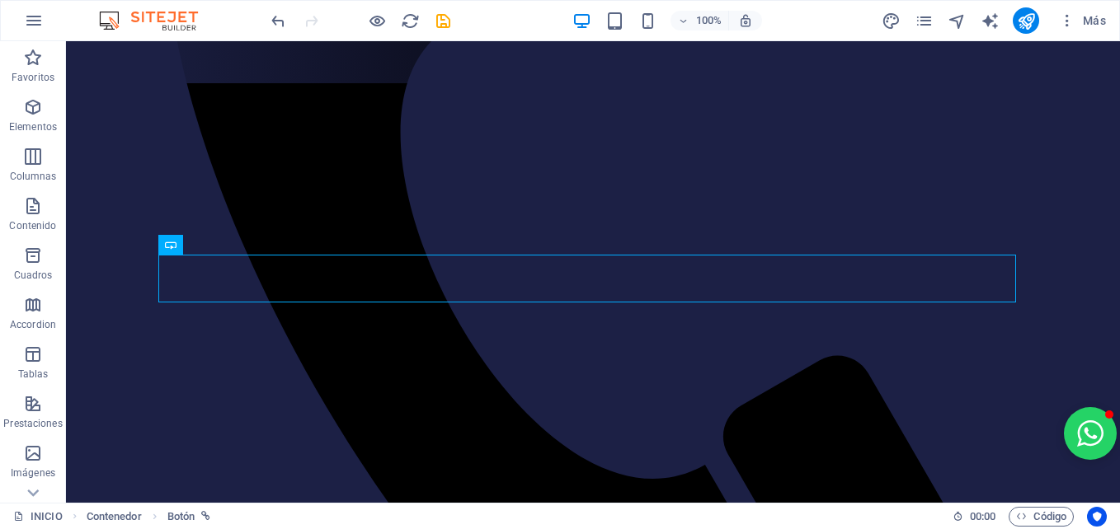
click at [441, 15] on icon "save" at bounding box center [443, 21] width 19 height 19
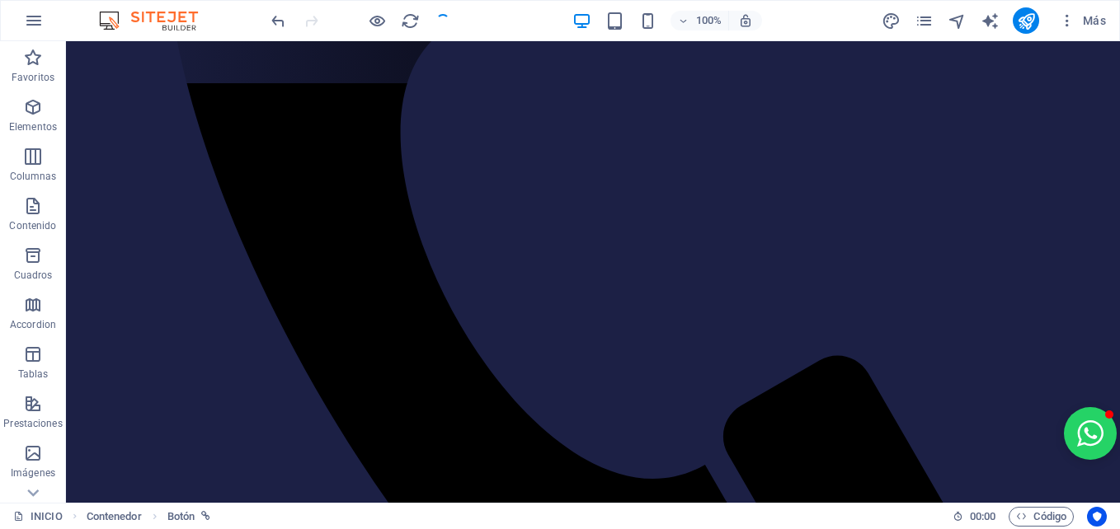
checkbox input "false"
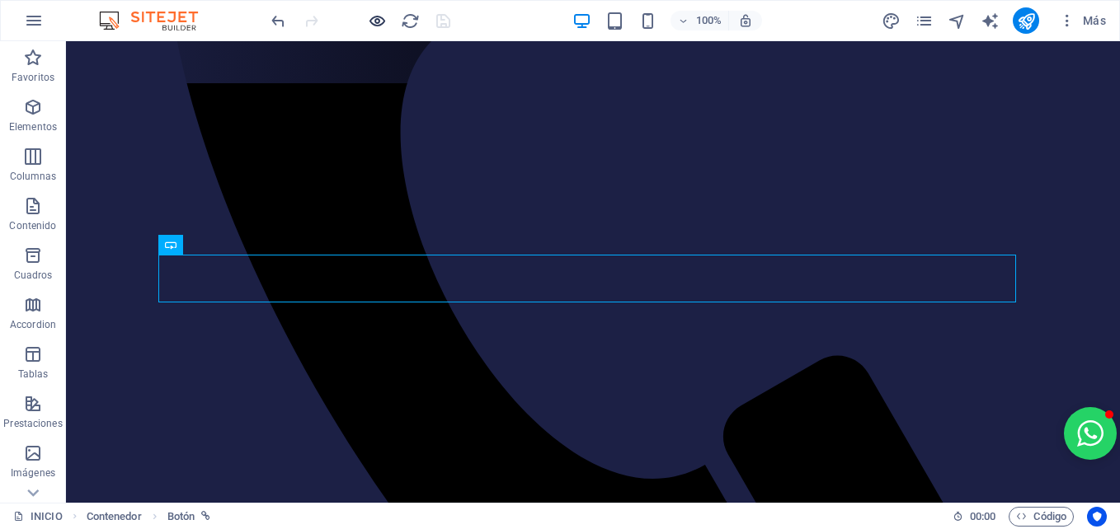
click at [376, 29] on div at bounding box center [360, 20] width 185 height 26
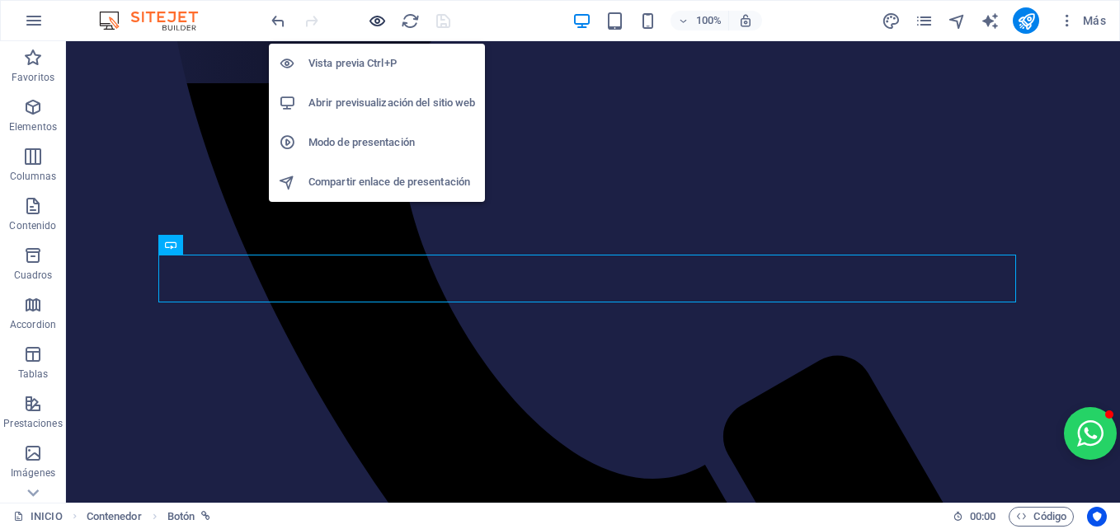
click at [379, 23] on icon "button" at bounding box center [377, 21] width 19 height 19
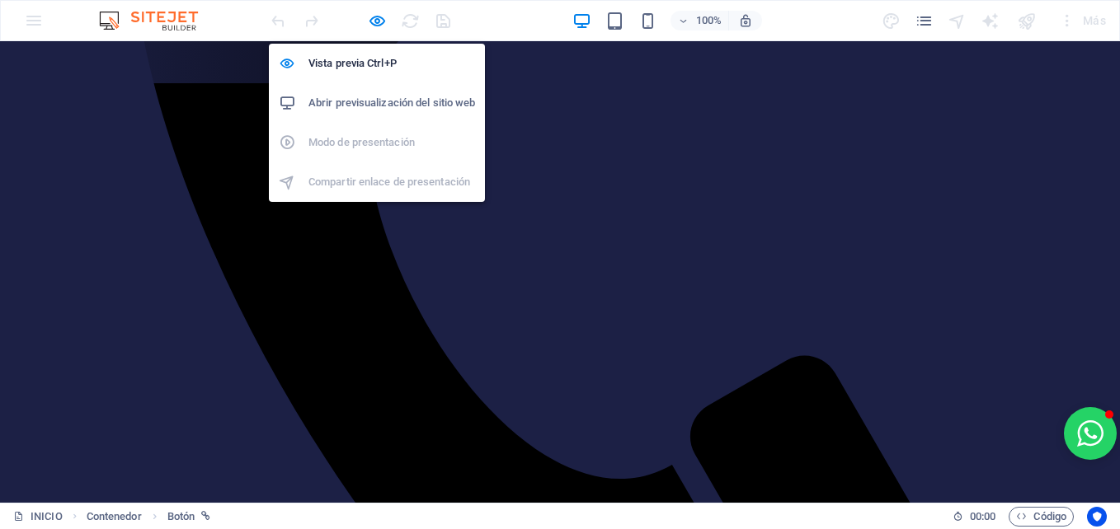
scroll to position [398, 0]
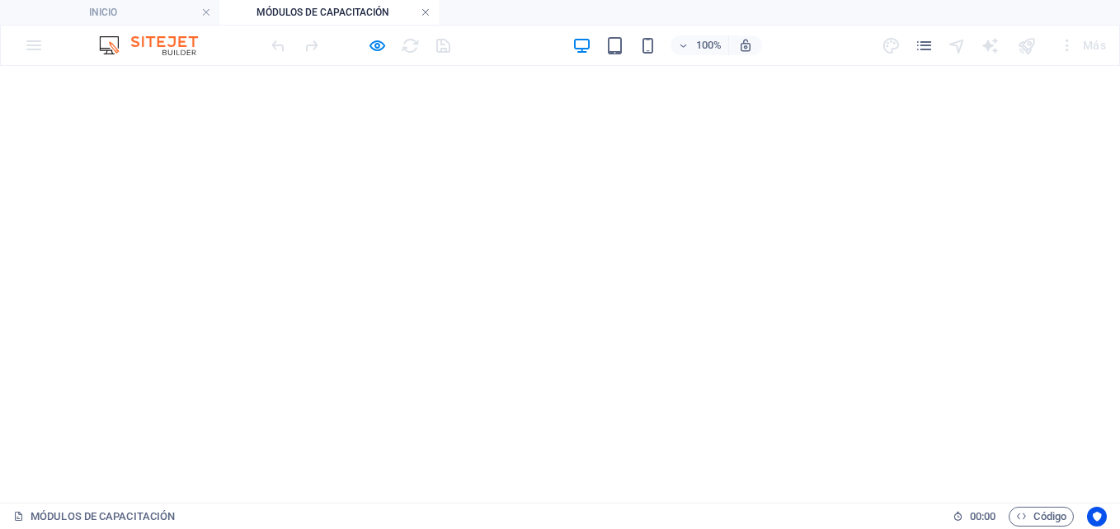
click at [425, 8] on link at bounding box center [426, 13] width 10 height 16
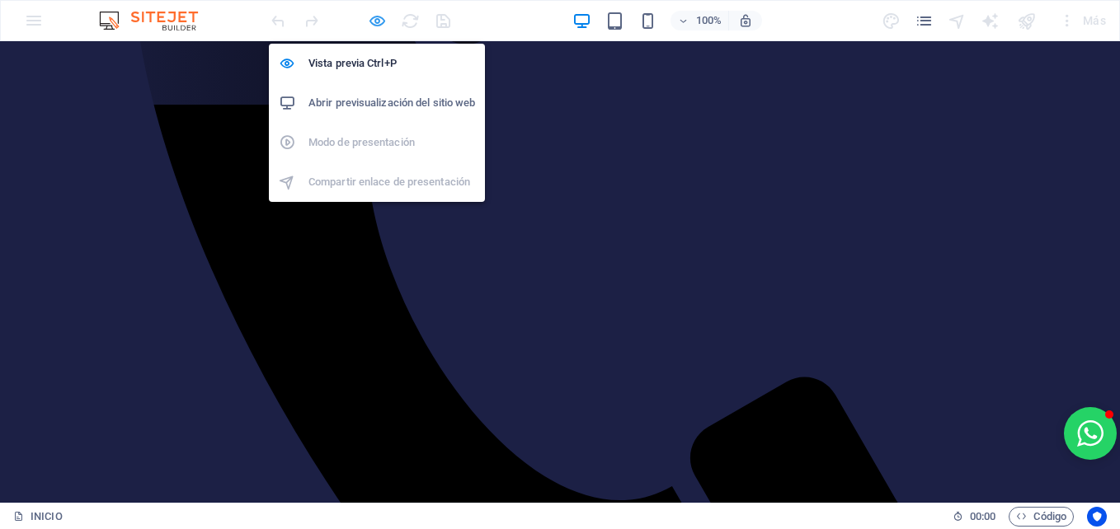
click at [379, 23] on icon "button" at bounding box center [377, 21] width 19 height 19
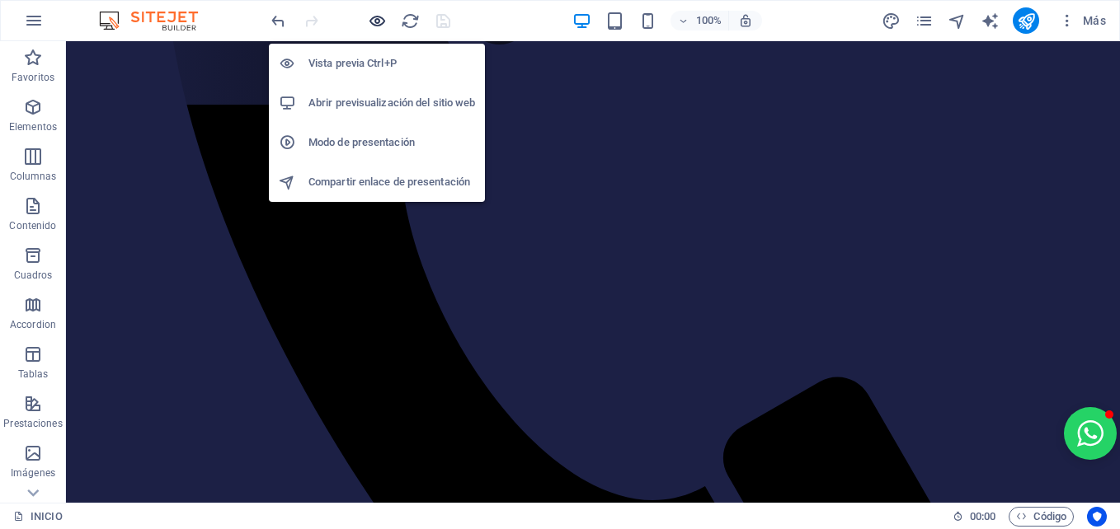
scroll to position [420, 0]
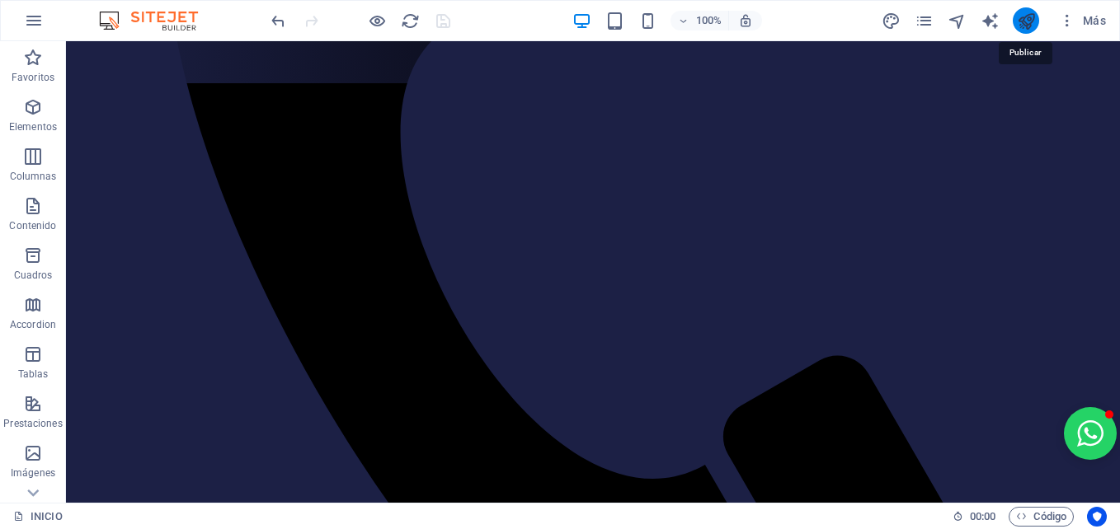
click at [1027, 22] on icon "publish" at bounding box center [1026, 21] width 19 height 19
